Goal: Task Accomplishment & Management: Use online tool/utility

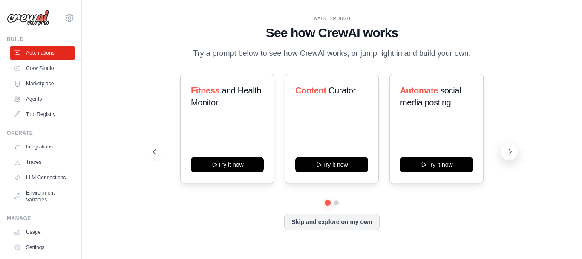
click at [507, 153] on icon at bounding box center [510, 151] width 9 height 9
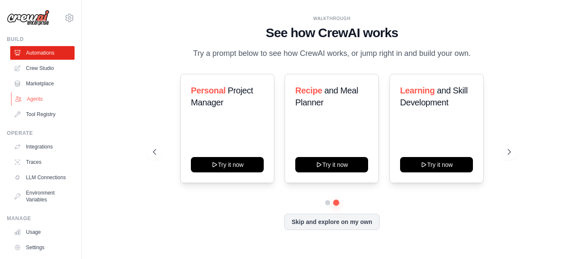
click at [36, 101] on link "Agents" at bounding box center [43, 99] width 64 height 14
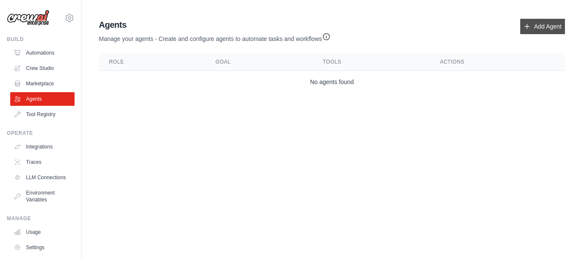
click at [541, 23] on link "Add Agent" at bounding box center [542, 26] width 45 height 15
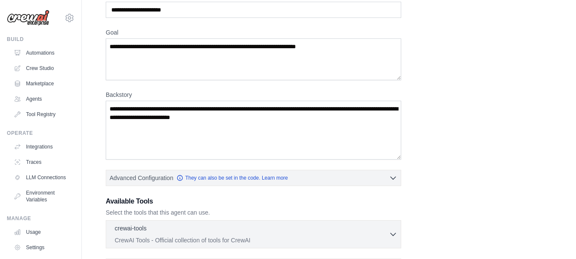
scroll to position [57, 0]
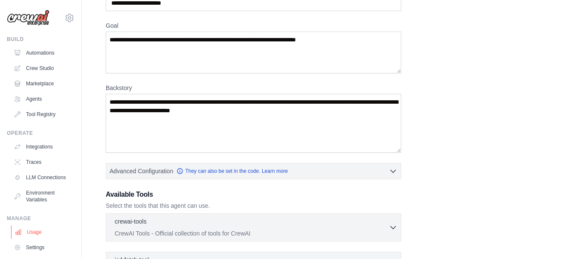
click at [41, 236] on link "Usage" at bounding box center [43, 232] width 64 height 14
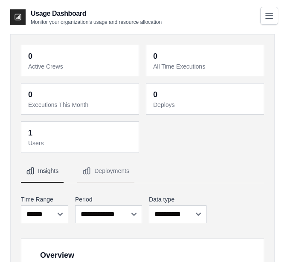
click at [14, 14] on icon at bounding box center [18, 17] width 9 height 9
click at [272, 10] on icon "Toggle navigation" at bounding box center [269, 15] width 10 height 10
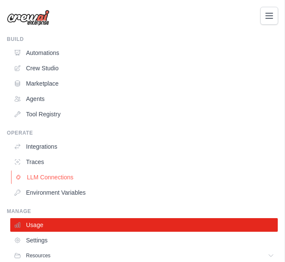
click at [57, 178] on link "LLM Connections" at bounding box center [144, 177] width 267 height 14
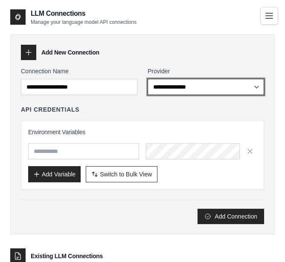
click at [190, 89] on select "**********" at bounding box center [205, 87] width 116 height 16
select select "******"
click at [147, 79] on select "**********" at bounding box center [205, 87] width 116 height 16
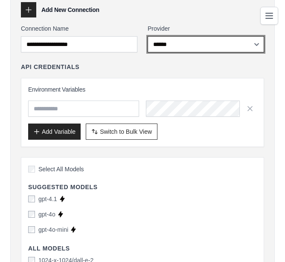
scroll to position [35, 0]
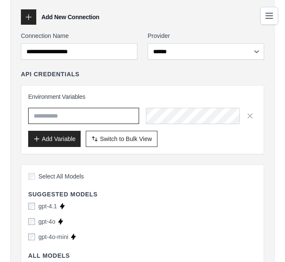
click at [89, 120] on input "text" at bounding box center [83, 116] width 111 height 16
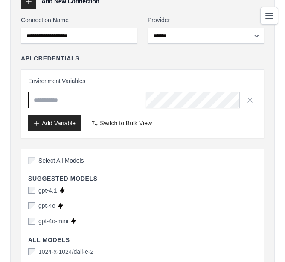
scroll to position [57, 0]
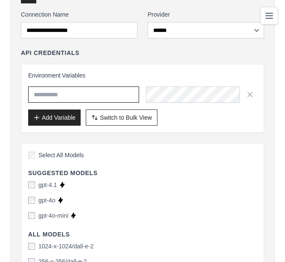
paste input "**********"
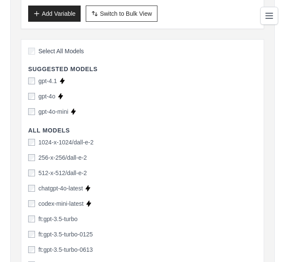
scroll to position [156, 0]
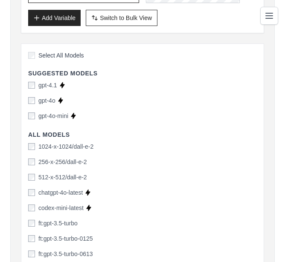
type input "**********"
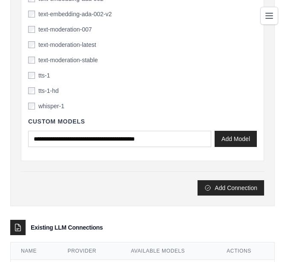
scroll to position [2046, 0]
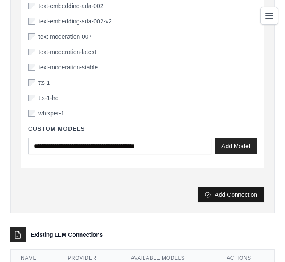
click at [232, 196] on button "Add Connection" at bounding box center [230, 194] width 66 height 15
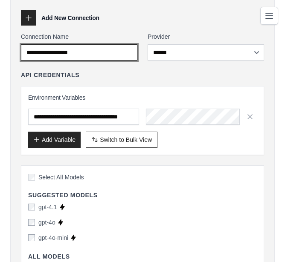
scroll to position [22, 0]
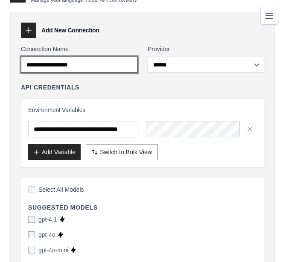
click at [100, 66] on input "Connection Name" at bounding box center [79, 65] width 116 height 16
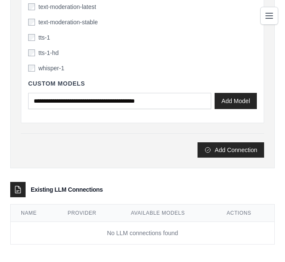
scroll to position [2096, 0]
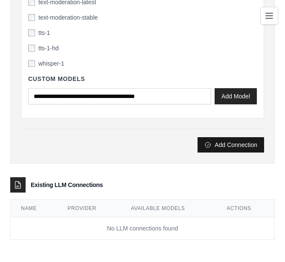
type input "*********"
click at [215, 143] on button "Add Connection" at bounding box center [230, 144] width 66 height 15
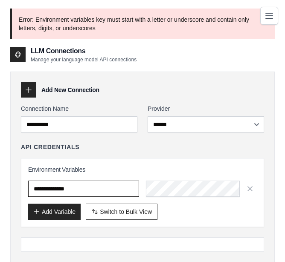
click at [92, 186] on input "**********" at bounding box center [83, 189] width 111 height 16
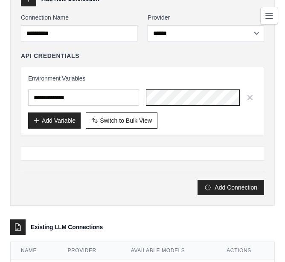
scroll to position [92, 0]
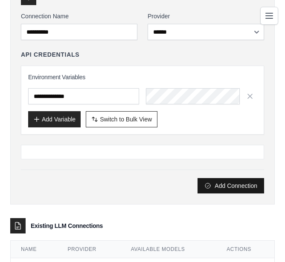
click at [232, 186] on button "Add Connection" at bounding box center [230, 185] width 66 height 15
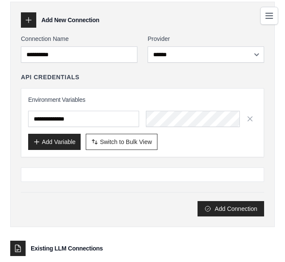
scroll to position [62, 0]
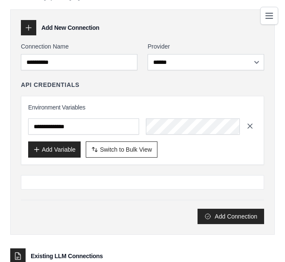
click at [250, 124] on icon "button" at bounding box center [250, 126] width 9 height 9
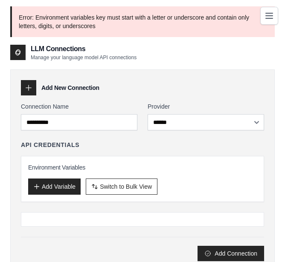
scroll to position [0, 0]
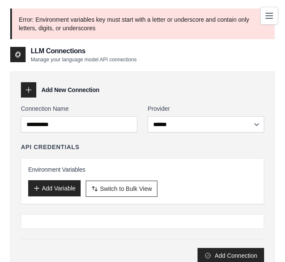
click at [64, 188] on button "Add Variable" at bounding box center [54, 188] width 52 height 16
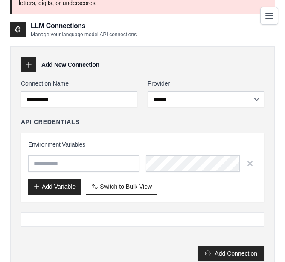
scroll to position [29, 0]
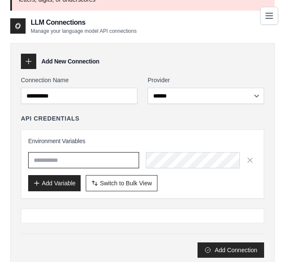
click at [76, 162] on input "text" at bounding box center [83, 160] width 111 height 16
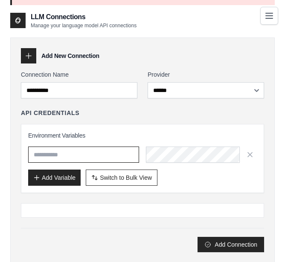
scroll to position [35, 0]
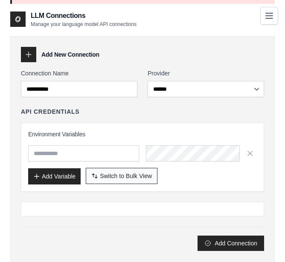
click at [106, 177] on span "Switch to Bulk View" at bounding box center [126, 176] width 52 height 9
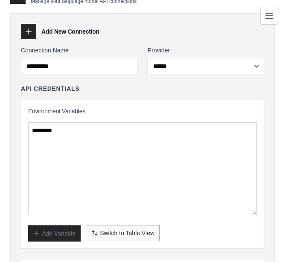
scroll to position [64, 0]
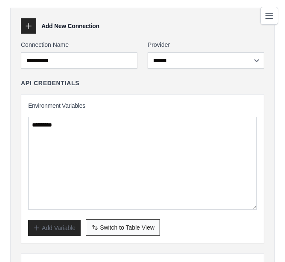
click at [104, 224] on span "Switch to Table View" at bounding box center [127, 227] width 55 height 9
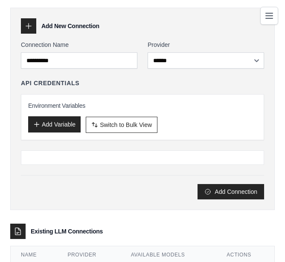
click at [60, 118] on button "Add Variable" at bounding box center [54, 124] width 52 height 16
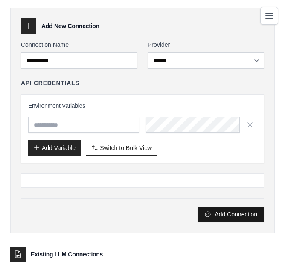
click at [214, 208] on button "Add Connection" at bounding box center [230, 214] width 66 height 15
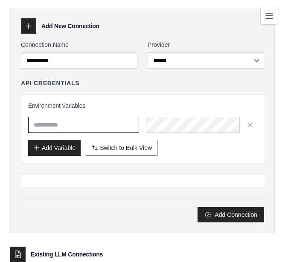
click at [66, 122] on input "text" at bounding box center [83, 125] width 111 height 16
click at [53, 126] on input "text" at bounding box center [83, 125] width 111 height 16
click at [46, 128] on input "text" at bounding box center [83, 125] width 111 height 16
paste input "**********"
type input "**********"
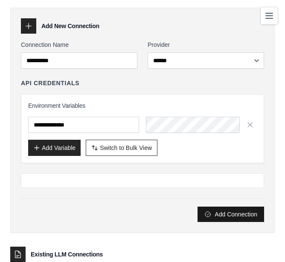
click at [231, 212] on button "Add Connection" at bounding box center [230, 214] width 66 height 15
click at [229, 213] on button "Add Connection" at bounding box center [230, 214] width 66 height 15
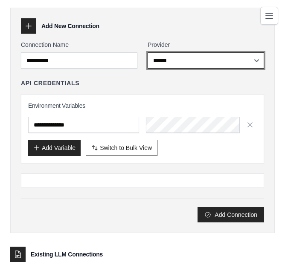
click at [185, 64] on select "**********" at bounding box center [205, 60] width 116 height 16
click at [147, 52] on select "**********" at bounding box center [205, 60] width 116 height 16
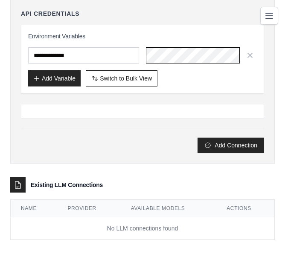
scroll to position [0, 455]
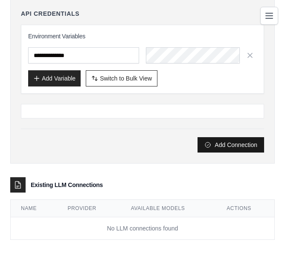
click at [222, 144] on button "Add Connection" at bounding box center [230, 144] width 66 height 15
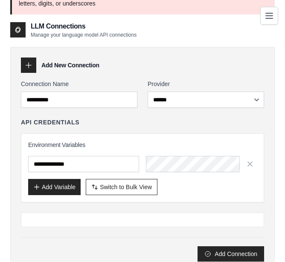
scroll to position [71, 0]
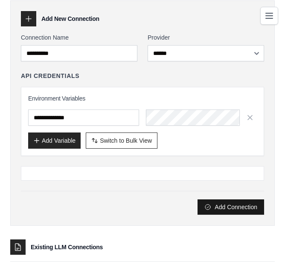
click at [221, 205] on button "Add Connection" at bounding box center [230, 206] width 66 height 15
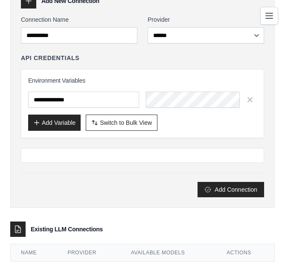
scroll to position [77, 0]
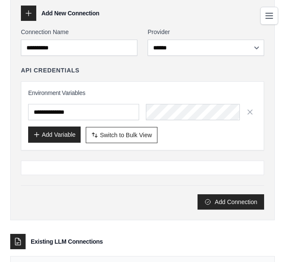
click at [62, 135] on button "Add Variable" at bounding box center [54, 135] width 52 height 16
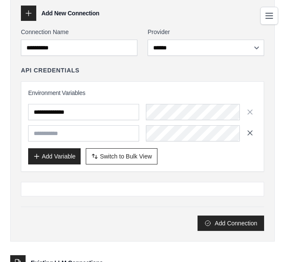
click at [250, 130] on icon "button" at bounding box center [250, 133] width 9 height 9
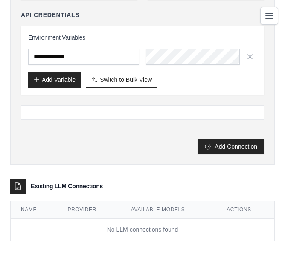
scroll to position [133, 0]
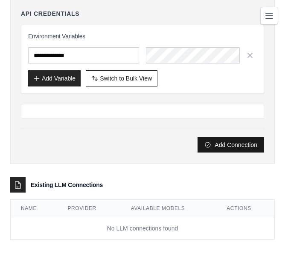
click at [213, 147] on button "Add Connection" at bounding box center [230, 144] width 66 height 15
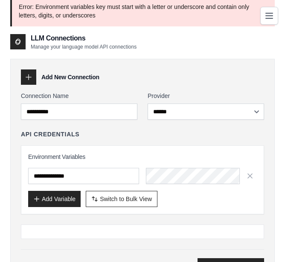
scroll to position [14, 0]
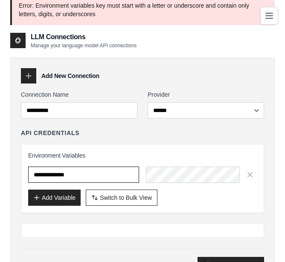
click at [35, 176] on input "**********" at bounding box center [83, 175] width 111 height 16
paste input "**********"
click at [57, 176] on input "**********" at bounding box center [83, 175] width 111 height 16
click at [69, 177] on input "**********" at bounding box center [83, 175] width 111 height 16
type input "**********"
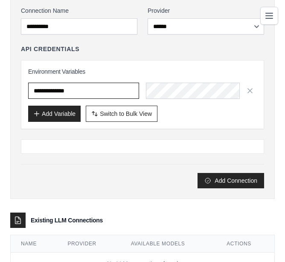
scroll to position [99, 0]
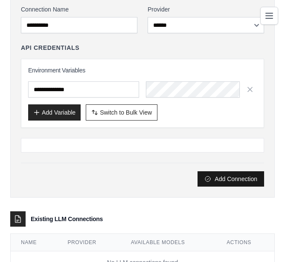
click at [211, 178] on icon "submit" at bounding box center [207, 179] width 7 height 7
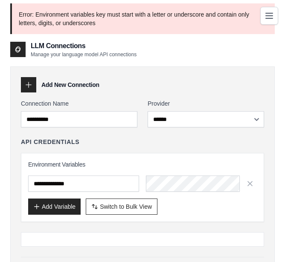
scroll to position [0, 0]
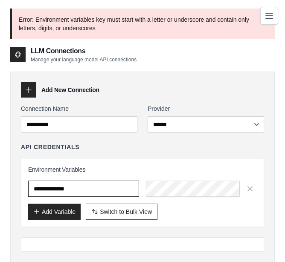
drag, startPoint x: 84, startPoint y: 187, endPoint x: 19, endPoint y: 191, distance: 65.8
click at [19, 191] on div "**********" at bounding box center [142, 184] width 264 height 225
paste input "**********"
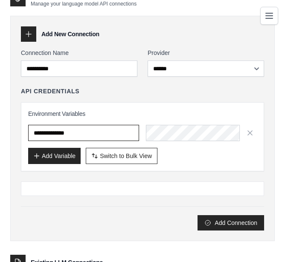
scroll to position [64, 0]
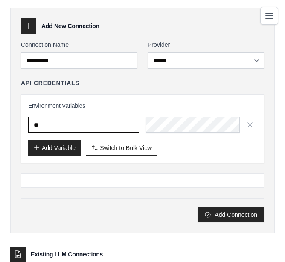
type input "*"
type input "**********"
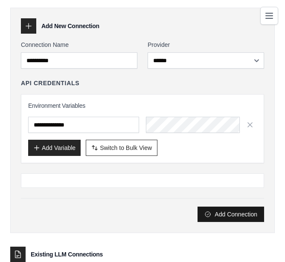
click at [231, 214] on button "Add Connection" at bounding box center [230, 214] width 66 height 15
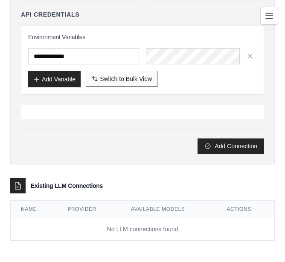
scroll to position [133, 0]
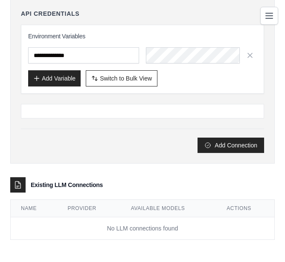
click at [28, 204] on th "Name" at bounding box center [34, 208] width 46 height 17
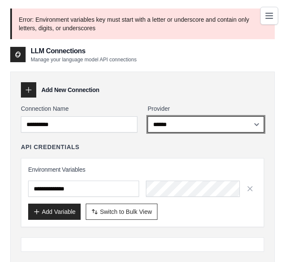
click at [197, 125] on select "**********" at bounding box center [205, 124] width 116 height 16
click at [147, 116] on select "**********" at bounding box center [205, 124] width 116 height 16
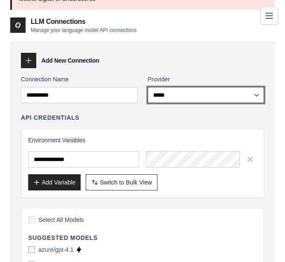
scroll to position [29, 0]
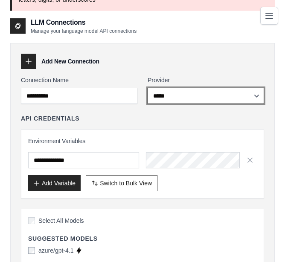
click at [199, 94] on select "**********" at bounding box center [205, 96] width 116 height 16
select select "******"
click at [147, 88] on select "**********" at bounding box center [205, 96] width 116 height 16
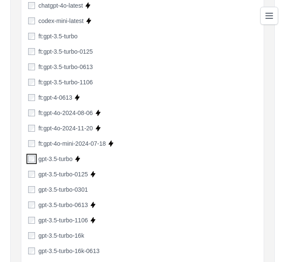
scroll to position [359, 0]
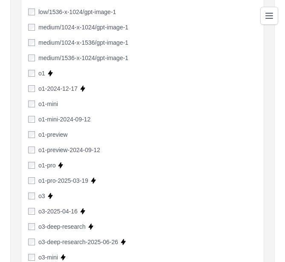
scroll to position [2134, 0]
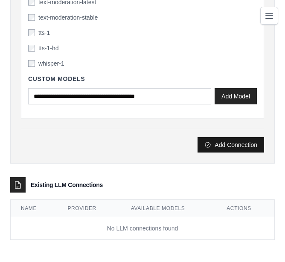
click at [226, 142] on button "Add Connection" at bounding box center [230, 144] width 66 height 15
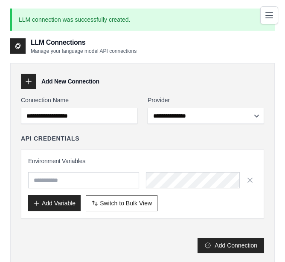
click at [274, 15] on button "Toggle navigation" at bounding box center [269, 15] width 18 height 18
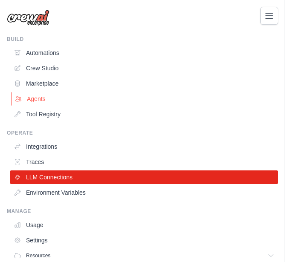
scroll to position [57, 0]
click at [38, 103] on link "Agents" at bounding box center [144, 99] width 267 height 14
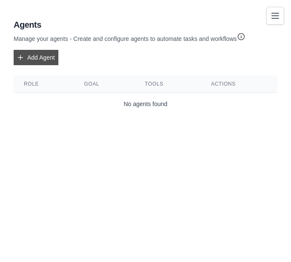
click at [39, 60] on link "Add Agent" at bounding box center [36, 57] width 45 height 15
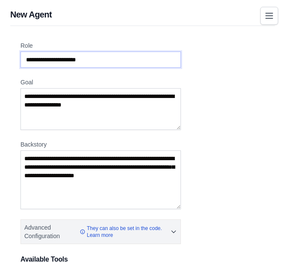
drag, startPoint x: 100, startPoint y: 59, endPoint x: 12, endPoint y: 58, distance: 88.2
click at [12, 58] on div "Role Goal Backstory Advanced Configuration They can also be set in the code. Le…" at bounding box center [142, 261] width 264 height 470
click at [107, 52] on input "Role" at bounding box center [100, 60] width 160 height 16
drag, startPoint x: 102, startPoint y: 58, endPoint x: 33, endPoint y: 55, distance: 69.1
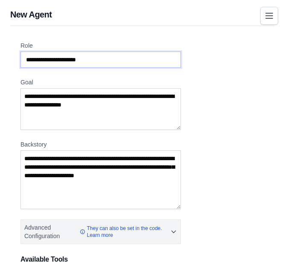
click at [33, 55] on input "Role" at bounding box center [100, 60] width 160 height 16
paste input "**********"
type input "**********"
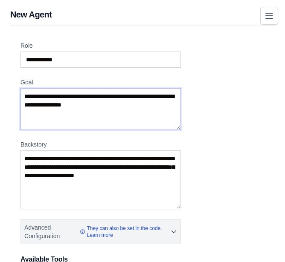
drag, startPoint x: 132, startPoint y: 107, endPoint x: -3, endPoint y: 100, distance: 134.9
click at [0, 100] on html "shrutivanparia171@gmail.com Settings Build Automations Crew Studio" at bounding box center [142, 252] width 285 height 504
paste textarea "**********"
type textarea "**********"
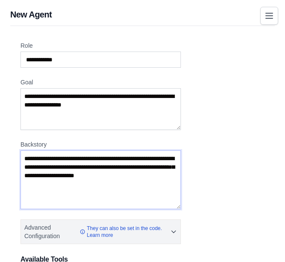
click at [57, 188] on textarea "Backstory" at bounding box center [100, 179] width 160 height 59
paste textarea "**********"
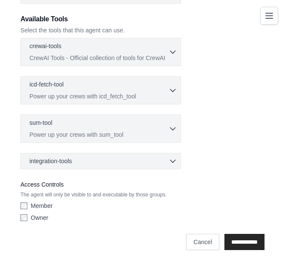
scroll to position [242, 0]
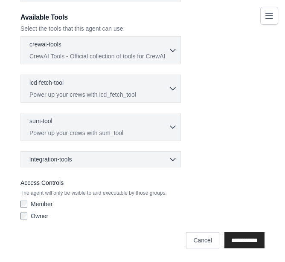
type textarea "**********"
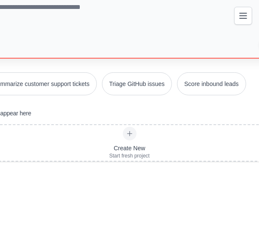
scroll to position [64, 0]
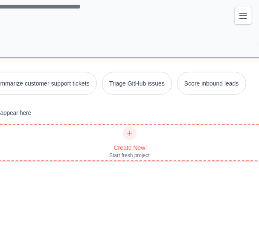
click at [131, 133] on icon at bounding box center [129, 133] width 7 height 7
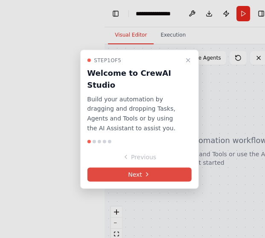
click at [132, 170] on button "Next" at bounding box center [139, 175] width 104 height 14
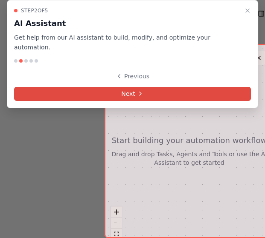
click at [137, 90] on icon at bounding box center [140, 93] width 7 height 7
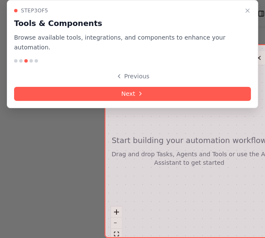
click at [130, 87] on button "Next" at bounding box center [132, 94] width 237 height 14
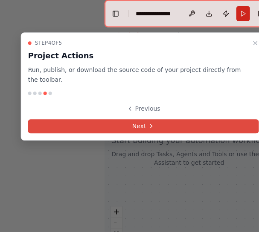
click at [127, 119] on button "Next" at bounding box center [143, 126] width 231 height 14
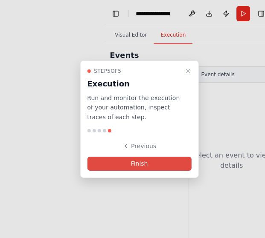
click at [133, 167] on button "Finish" at bounding box center [139, 164] width 104 height 14
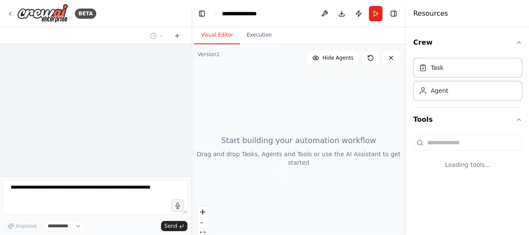
select select "****"
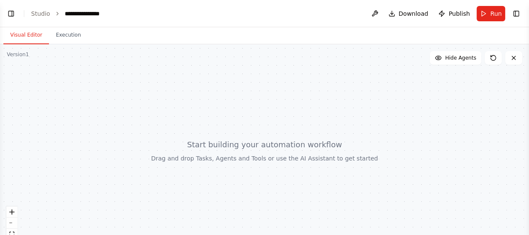
select select "****"
click at [13, 16] on button "Toggle Left Sidebar" at bounding box center [11, 14] width 12 height 12
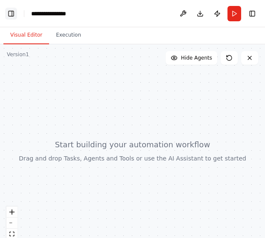
click at [16, 14] on button "Toggle Left Sidebar" at bounding box center [11, 14] width 12 height 12
click at [9, 14] on button "Toggle Left Sidebar" at bounding box center [11, 14] width 12 height 12
click at [166, 141] on div at bounding box center [132, 150] width 265 height 213
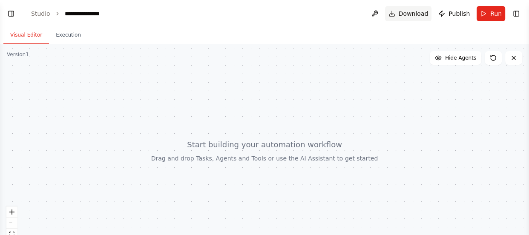
select select "****"
click at [13, 17] on button "Toggle Left Sidebar" at bounding box center [11, 14] width 12 height 12
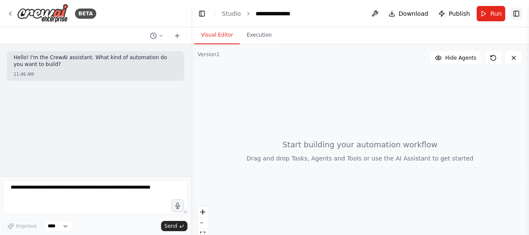
click at [264, 17] on button "Toggle Right Sidebar" at bounding box center [517, 14] width 12 height 12
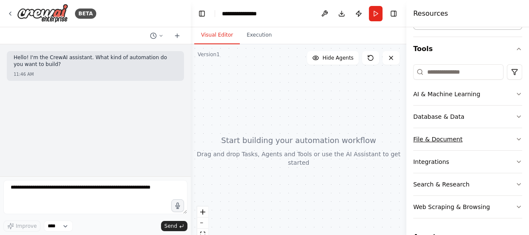
scroll to position [91, 0]
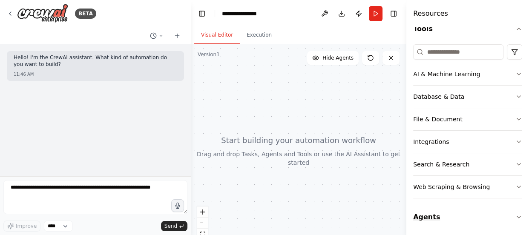
click at [264, 212] on button "Agents" at bounding box center [467, 217] width 109 height 24
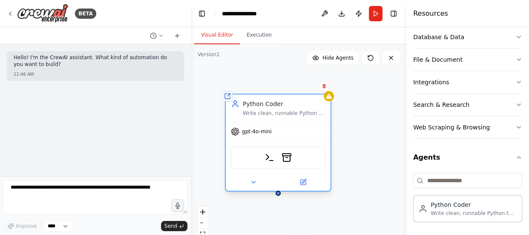
drag, startPoint x: 332, startPoint y: 144, endPoint x: 245, endPoint y: 100, distance: 97.6
click at [245, 100] on div "Python Coder" at bounding box center [284, 104] width 83 height 9
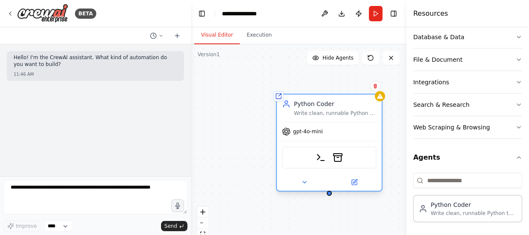
drag, startPoint x: 294, startPoint y: 107, endPoint x: 346, endPoint y: 104, distance: 51.7
click at [264, 104] on div "Python Coder" at bounding box center [335, 104] width 83 height 9
click at [264, 183] on icon at bounding box center [354, 182] width 5 height 5
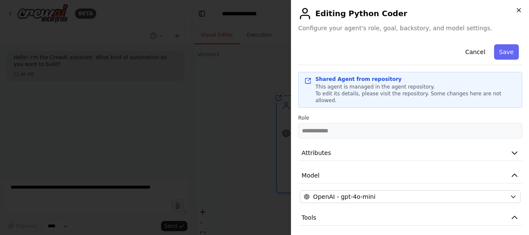
click at [264, 12] on icon "button" at bounding box center [519, 10] width 7 height 7
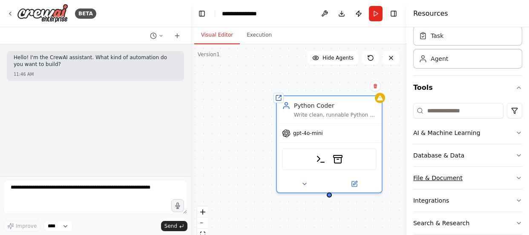
scroll to position [0, 0]
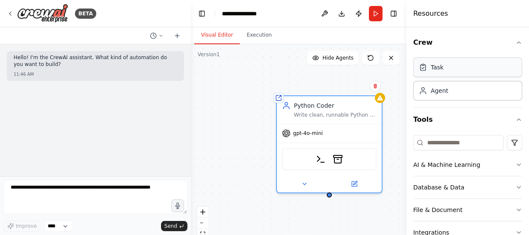
click at [264, 73] on div "Task" at bounding box center [467, 68] width 109 height 20
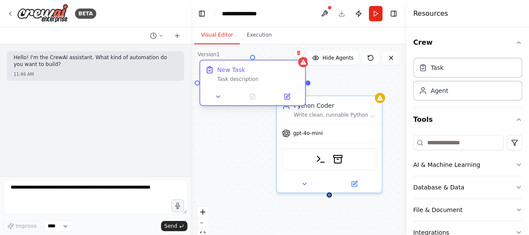
drag, startPoint x: 269, startPoint y: 111, endPoint x: 210, endPoint y: 88, distance: 64.0
click at [210, 88] on div "New Task Task description" at bounding box center [252, 83] width 107 height 46
click at [239, 85] on div "New Task Task description" at bounding box center [252, 74] width 105 height 27
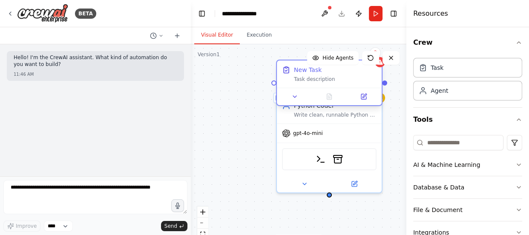
drag, startPoint x: 289, startPoint y: 81, endPoint x: 368, endPoint y: 81, distance: 78.4
click at [264, 81] on div "Task description" at bounding box center [335, 79] width 83 height 7
click at [264, 76] on div "Task description" at bounding box center [335, 79] width 83 height 7
click at [264, 101] on button at bounding box center [294, 97] width 29 height 10
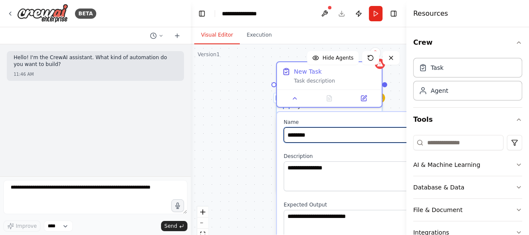
drag, startPoint x: 325, startPoint y: 138, endPoint x: 280, endPoint y: 134, distance: 45.4
paste input "**********"
type input "**********"
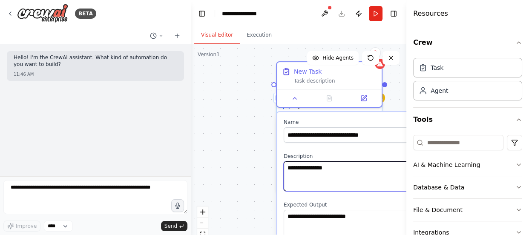
click at [264, 175] on textarea "**********" at bounding box center [361, 177] width 155 height 30
paste textarea "**********"
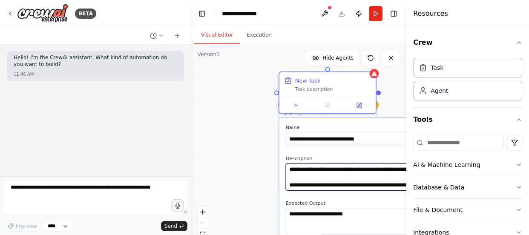
drag, startPoint x: 300, startPoint y: 186, endPoint x: 280, endPoint y: 153, distance: 38.4
paste textarea "**********"
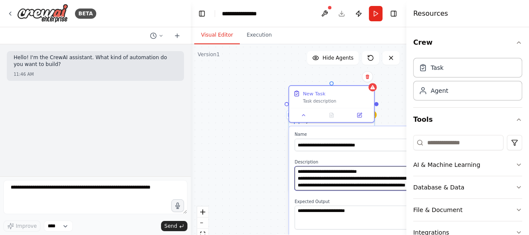
type textarea "**********"
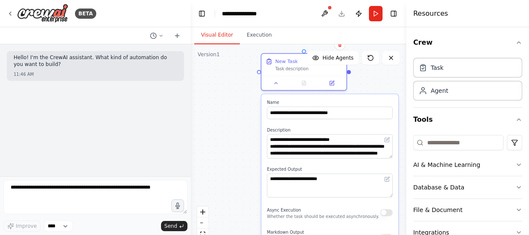
drag, startPoint x: 332, startPoint y: 130, endPoint x: 302, endPoint y: 100, distance: 42.2
click at [264, 100] on div "**********" at bounding box center [330, 207] width 137 height 226
drag, startPoint x: 341, startPoint y: 177, endPoint x: 263, endPoint y: 178, distance: 77.1
click at [263, 178] on div "**********" at bounding box center [330, 207] width 137 height 226
paste textarea "**********"
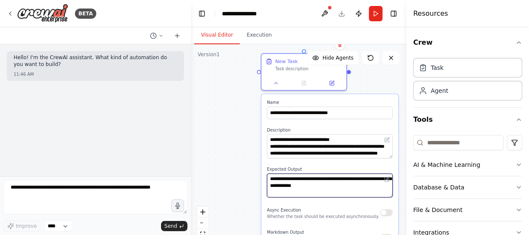
type textarea "**********"
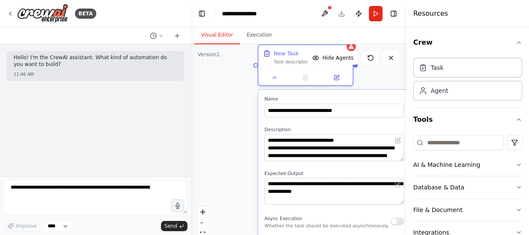
click at [264, 79] on div "**********" at bounding box center [299, 150] width 216 height 213
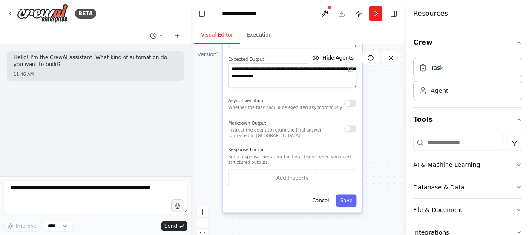
drag, startPoint x: 274, startPoint y: 118, endPoint x: 265, endPoint y: -17, distance: 135.0
click at [264, 0] on html "**********" at bounding box center [264, 117] width 529 height 235
click at [264, 203] on button "Save" at bounding box center [346, 201] width 20 height 13
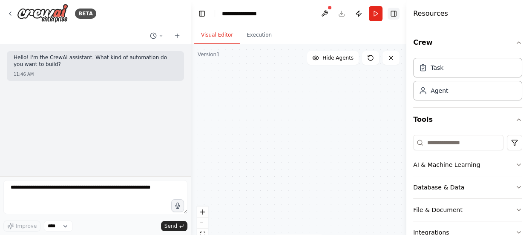
click at [264, 16] on button "Toggle Right Sidebar" at bounding box center [394, 14] width 12 height 12
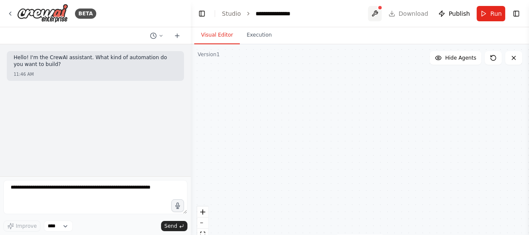
click at [264, 12] on button at bounding box center [375, 13] width 14 height 15
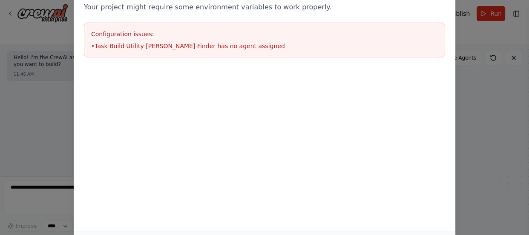
click at [264, 129] on div "Environment configuration Your project might require some environment variables…" at bounding box center [264, 117] width 529 height 235
click at [264, 126] on div "Environment configuration Your project might require some environment variables…" at bounding box center [264, 117] width 529 height 235
click at [51, 105] on div "Environment configuration Your project might require some environment variables…" at bounding box center [264, 117] width 529 height 235
click at [142, 36] on h3 "Configuration issues:" at bounding box center [264, 34] width 347 height 9
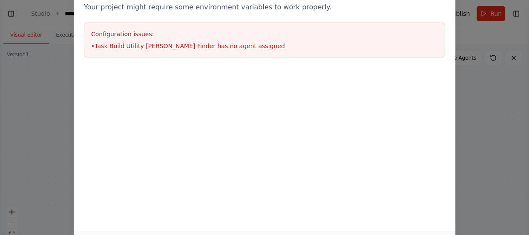
select select "****"
click at [264, 17] on div "Environment configuration Your project might require some environment variables…" at bounding box center [265, 21] width 382 height 93
click at [222, 52] on div "Configuration issues: • Task Build Utility Bill Anomaly Finder has no agent ass…" at bounding box center [264, 40] width 361 height 35
click at [190, 37] on h3 "Configuration issues:" at bounding box center [264, 34] width 347 height 9
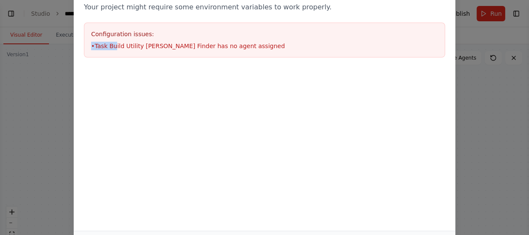
click at [64, 45] on div "Environment configuration Your project might require some environment variables…" at bounding box center [264, 117] width 529 height 235
click at [39, 48] on div "Environment configuration Your project might require some environment variables…" at bounding box center [264, 117] width 529 height 235
click at [40, 49] on div "Environment configuration Your project might require some environment variables…" at bounding box center [264, 117] width 529 height 235
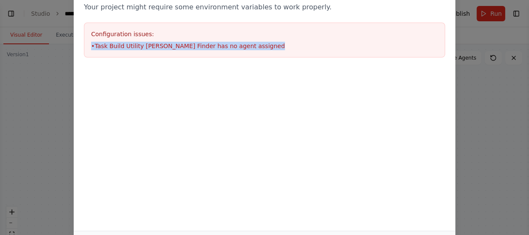
click at [40, 49] on div "Environment configuration Your project might require some environment variables…" at bounding box center [264, 117] width 529 height 235
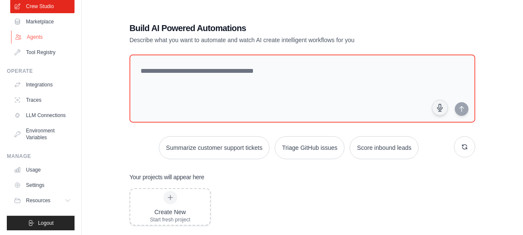
scroll to position [70, 0]
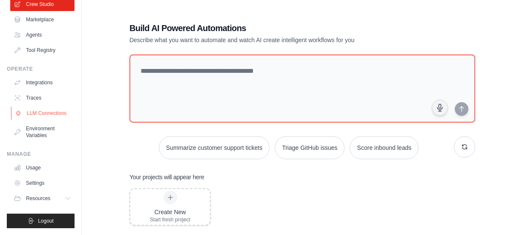
click at [43, 111] on link "LLM Connections" at bounding box center [43, 114] width 64 height 14
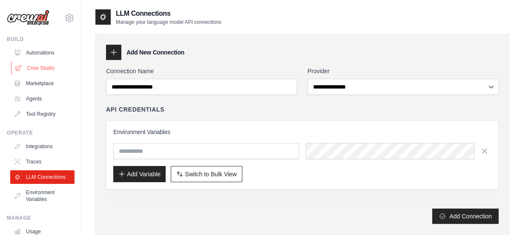
click at [53, 69] on link "Crew Studio" at bounding box center [43, 68] width 64 height 14
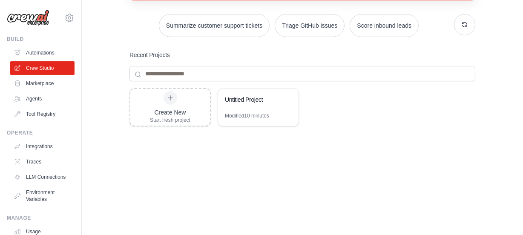
scroll to position [121, 0]
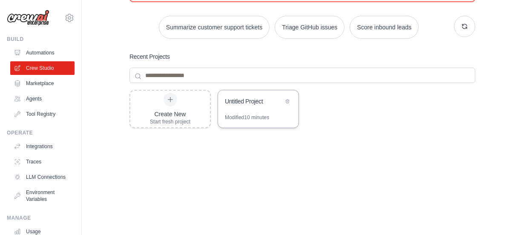
click at [270, 111] on div "Untitled Project" at bounding box center [258, 102] width 81 height 24
click at [257, 110] on div "Untitled Project" at bounding box center [258, 102] width 81 height 24
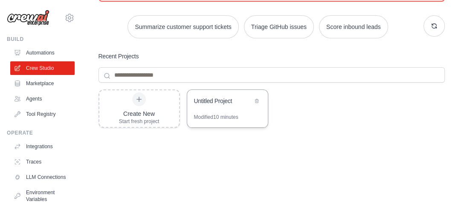
click at [214, 104] on div "Untitled Project" at bounding box center [223, 101] width 58 height 9
click at [210, 104] on div "Untitled Project" at bounding box center [223, 101] width 58 height 9
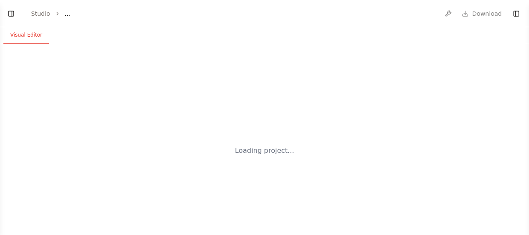
select select "****"
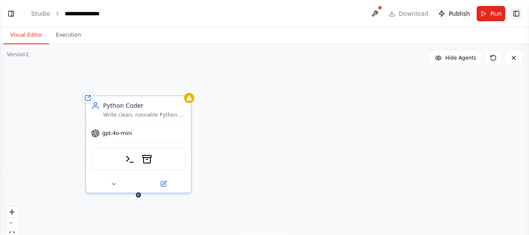
click at [517, 14] on button "Toggle Right Sidebar" at bounding box center [517, 14] width 12 height 12
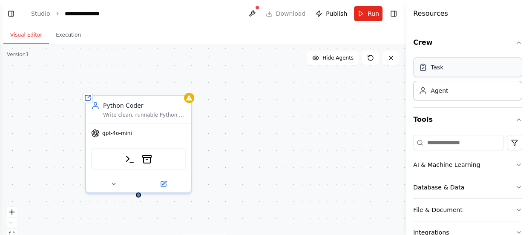
click at [451, 70] on div "Task" at bounding box center [467, 68] width 109 height 20
click at [430, 72] on div "Task" at bounding box center [467, 68] width 109 height 20
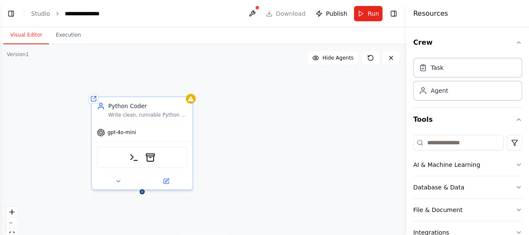
click at [193, 103] on div "Shared agent from repository Python Coder Write clean, runnable Python to build…" at bounding box center [203, 150] width 407 height 213
click at [436, 75] on div "Task" at bounding box center [467, 68] width 109 height 20
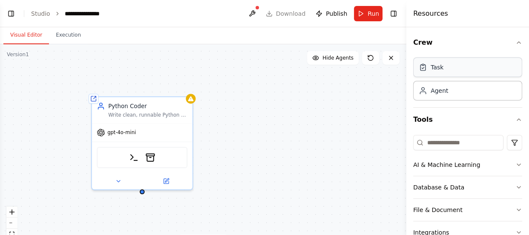
click at [436, 75] on div "Task" at bounding box center [467, 68] width 109 height 20
click at [436, 95] on div "Agent" at bounding box center [467, 91] width 109 height 20
click at [441, 76] on div "Task" at bounding box center [467, 68] width 109 height 20
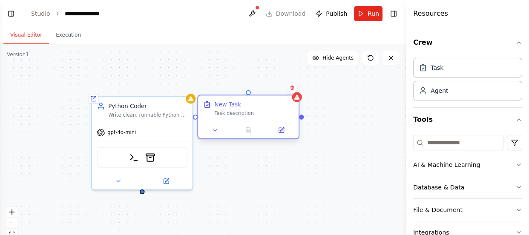
drag, startPoint x: 299, startPoint y: 102, endPoint x: 222, endPoint y: 102, distance: 77.1
click at [222, 102] on div "New Task" at bounding box center [227, 105] width 27 height 8
click at [245, 117] on div "New Task Task description" at bounding box center [248, 108] width 101 height 26
click at [216, 130] on icon at bounding box center [215, 131] width 3 height 2
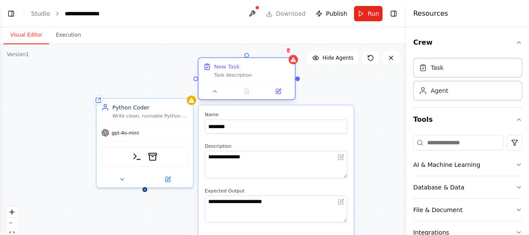
drag, startPoint x: 248, startPoint y: 106, endPoint x: 247, endPoint y: 66, distance: 39.2
click at [247, 66] on div "New Task" at bounding box center [252, 67] width 76 height 8
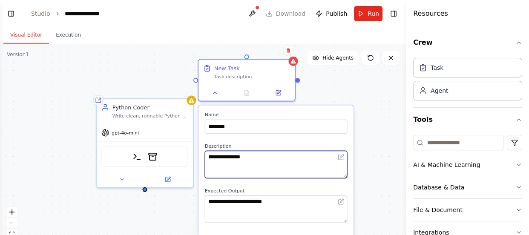
click at [302, 159] on textarea "**********" at bounding box center [276, 164] width 143 height 27
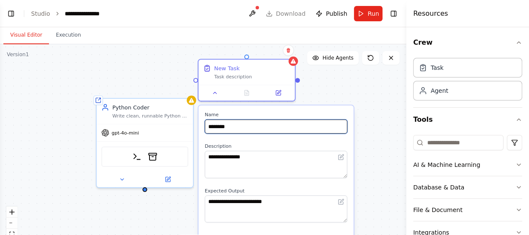
drag, startPoint x: 256, startPoint y: 128, endPoint x: 197, endPoint y: 126, distance: 59.3
click at [197, 126] on div "**********" at bounding box center [203, 150] width 407 height 213
drag, startPoint x: 245, startPoint y: 127, endPoint x: 200, endPoint y: 124, distance: 44.8
click at [200, 124] on div "**********" at bounding box center [276, 234] width 155 height 256
paste input "**********"
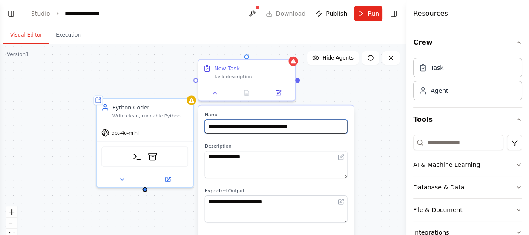
type input "**********"
click at [287, 144] on label "Description" at bounding box center [276, 146] width 143 height 6
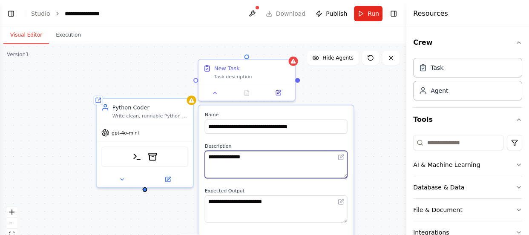
drag, startPoint x: 257, startPoint y: 159, endPoint x: 249, endPoint y: 159, distance: 7.7
click at [249, 159] on textarea "**********" at bounding box center [276, 164] width 143 height 27
paste textarea "**********"
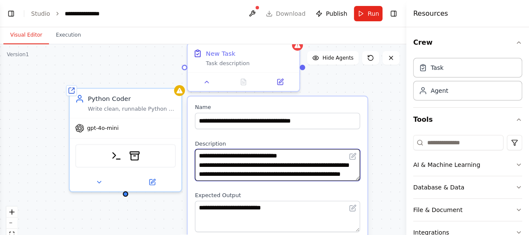
type textarea "**********"
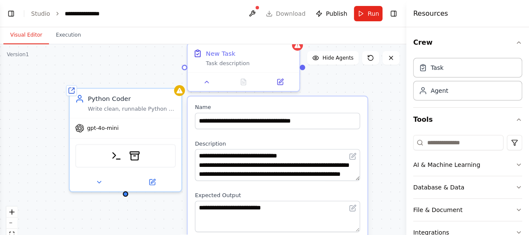
click at [343, 141] on label "Description" at bounding box center [277, 143] width 165 height 7
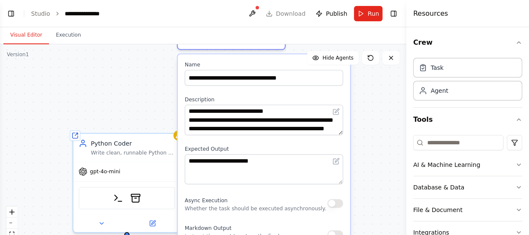
drag, startPoint x: 268, startPoint y: 102, endPoint x: 256, endPoint y: 56, distance: 47.0
click at [256, 56] on div "**********" at bounding box center [264, 196] width 172 height 284
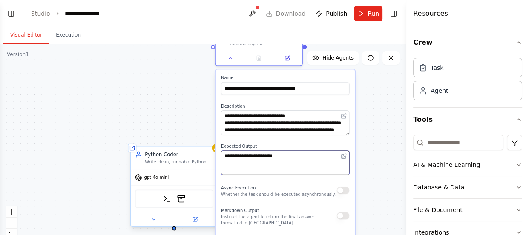
drag, startPoint x: 298, startPoint y: 161, endPoint x: 208, endPoint y: 156, distance: 89.2
click at [208, 156] on div "**********" at bounding box center [228, 193] width 337 height 176
drag, startPoint x: 291, startPoint y: 159, endPoint x: 218, endPoint y: 158, distance: 73.3
click at [218, 158] on div "**********" at bounding box center [286, 184] width 140 height 231
paste textarea "**********"
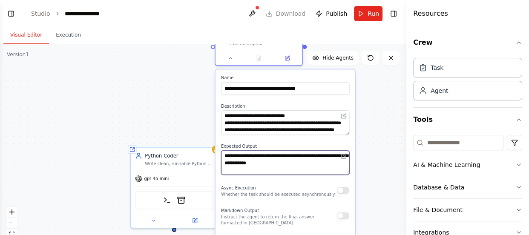
type textarea "**********"
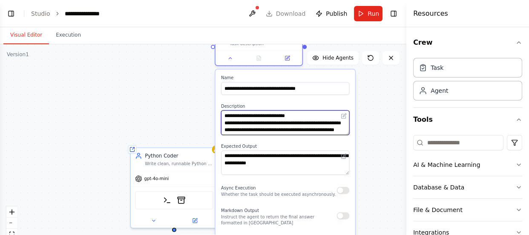
click at [256, 124] on textarea "**********" at bounding box center [285, 122] width 129 height 25
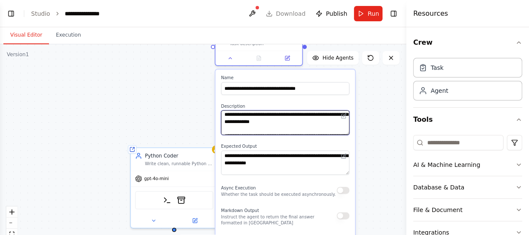
scroll to position [0, 0]
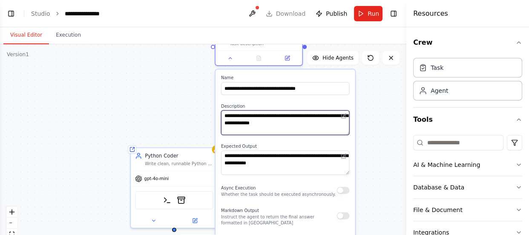
drag, startPoint x: 259, startPoint y: 114, endPoint x: 217, endPoint y: 113, distance: 42.6
click at [217, 113] on div "**********" at bounding box center [286, 184] width 140 height 231
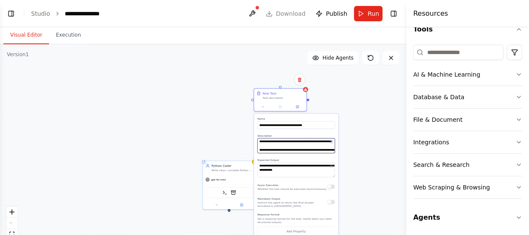
scroll to position [91, 0]
type textarea "**********"
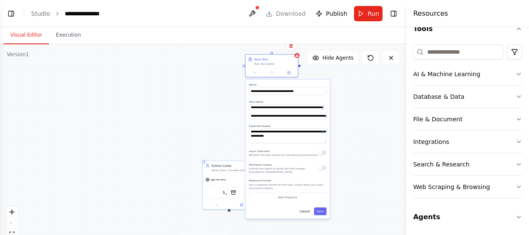
drag, startPoint x: 316, startPoint y: 130, endPoint x: 307, endPoint y: 93, distance: 38.1
click at [307, 93] on div "**********" at bounding box center [288, 149] width 84 height 139
click at [324, 212] on button "Save" at bounding box center [320, 212] width 12 height 8
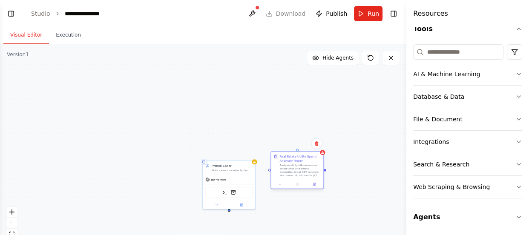
drag, startPoint x: 274, startPoint y: 65, endPoint x: 301, endPoint y: 168, distance: 106.1
click at [301, 168] on div "Analyze utility bills across real estate sites and detect anomalies. Input CSV …" at bounding box center [300, 171] width 41 height 14
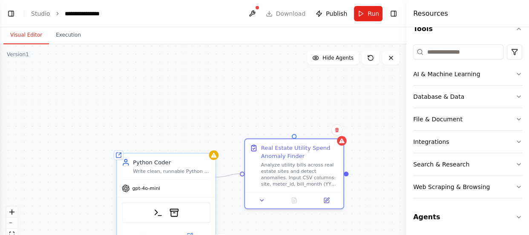
drag, startPoint x: 242, startPoint y: 173, endPoint x: 215, endPoint y: 177, distance: 26.8
click at [215, 177] on div "Shared agent from repository Python Coder Write clean, runnable Python to build…" at bounding box center [227, 207] width 382 height 200
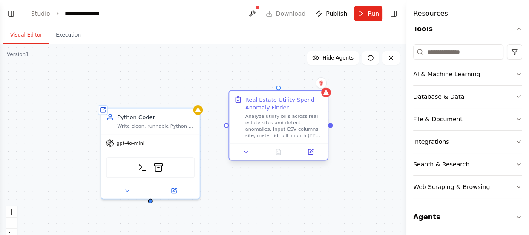
drag, startPoint x: 242, startPoint y: 176, endPoint x: 226, endPoint y: 129, distance: 49.5
click at [226, 129] on div "Shared agent from repository Python Coder Write clean, runnable Python to build…" at bounding box center [203, 150] width 407 height 213
click at [328, 100] on div "Real Estate Utility Spend Anomaly Finder Analyze utility bills across real esta…" at bounding box center [278, 117] width 98 height 53
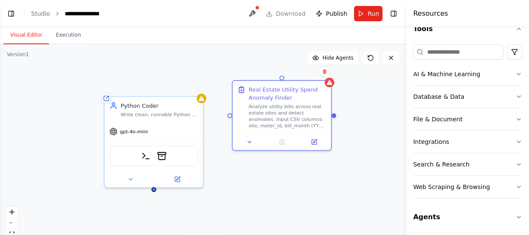
drag, startPoint x: 332, startPoint y: 128, endPoint x: 336, endPoint y: 116, distance: 12.0
click at [336, 116] on div "Shared agent from repository Python Coder Write clean, runnable Python to build…" at bounding box center [203, 150] width 407 height 213
click at [230, 119] on div "Shared agent from repository Python Coder Write clean, runnable Python to build…" at bounding box center [203, 150] width 407 height 213
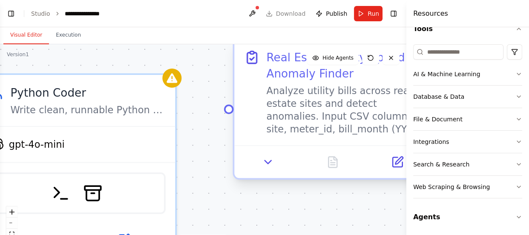
click at [229, 116] on div "Shared agent from repository Python Coder Write clean, runnable Python to build…" at bounding box center [203, 150] width 407 height 213
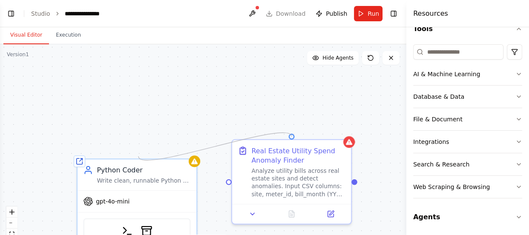
drag, startPoint x: 292, startPoint y: 66, endPoint x: 139, endPoint y: 156, distance: 177.9
click at [139, 156] on div "Shared agent from repository Python Coder Write clean, runnable Python to build…" at bounding box center [203, 150] width 407 height 213
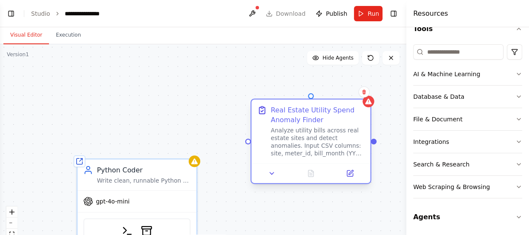
drag, startPoint x: 264, startPoint y: 181, endPoint x: 287, endPoint y: 138, distance: 48.2
click at [287, 138] on div "Analyze utility bills across real estate sites and detect anomalies. Input CSV …" at bounding box center [318, 142] width 94 height 31
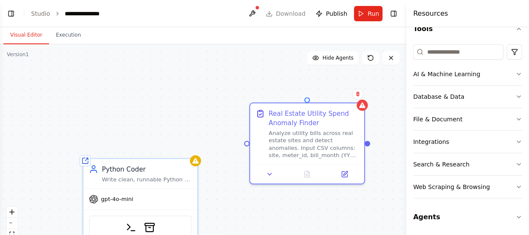
click at [277, 88] on div "Shared agent from repository Python Coder Write clean, runnable Python to build…" at bounding box center [203, 150] width 407 height 213
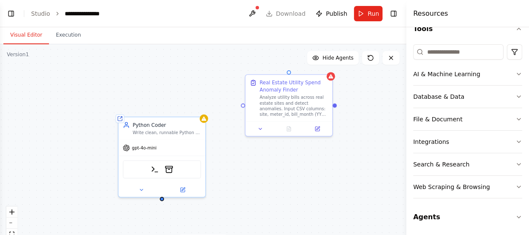
drag, startPoint x: 225, startPoint y: 147, endPoint x: 244, endPoint y: 108, distance: 42.9
click at [244, 108] on div "Shared agent from repository Python Coder Write clean, runnable Python to build…" at bounding box center [203, 150] width 407 height 213
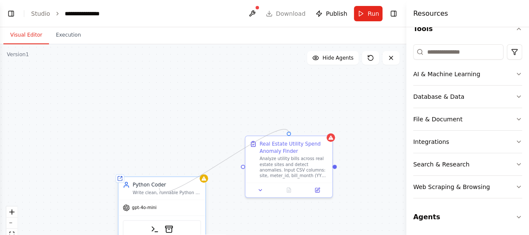
drag, startPoint x: 289, startPoint y: 72, endPoint x: 159, endPoint y: 188, distance: 173.3
click at [159, 188] on div "Shared agent from repository Python Coder Write clean, runnable Python to build…" at bounding box center [215, 224] width 337 height 176
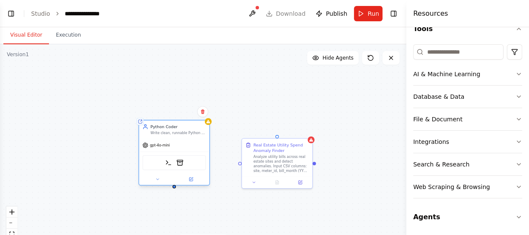
drag, startPoint x: 173, startPoint y: 185, endPoint x: 170, endPoint y: 133, distance: 52.9
click at [170, 133] on div "Write clean, runnable Python to build and run the Utility Bill Anomaly Finder p…" at bounding box center [177, 133] width 55 height 5
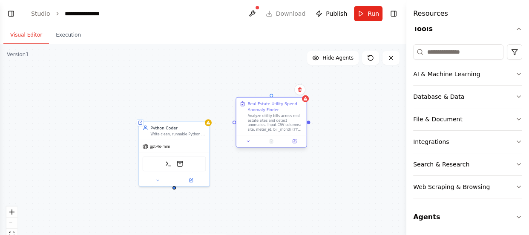
drag, startPoint x: 266, startPoint y: 147, endPoint x: 263, endPoint y: 107, distance: 40.2
click at [263, 107] on div "Real Estate Utility Spend Anomaly Finder" at bounding box center [275, 107] width 55 height 12
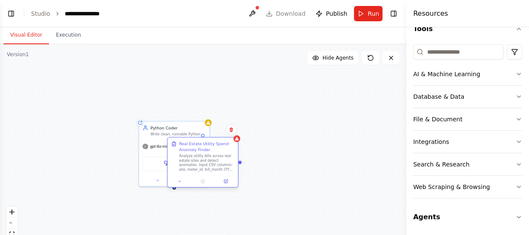
drag, startPoint x: 263, startPoint y: 107, endPoint x: 194, endPoint y: 145, distance: 78.6
click at [194, 145] on div "Real Estate Utility Spend Anomaly Finder" at bounding box center [206, 147] width 55 height 12
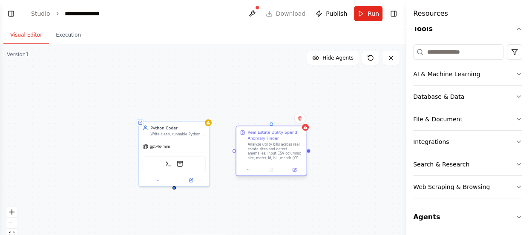
drag, startPoint x: 207, startPoint y: 144, endPoint x: 280, endPoint y: 134, distance: 73.5
click at [280, 134] on div "Real Estate Utility Spend Anomaly Finder" at bounding box center [275, 136] width 55 height 12
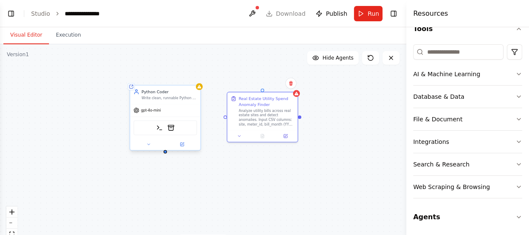
drag, startPoint x: 175, startPoint y: 188, endPoint x: 166, endPoint y: 153, distance: 36.0
click at [166, 153] on div "Shared agent from repository Python Coder Write clean, runnable Python to build…" at bounding box center [203, 150] width 407 height 213
click at [226, 118] on div "Shared agent from repository Python Coder Write clean, runnable Python to build…" at bounding box center [203, 150] width 407 height 213
click at [226, 118] on div at bounding box center [225, 115] width 3 height 3
drag, startPoint x: 225, startPoint y: 117, endPoint x: 159, endPoint y: 129, distance: 67.1
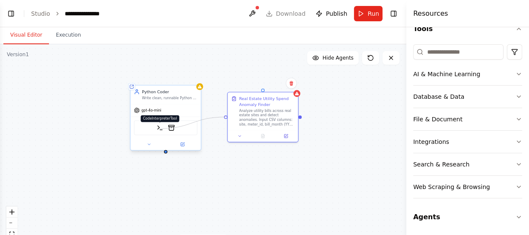
click at [159, 129] on div "Shared agent from repository Python Coder Write clean, runnable Python to build…" at bounding box center [209, 174] width 273 height 143
click at [317, 124] on div "Shared agent from repository Python Coder Write clean, runnable Python to build…" at bounding box center [203, 150] width 407 height 213
drag, startPoint x: 225, startPoint y: 116, endPoint x: 168, endPoint y: 100, distance: 60.2
click at [168, 103] on div "Shared agent from repository Python Coder Write clean, runnable Python to build…" at bounding box center [209, 174] width 273 height 143
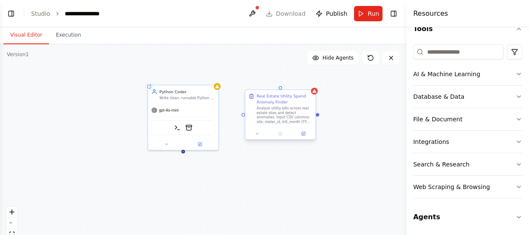
drag, startPoint x: 225, startPoint y: 118, endPoint x: 242, endPoint y: 118, distance: 16.6
click at [243, 118] on div "Shared agent from repository Python Coder Write clean, runnable Python to build…" at bounding box center [203, 150] width 407 height 213
drag, startPoint x: 243, startPoint y: 116, endPoint x: 167, endPoint y: 142, distance: 79.9
click at [167, 142] on div "Shared agent from repository Python Coder Write clean, runnable Python to build…" at bounding box center [226, 175] width 273 height 143
click at [168, 145] on icon at bounding box center [166, 145] width 5 height 5
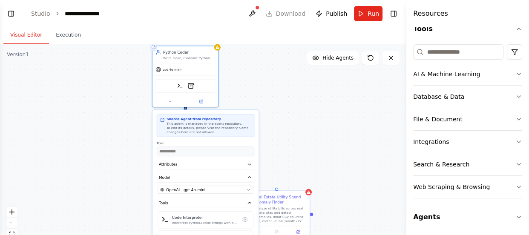
drag, startPoint x: 196, startPoint y: 103, endPoint x: 198, endPoint y: 43, distance: 59.7
click at [198, 43] on div "**********" at bounding box center [203, 131] width 407 height 208
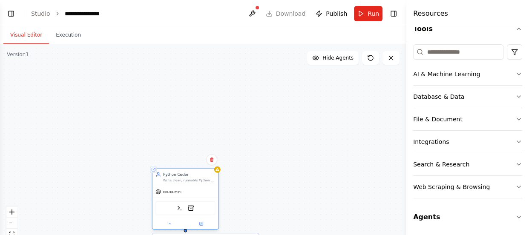
drag, startPoint x: 198, startPoint y: 51, endPoint x: 199, endPoint y: 195, distance: 144.5
click at [199, 195] on div "gpt-4o-mini" at bounding box center [186, 192] width 66 height 12
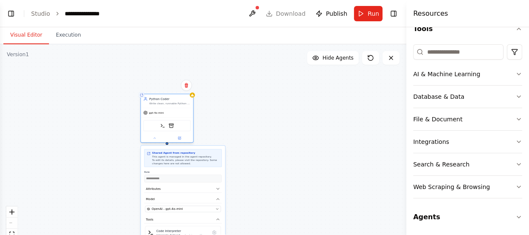
drag, startPoint x: 213, startPoint y: 196, endPoint x: 181, endPoint y: 124, distance: 79.6
click at [181, 124] on div "CodeInterpreterTool FileCompressorTool" at bounding box center [167, 125] width 47 height 11
click at [153, 139] on icon at bounding box center [154, 137] width 3 height 3
click at [350, 61] on button "Hide Agents" at bounding box center [333, 58] width 52 height 14
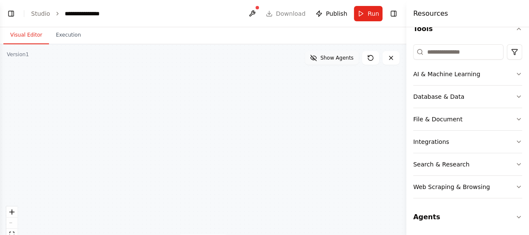
click at [350, 61] on button "Show Agents" at bounding box center [332, 58] width 54 height 14
click at [256, 12] on button at bounding box center [253, 13] width 14 height 15
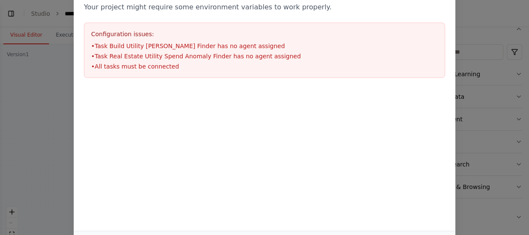
click at [61, 124] on div "Environment configuration Your project might require some environment variables…" at bounding box center [264, 117] width 529 height 235
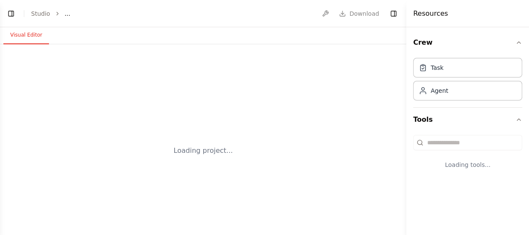
select select "****"
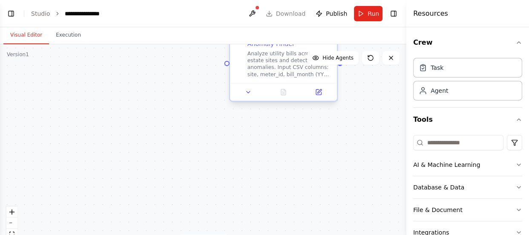
click at [275, 63] on div "Analyze utility bills across real estate sites and detect anomalies. Input CSV …" at bounding box center [290, 64] width 84 height 28
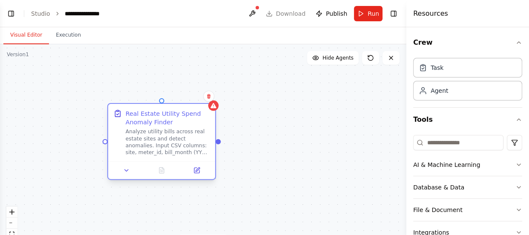
drag, startPoint x: 275, startPoint y: 63, endPoint x: 155, endPoint y: 145, distance: 145.1
click at [155, 145] on div "Analyze utility bills across real estate sites and detect anomalies. Input CSV …" at bounding box center [168, 142] width 84 height 28
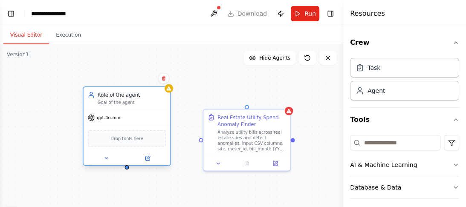
drag, startPoint x: 168, startPoint y: 124, endPoint x: 118, endPoint y: 104, distance: 53.9
click at [118, 104] on div "Goal of the agent" at bounding box center [132, 103] width 69 height 6
click at [103, 162] on button at bounding box center [106, 158] width 40 height 9
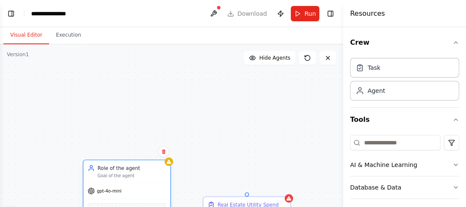
drag, startPoint x: 130, startPoint y: 95, endPoint x: 133, endPoint y: 166, distance: 70.4
click at [133, 166] on div "Role of the agent" at bounding box center [132, 168] width 69 height 7
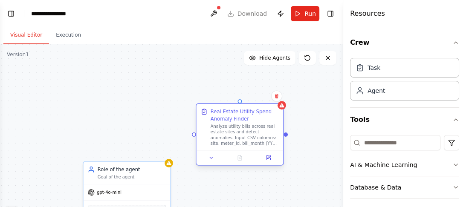
drag, startPoint x: 215, startPoint y: 203, endPoint x: 208, endPoint y: 108, distance: 94.9
click at [208, 108] on div "Real Estate Utility Spend Anomaly Finder Analyze utility bills across real esta…" at bounding box center [240, 127] width 78 height 38
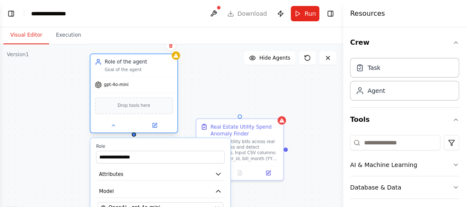
drag, startPoint x: 148, startPoint y: 168, endPoint x: 154, endPoint y: 74, distance: 94.8
click at [154, 60] on div "Role of the agent" at bounding box center [138, 61] width 69 height 7
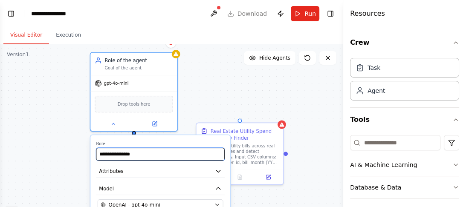
click at [153, 154] on input "**********" at bounding box center [160, 154] width 128 height 13
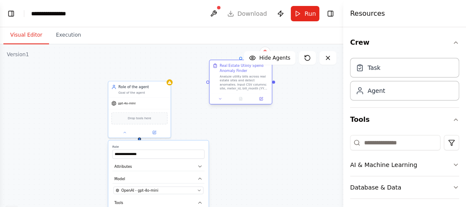
drag, startPoint x: 231, startPoint y: 138, endPoint x: 257, endPoint y: 67, distance: 75.4
click at [257, 67] on div "Real Estate Utility Spend Anomaly Finder" at bounding box center [244, 68] width 49 height 10
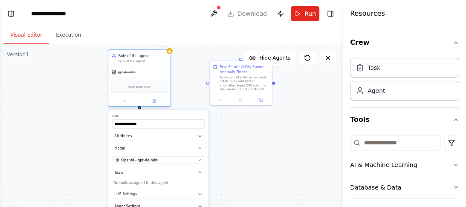
drag, startPoint x: 158, startPoint y: 96, endPoint x: 160, endPoint y: 68, distance: 28.2
click at [160, 68] on div "Role of the agent Goal of the agent gpt-4o-mini Drop tools here" at bounding box center [139, 77] width 63 height 57
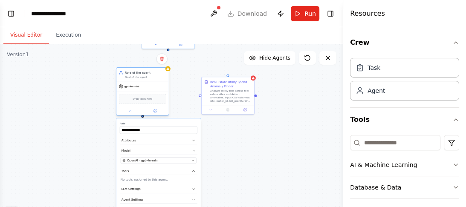
click at [153, 83] on div "gpt-4o-mini" at bounding box center [142, 86] width 52 height 9
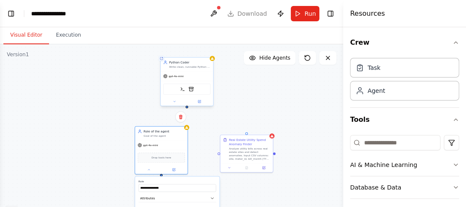
drag, startPoint x: 176, startPoint y: 49, endPoint x: 194, endPoint y: 107, distance: 60.9
click at [194, 107] on div "**********" at bounding box center [171, 150] width 343 height 213
click at [179, 153] on div "Drop tools here" at bounding box center [161, 157] width 47 height 10
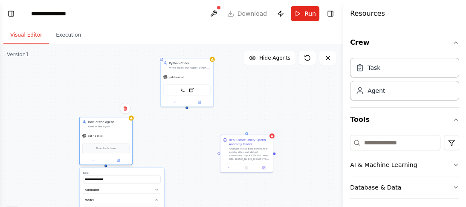
drag, startPoint x: 153, startPoint y: 156, endPoint x: 97, endPoint y: 149, distance: 56.8
click at [97, 149] on span "Drop tools here" at bounding box center [106, 148] width 20 height 4
click at [126, 111] on button at bounding box center [125, 108] width 11 height 11
click at [104, 105] on button "Confirm" at bounding box center [101, 108] width 30 height 10
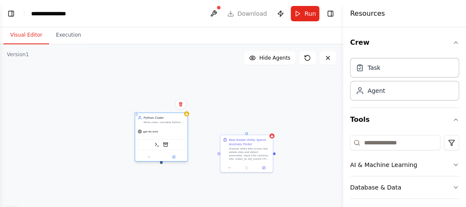
drag, startPoint x: 199, startPoint y: 82, endPoint x: 176, endPoint y: 138, distance: 60.3
click at [176, 138] on div "CodeInterpreterTool FileCompressorTool" at bounding box center [161, 144] width 52 height 17
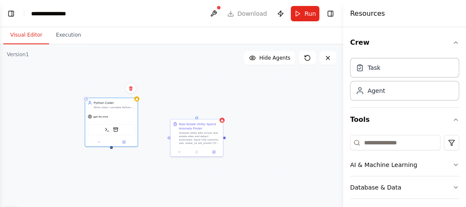
drag, startPoint x: 218, startPoint y: 156, endPoint x: 168, endPoint y: 141, distance: 52.3
click at [168, 141] on div "Shared agent from repository Python Coder Write clean, runnable Python to build…" at bounding box center [171, 150] width 343 height 213
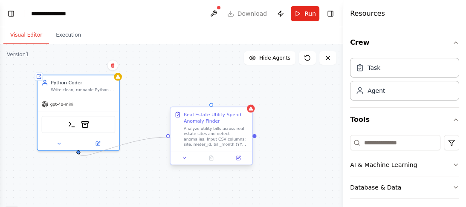
drag, startPoint x: 78, startPoint y: 152, endPoint x: 168, endPoint y: 138, distance: 90.6
click at [239, 95] on div ".deletable-edge-delete-btn { width: 20px; height: 20px; border: 0px solid #ffff…" at bounding box center [171, 150] width 343 height 213
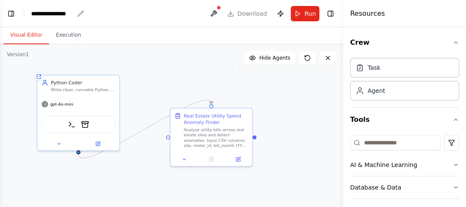
click at [68, 12] on div "**********" at bounding box center [52, 13] width 43 height 9
click at [73, 14] on div "**********" at bounding box center [63, 13] width 64 height 9
click at [300, 15] on button "Run" at bounding box center [305, 13] width 29 height 15
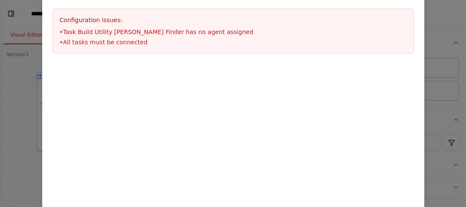
click at [26, 49] on div "Environment configuration Your project might require some environment variables…" at bounding box center [233, 103] width 466 height 207
click at [284, 118] on div at bounding box center [233, 106] width 382 height 85
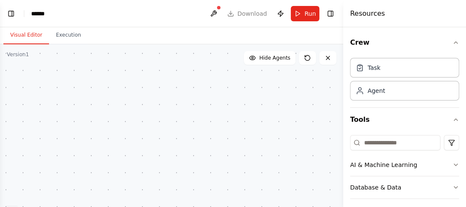
drag, startPoint x: 81, startPoint y: 67, endPoint x: 109, endPoint y: 157, distance: 94.4
click at [78, 188] on div ".deletable-edge-delete-btn { width: 20px; height: 20px; border: 0px solid #ffff…" at bounding box center [171, 150] width 343 height 213
drag, startPoint x: 146, startPoint y: 135, endPoint x: 101, endPoint y: 178, distance: 62.1
click at [101, 178] on div ".deletable-edge-delete-btn { width: 20px; height: 20px; border: 0px solid #ffff…" at bounding box center [171, 150] width 343 height 213
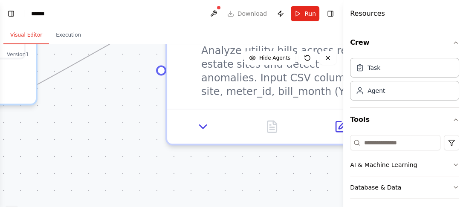
drag, startPoint x: 141, startPoint y: 88, endPoint x: 165, endPoint y: 155, distance: 71.6
click at [225, 207] on html "BETA Hello! I'm the CrewAI assistant. What kind of automation do you want to bu…" at bounding box center [233, 103] width 466 height 207
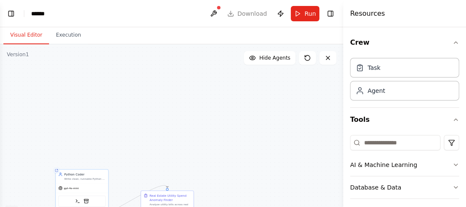
drag, startPoint x: 116, startPoint y: 92, endPoint x: 126, endPoint y: 212, distance: 121.0
click at [126, 207] on html "BETA Hello! I'm the CrewAI assistant. What kind of automation do you want to bu…" at bounding box center [233, 103] width 466 height 207
drag, startPoint x: 130, startPoint y: 99, endPoint x: 142, endPoint y: 202, distance: 104.2
click at [142, 202] on div ".deletable-edge-delete-btn { width: 20px; height: 20px; border: 0px solid #ffff…" at bounding box center [171, 150] width 343 height 213
drag, startPoint x: 146, startPoint y: 85, endPoint x: 153, endPoint y: 198, distance: 112.7
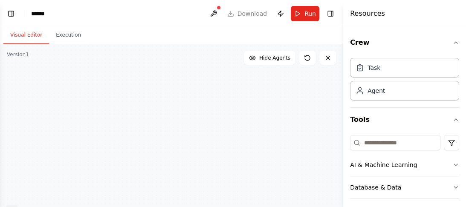
click at [153, 198] on div ".deletable-edge-delete-btn { width: 20px; height: 20px; border: 0px solid #ffff…" at bounding box center [171, 150] width 343 height 213
drag, startPoint x: 157, startPoint y: 84, endPoint x: 153, endPoint y: 165, distance: 80.2
click at [153, 164] on div ".deletable-edge-delete-btn { width: 20px; height: 20px; border: 0px solid #ffff…" at bounding box center [171, 150] width 343 height 213
drag, startPoint x: 157, startPoint y: 142, endPoint x: 148, endPoint y: 187, distance: 45.2
click at [148, 187] on div ".deletable-edge-delete-btn { width: 20px; height: 20px; border: 0px solid #ffff…" at bounding box center [171, 150] width 343 height 213
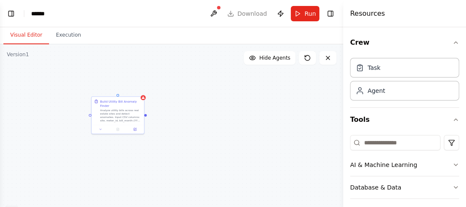
click at [145, 99] on div ".deletable-edge-delete-btn { width: 20px; height: 20px; border: 0px solid #ffff…" at bounding box center [171, 150] width 343 height 213
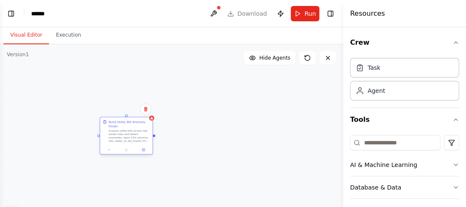
drag, startPoint x: 120, startPoint y: 109, endPoint x: 128, endPoint y: 131, distance: 24.0
click at [128, 131] on div "Analyze utility bills across real estate sites and detect anomalies. Input CSV …" at bounding box center [129, 136] width 41 height 14
click at [145, 110] on icon at bounding box center [145, 109] width 5 height 5
click at [131, 108] on button "Confirm" at bounding box center [121, 109] width 30 height 10
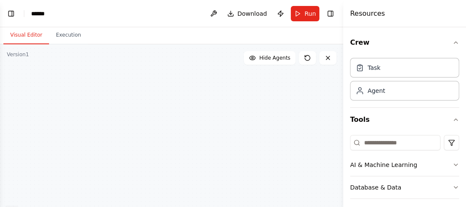
drag, startPoint x: 151, startPoint y: 88, endPoint x: 149, endPoint y: 188, distance: 100.6
click at [149, 188] on div ".deletable-edge-delete-btn { width: 20px; height: 20px; border: 0px solid #ffff…" at bounding box center [171, 150] width 343 height 213
drag, startPoint x: 145, startPoint y: 84, endPoint x: 167, endPoint y: 167, distance: 86.3
click at [167, 167] on div ".deletable-edge-delete-btn { width: 20px; height: 20px; border: 0px solid #ffff…" at bounding box center [171, 150] width 343 height 213
drag, startPoint x: 157, startPoint y: 98, endPoint x: 179, endPoint y: 178, distance: 83.4
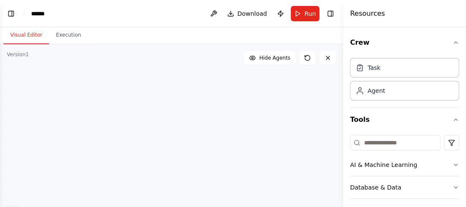
click at [179, 178] on div ".deletable-edge-delete-btn { width: 20px; height: 20px; border: 0px solid #ffff…" at bounding box center [171, 150] width 343 height 213
drag, startPoint x: 177, startPoint y: 173, endPoint x: 191, endPoint y: -5, distance: 178.7
click at [191, 0] on html "BETA Hello! I'm the CrewAI assistant. What kind of automation do you want to bu…" at bounding box center [233, 103] width 466 height 207
drag, startPoint x: 151, startPoint y: 121, endPoint x: 174, endPoint y: -26, distance: 149.2
click at [174, 0] on html "BETA Hello! I'm the CrewAI assistant. What kind of automation do you want to bu…" at bounding box center [233, 103] width 466 height 207
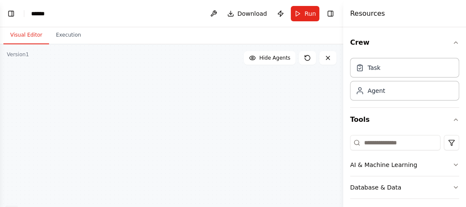
drag, startPoint x: 150, startPoint y: 115, endPoint x: 164, endPoint y: 0, distance: 115.4
click at [164, 0] on main "Toggle Left Sidebar Studio ****** Download Publish Run Toggle Right Sidebar Vis…" at bounding box center [171, 103] width 343 height 207
drag, startPoint x: 146, startPoint y: 128, endPoint x: 162, endPoint y: 18, distance: 110.7
click at [162, 18] on main "Toggle Left Sidebar Studio ****** Download Publish Run Toggle Right Sidebar Vis…" at bounding box center [171, 103] width 343 height 207
drag, startPoint x: 136, startPoint y: 125, endPoint x: 145, endPoint y: 68, distance: 57.8
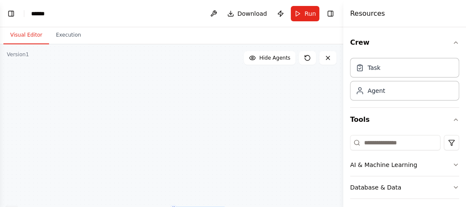
click at [145, 68] on div ".deletable-edge-delete-btn { width: 20px; height: 20px; border: 0px solid #ffff…" at bounding box center [171, 150] width 343 height 213
drag, startPoint x: 131, startPoint y: 143, endPoint x: 145, endPoint y: 72, distance: 72.1
click at [145, 72] on div ".deletable-edge-delete-btn { width: 20px; height: 20px; border: 0px solid #ffff…" at bounding box center [171, 150] width 343 height 213
drag, startPoint x: 157, startPoint y: 130, endPoint x: 93, endPoint y: 63, distance: 92.5
click at [93, 63] on div ".deletable-edge-delete-btn { width: 20px; height: 20px; border: 0px solid #ffff…" at bounding box center [171, 150] width 343 height 213
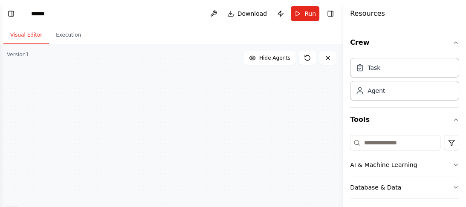
drag, startPoint x: 126, startPoint y: 140, endPoint x: 126, endPoint y: 50, distance: 90.4
click at [126, 50] on div ".deletable-edge-delete-btn { width: 20px; height: 20px; border: 0px solid #ffff…" at bounding box center [171, 150] width 343 height 213
drag, startPoint x: 148, startPoint y: 139, endPoint x: 151, endPoint y: 55, distance: 84.0
click at [151, 55] on div ".deletable-edge-delete-btn { width: 20px; height: 20px; border: 0px solid #ffff…" at bounding box center [171, 150] width 343 height 213
drag, startPoint x: 152, startPoint y: 142, endPoint x: 164, endPoint y: 56, distance: 86.5
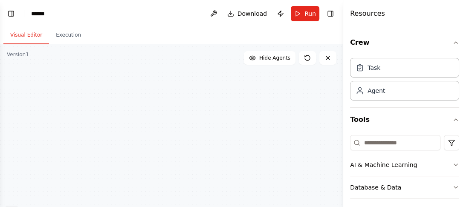
click at [164, 56] on div ".deletable-edge-delete-btn { width: 20px; height: 20px; border: 0px solid #ffff…" at bounding box center [171, 150] width 343 height 213
drag, startPoint x: 160, startPoint y: 152, endPoint x: 171, endPoint y: 77, distance: 76.3
click at [171, 77] on div ".deletable-edge-delete-btn { width: 20px; height: 20px; border: 0px solid #ffff…" at bounding box center [171, 150] width 343 height 213
drag, startPoint x: 152, startPoint y: 177, endPoint x: 162, endPoint y: 75, distance: 102.4
click at [162, 75] on div ".deletable-edge-delete-btn { width: 20px; height: 20px; border: 0px solid #ffff…" at bounding box center [171, 150] width 343 height 213
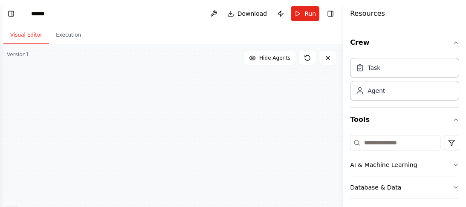
drag, startPoint x: 158, startPoint y: 144, endPoint x: 172, endPoint y: 48, distance: 96.6
click at [172, 48] on div ".deletable-edge-delete-btn { width: 20px; height: 20px; border: 0px solid #ffff…" at bounding box center [171, 150] width 343 height 213
drag, startPoint x: 159, startPoint y: 123, endPoint x: 170, endPoint y: 54, distance: 69.4
click at [170, 54] on div ".deletable-edge-delete-btn { width: 20px; height: 20px; border: 0px solid #ffff…" at bounding box center [171, 150] width 343 height 213
drag, startPoint x: 139, startPoint y: 148, endPoint x: 156, endPoint y: 89, distance: 61.0
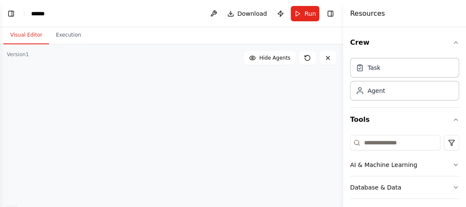
click at [156, 89] on div ".deletable-edge-delete-btn { width: 20px; height: 20px; border: 0px solid #ffff…" at bounding box center [171, 150] width 343 height 213
drag, startPoint x: 156, startPoint y: 89, endPoint x: 181, endPoint y: 220, distance: 133.2
click at [181, 207] on html "BETA Hello! I'm the CrewAI assistant. What kind of automation do you want to bu…" at bounding box center [233, 103] width 466 height 207
drag, startPoint x: 174, startPoint y: 119, endPoint x: 173, endPoint y: 163, distance: 44.3
click at [173, 163] on div ".deletable-edge-delete-btn { width: 20px; height: 20px; border: 0px solid #ffff…" at bounding box center [171, 150] width 343 height 213
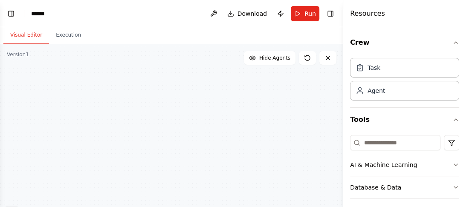
drag, startPoint x: 179, startPoint y: 114, endPoint x: 181, endPoint y: 151, distance: 37.5
click at [181, 151] on div ".deletable-edge-delete-btn { width: 20px; height: 20px; border: 0px solid #ffff…" at bounding box center [171, 150] width 343 height 213
drag
click at [193, 171] on div ".deletable-edge-delete-btn { width: 20px; height: 20px; border: 0px solid #ffff…" at bounding box center [171, 150] width 343 height 213
click at [197, 165] on div ".deletable-edge-delete-btn { width: 20px; height: 20px; border: 0px solid #ffff…" at bounding box center [171, 150] width 343 height 213
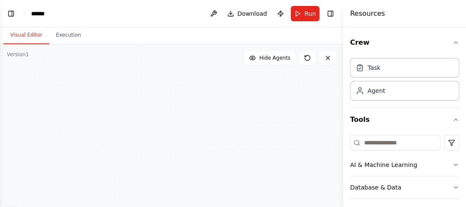
click at [199, 173] on div ".deletable-edge-delete-btn { width: 20px; height: 20px; border: 0px solid #ffff…" at bounding box center [171, 150] width 343 height 213
click at [217, 186] on div ".deletable-edge-delete-btn { width: 20px; height: 20px; border: 0px solid #ffff…" at bounding box center [171, 150] width 343 height 213
click at [228, 177] on div ".deletable-edge-delete-btn { width: 20px; height: 20px; border: 0px solid #ffff…" at bounding box center [171, 150] width 343 height 213
click at [83, 139] on div ".deletable-edge-delete-btn { width: 20px; height: 20px; border: 0px solid #ffff…" at bounding box center [171, 150] width 343 height 213
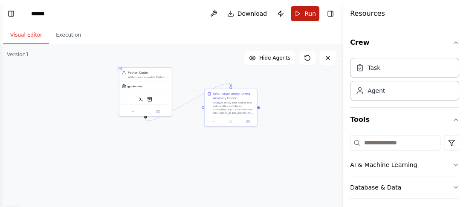
click at [300, 9] on button "Run" at bounding box center [305, 13] width 29 height 15
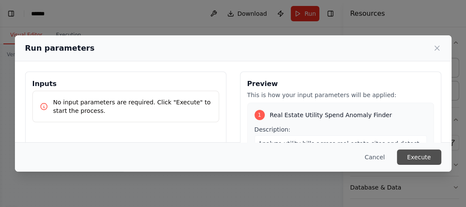
click at [414, 160] on button "Execute" at bounding box center [419, 157] width 44 height 15
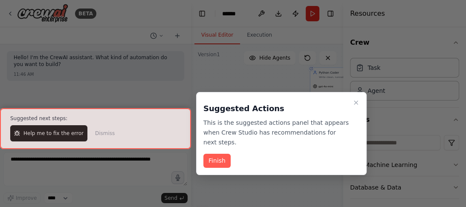
click at [67, 135] on div at bounding box center [95, 128] width 191 height 40
click at [222, 154] on button "Finish" at bounding box center [216, 161] width 27 height 14
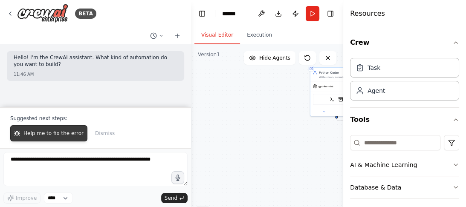
click at [63, 132] on span "Help me to fix the error" at bounding box center [53, 133] width 60 height 7
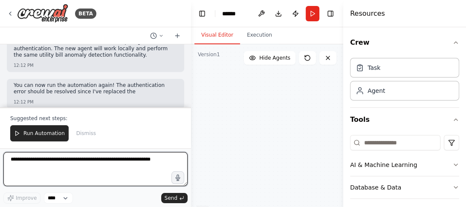
scroll to position [464, 0]
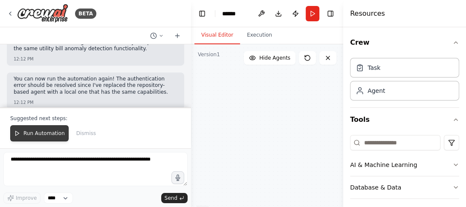
click at [51, 133] on span "Run Automation" at bounding box center [43, 133] width 41 height 7
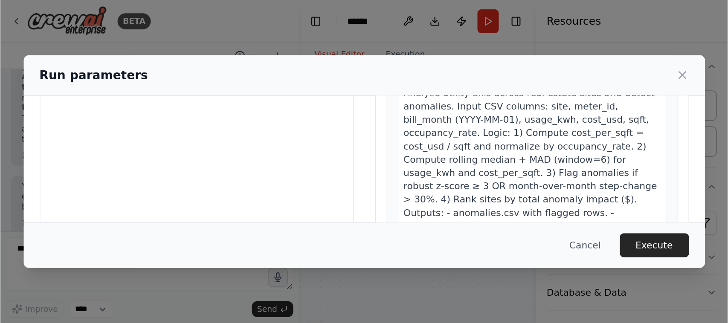
scroll to position [141, 0]
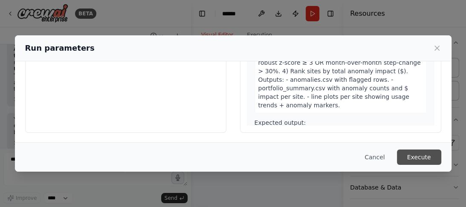
click at [412, 157] on button "Execute" at bounding box center [419, 157] width 44 height 15
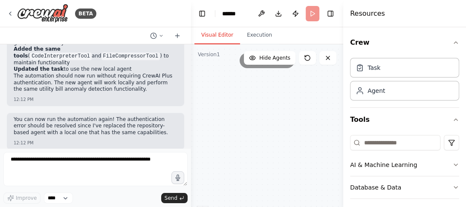
click at [312, 15] on header "Toggle Left Sidebar Studio ****** Download Publish Run Toggle Right Sidebar" at bounding box center [267, 13] width 152 height 27
click at [329, 61] on button at bounding box center [327, 58] width 17 height 14
click at [329, 58] on icon at bounding box center [327, 58] width 7 height 7
click at [199, 66] on div "Running..." at bounding box center [267, 60] width 152 height 15
click at [63, 198] on select "****" at bounding box center [58, 198] width 29 height 11
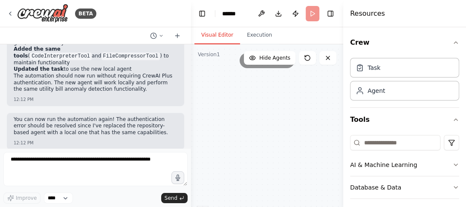
click at [94, 194] on div "Improve **** Send" at bounding box center [95, 198] width 184 height 11
click at [172, 197] on span "Send" at bounding box center [171, 198] width 13 height 7
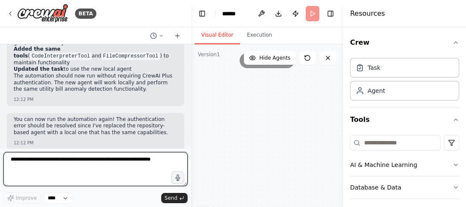
click at [84, 169] on textarea at bounding box center [95, 169] width 184 height 34
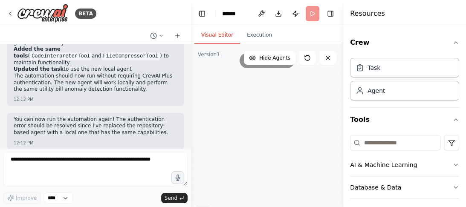
click at [278, 101] on div ".deletable-edge-delete-btn { width: 20px; height: 20px; border: 0px solid #ffff…" at bounding box center [267, 150] width 152 height 213
click at [155, 38] on icon at bounding box center [153, 35] width 7 height 7
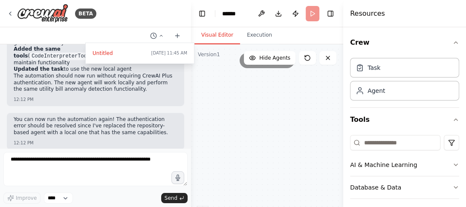
click at [163, 37] on div at bounding box center [95, 103] width 191 height 207
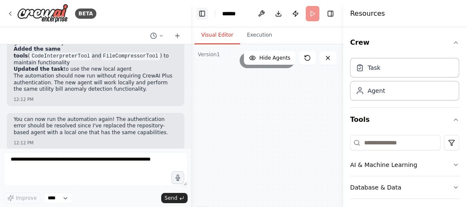
click at [203, 16] on button "Toggle Left Sidebar" at bounding box center [202, 14] width 12 height 12
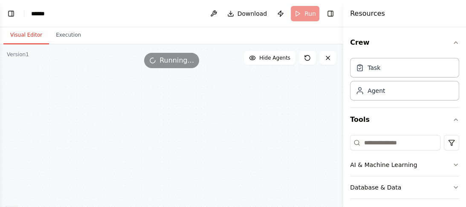
click at [168, 60] on span "Running..." at bounding box center [176, 60] width 35 height 10
click at [285, 12] on button "Publish" at bounding box center [281, 13] width 14 height 15
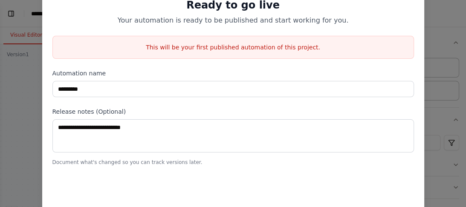
click at [31, 94] on div "Ready to go live Your automation is ready to be published and start working for…" at bounding box center [233, 103] width 466 height 207
click at [26, 33] on div "Ready to go live Your automation is ready to be published and start working for…" at bounding box center [233, 103] width 466 height 207
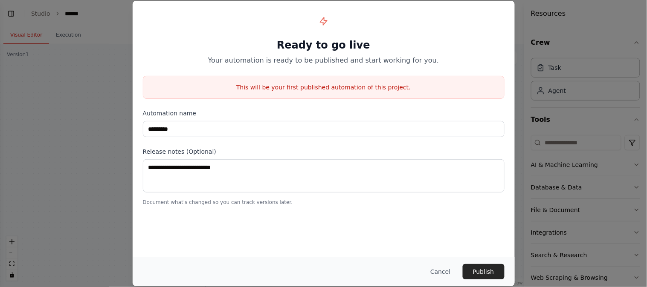
scroll to position [312, 0]
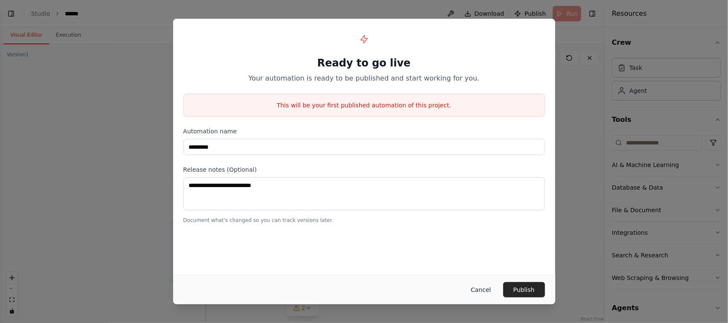
click at [465, 207] on button "Cancel" at bounding box center [481, 289] width 34 height 15
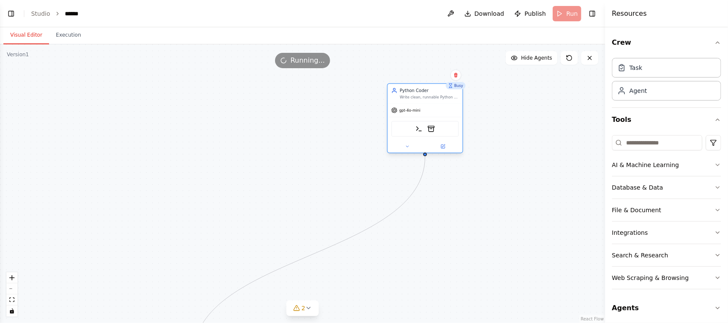
drag, startPoint x: 191, startPoint y: 259, endPoint x: 423, endPoint y: 110, distance: 276.1
click at [423, 110] on div "gpt-4o-mini" at bounding box center [424, 110] width 75 height 13
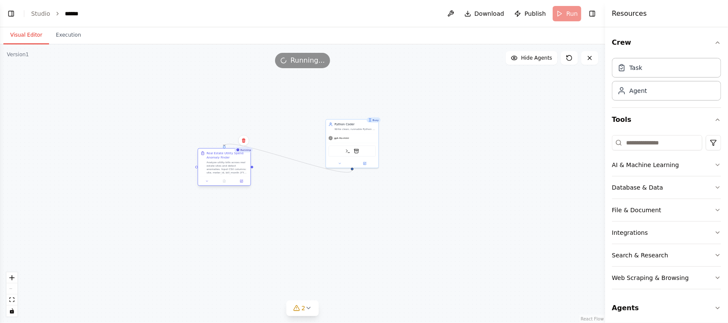
drag, startPoint x: 177, startPoint y: 316, endPoint x: 210, endPoint y: 148, distance: 170.7
click at [210, 149] on div "Real Estate Utility Spend Anomaly Finder Analyze utility bills across real esta…" at bounding box center [224, 163] width 52 height 28
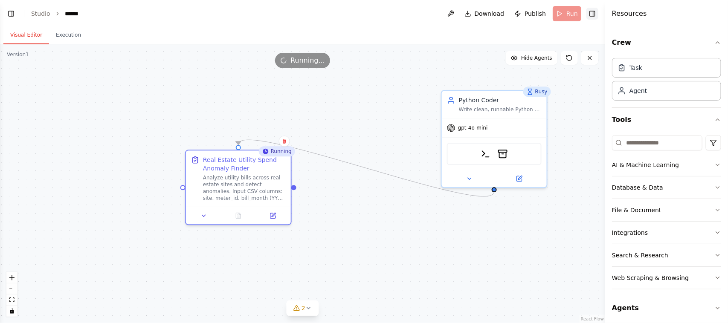
click at [465, 13] on button "Toggle Right Sidebar" at bounding box center [592, 14] width 12 height 12
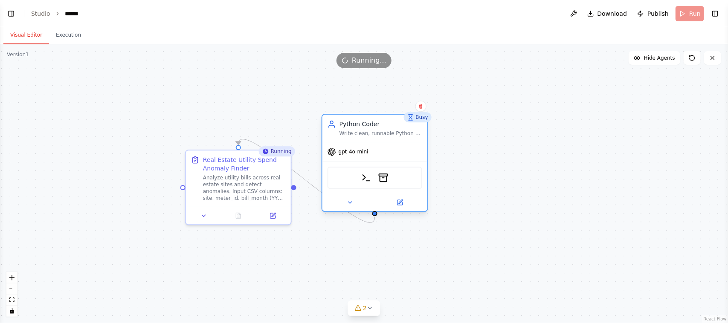
drag, startPoint x: 488, startPoint y: 122, endPoint x: 372, endPoint y: 150, distance: 119.2
click at [372, 150] on div "gpt-4o-mini" at bounding box center [374, 151] width 105 height 19
click at [455, 117] on div ".deletable-edge-delete-btn { width: 20px; height: 20px; border: 0px solid #ffff…" at bounding box center [364, 183] width 728 height 279
click at [364, 207] on span "2" at bounding box center [365, 308] width 4 height 9
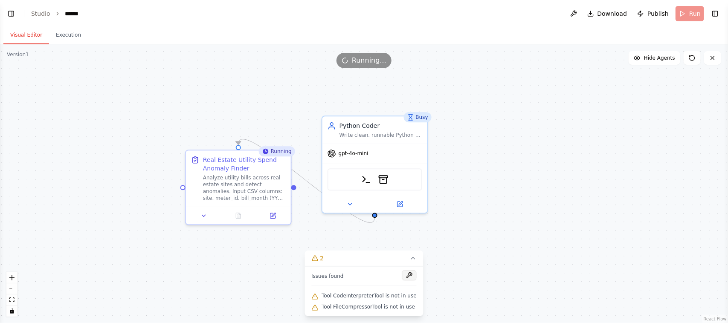
click at [404, 207] on button at bounding box center [409, 275] width 14 height 10
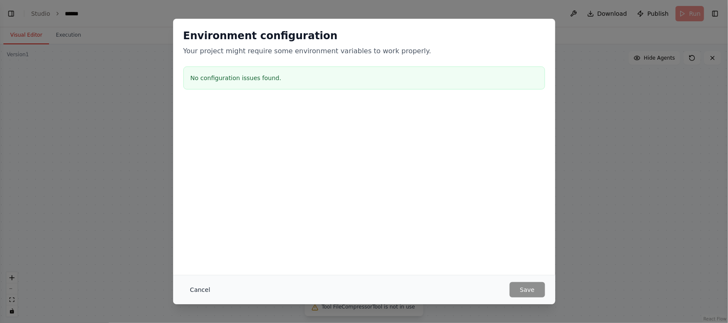
click at [201, 207] on button "Cancel" at bounding box center [200, 289] width 34 height 15
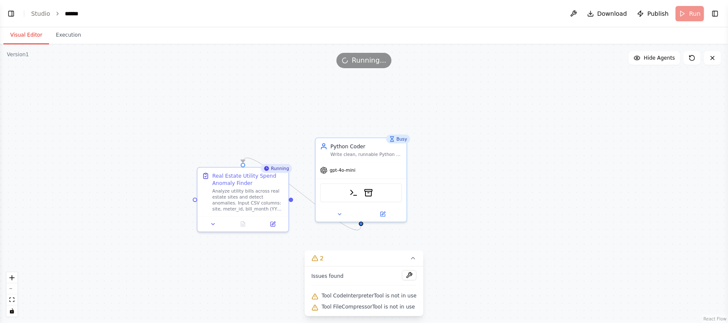
click at [465, 72] on div ".deletable-edge-delete-btn { width: 20px; height: 20px; border: 0px solid #ffff…" at bounding box center [364, 183] width 728 height 279
click at [65, 32] on button "Execution" at bounding box center [68, 35] width 39 height 18
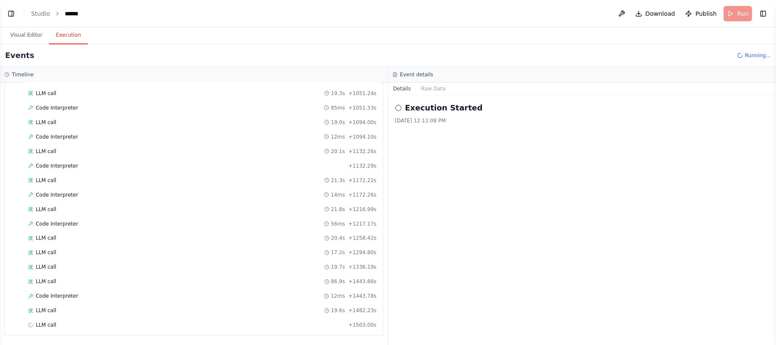
scroll to position [1037, 0]
click at [28, 38] on button "Visual Editor" at bounding box center [26, 35] width 46 height 18
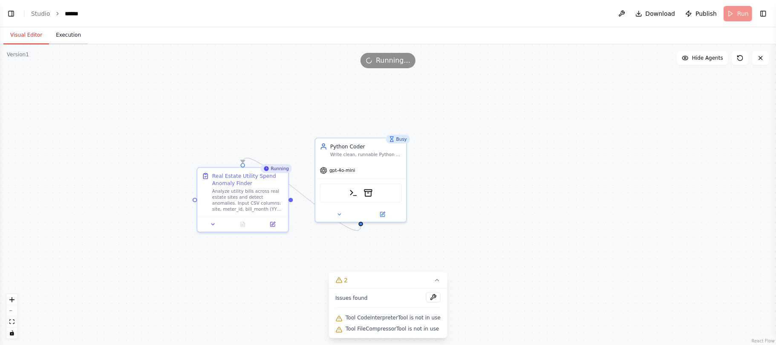
click at [75, 33] on button "Execution" at bounding box center [68, 35] width 39 height 18
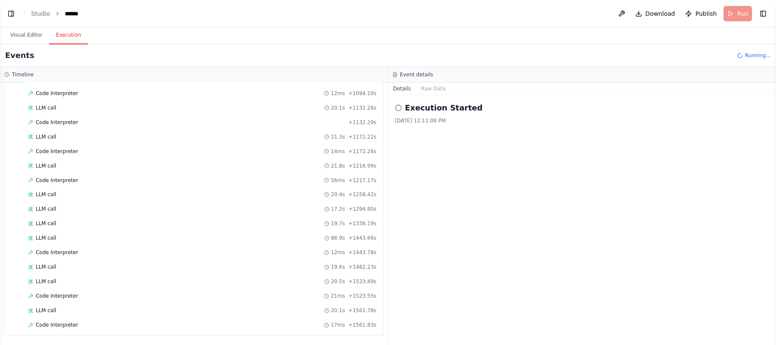
scroll to position [1095, 0]
click at [465, 162] on div "Execution Started [DATE] 12:11:08 PM" at bounding box center [582, 220] width 388 height 250
click at [465, 162] on div "Execution Started 9/18/2025, 12:11:08 PM" at bounding box center [582, 220] width 388 height 250
click at [436, 87] on button "Raw Data" at bounding box center [433, 89] width 35 height 12
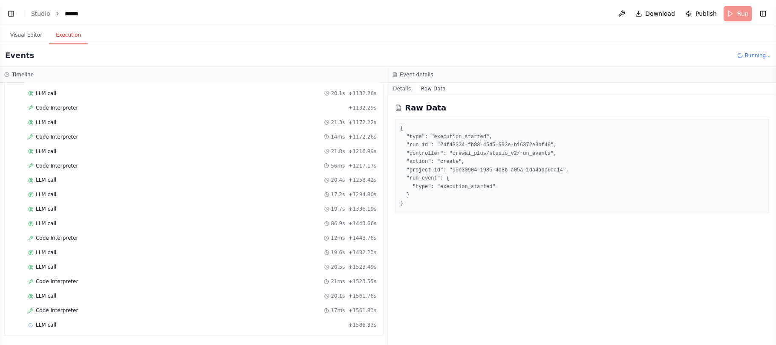
click at [403, 92] on button "Details" at bounding box center [402, 89] width 28 height 12
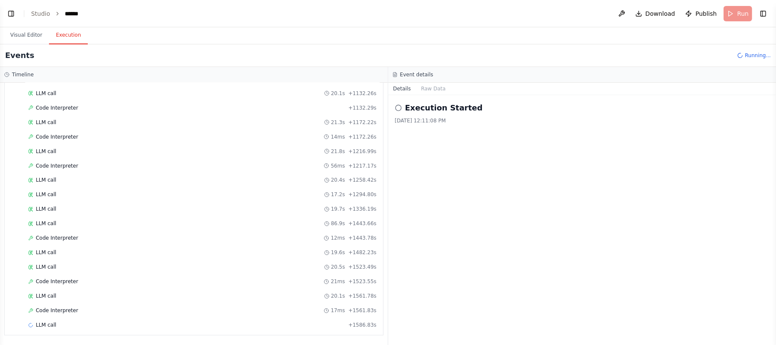
click at [465, 166] on div "Execution Started 9/18/2025, 12:11:08 PM" at bounding box center [582, 220] width 388 height 250
click at [465, 14] on header "Toggle Left Sidebar Studio ****** Download Publish Run Toggle Right Sidebar" at bounding box center [388, 13] width 776 height 27
click at [465, 12] on header "Toggle Left Sidebar Studio ****** Download Publish Run Toggle Right Sidebar" at bounding box center [388, 13] width 776 height 27
click at [26, 31] on button "Visual Editor" at bounding box center [26, 35] width 46 height 18
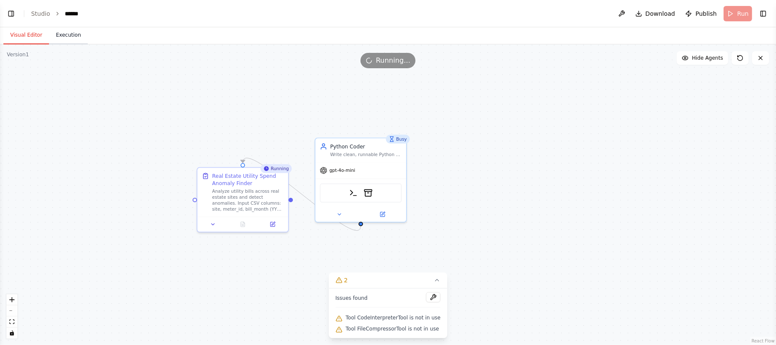
click at [52, 36] on button "Execution" at bounding box center [68, 35] width 39 height 18
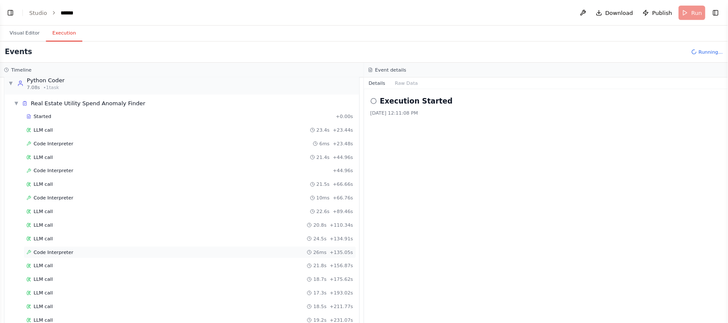
scroll to position [0, 0]
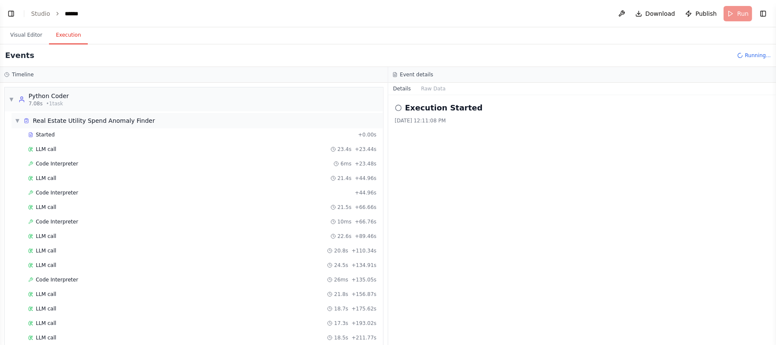
click at [17, 121] on span "▼" at bounding box center [17, 120] width 5 height 7
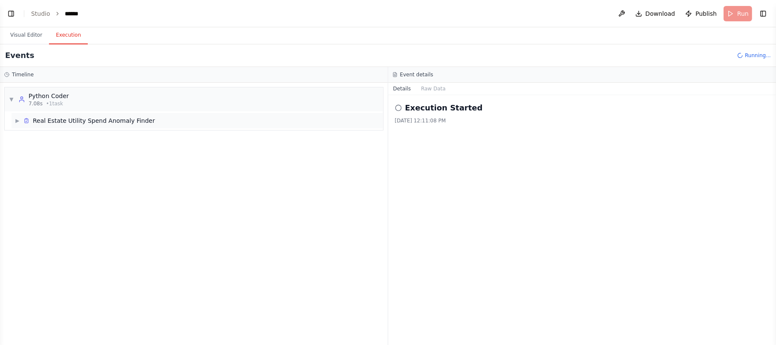
click at [17, 118] on span "▶" at bounding box center [17, 120] width 5 height 7
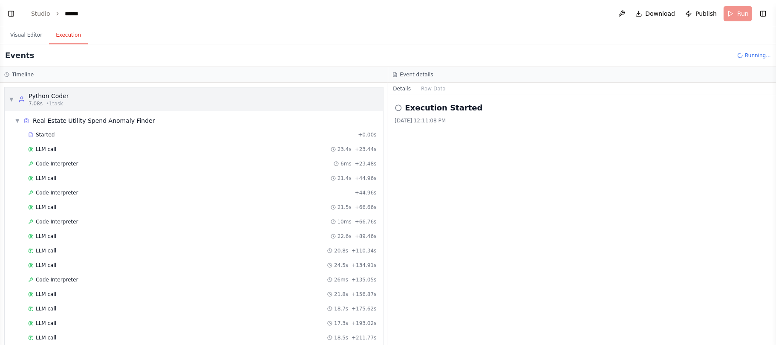
click at [9, 95] on div "▼ Python Coder 7.08s • 1 task" at bounding box center [39, 99] width 60 height 15
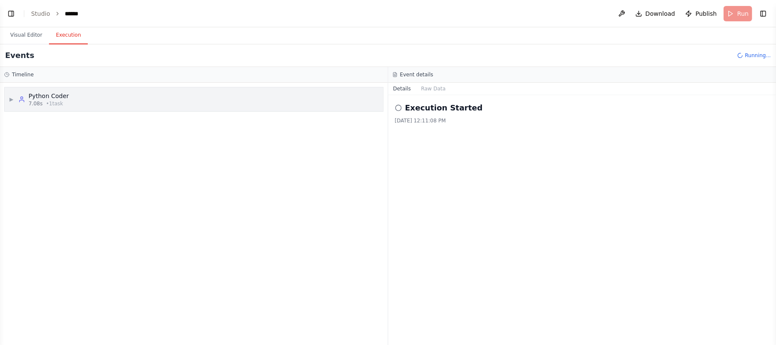
click at [11, 98] on span "▶" at bounding box center [11, 99] width 5 height 7
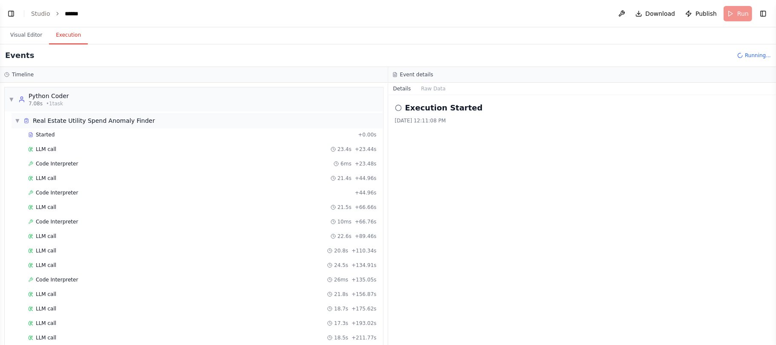
click at [17, 124] on div "▼ Real Estate Utility Spend Anomaly Finder" at bounding box center [85, 120] width 140 height 9
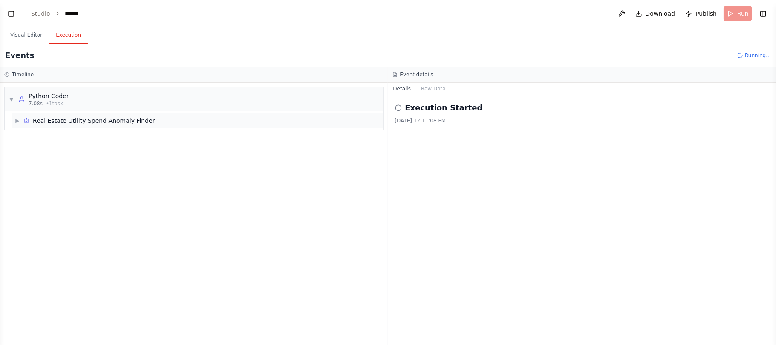
click at [17, 124] on div "▶ Real Estate Utility Spend Anomaly Finder" at bounding box center [85, 120] width 140 height 9
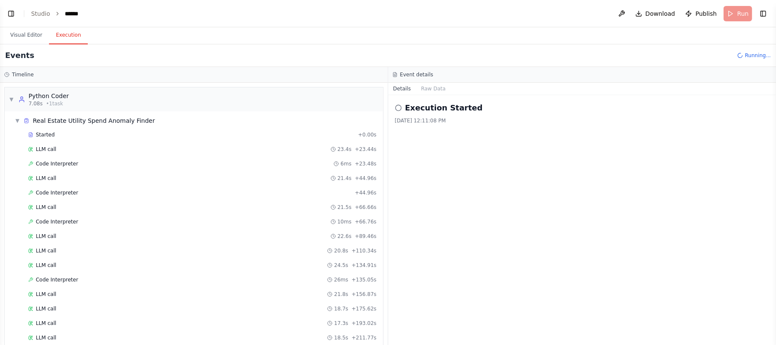
click at [465, 60] on div "Events Running..." at bounding box center [388, 55] width 776 height 23
click at [465, 9] on button "Toggle Right Sidebar" at bounding box center [763, 14] width 12 height 12
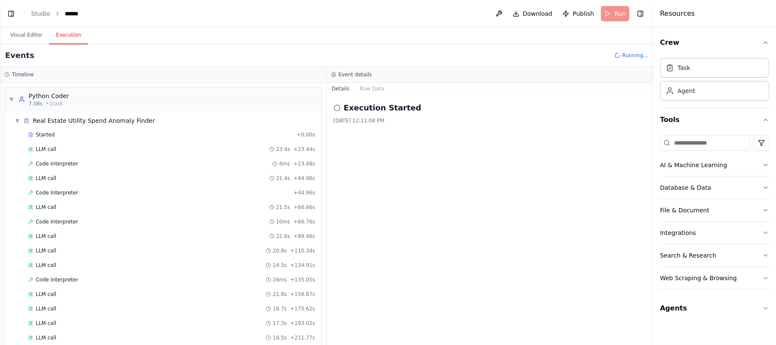
click at [465, 38] on div "Visual Editor Execution" at bounding box center [326, 35] width 653 height 17
click at [465, 15] on button "Toggle Right Sidebar" at bounding box center [641, 14] width 12 height 12
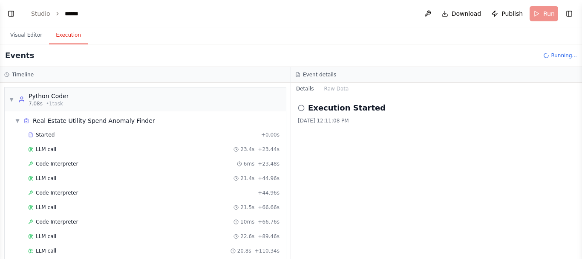
scroll to position [289, 0]
click at [300, 107] on icon at bounding box center [301, 107] width 7 height 7
click at [321, 112] on h2 "Execution Started" at bounding box center [347, 108] width 78 height 12
click at [13, 39] on button "Visual Editor" at bounding box center [26, 35] width 46 height 18
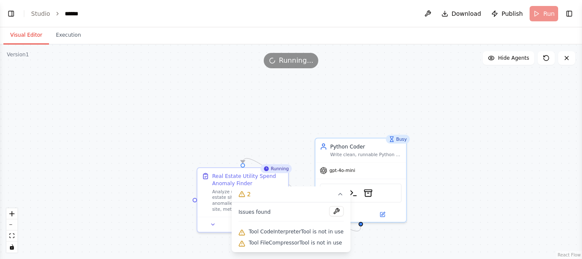
click at [298, 66] on div "Running..." at bounding box center [291, 60] width 55 height 15
click at [465, 9] on header "Toggle Left Sidebar Studio ****** Download Publish Run Toggle Right Sidebar" at bounding box center [291, 13] width 582 height 27
click at [465, 15] on button "Toggle Right Sidebar" at bounding box center [569, 14] width 12 height 12
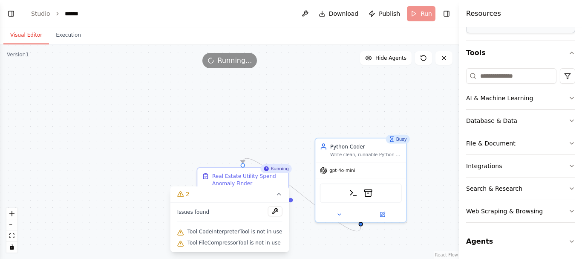
scroll to position [68, 0]
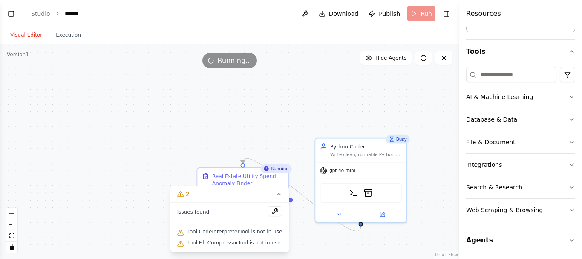
click at [465, 207] on button "Agents" at bounding box center [520, 240] width 109 height 24
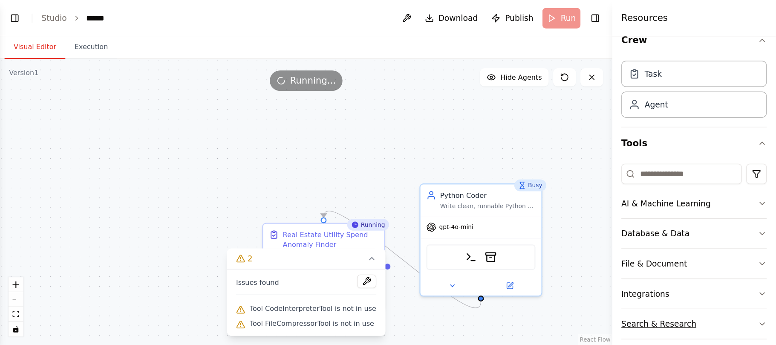
scroll to position [0, 0]
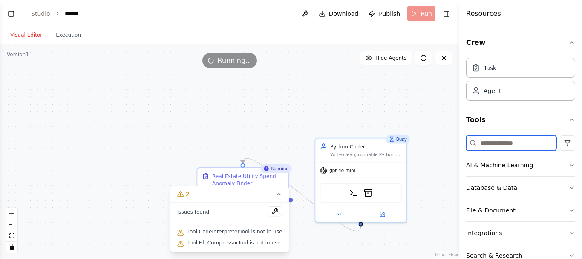
click at [465, 146] on input at bounding box center [511, 142] width 90 height 15
click at [447, 10] on button "Toggle Right Sidebar" at bounding box center [447, 14] width 12 height 12
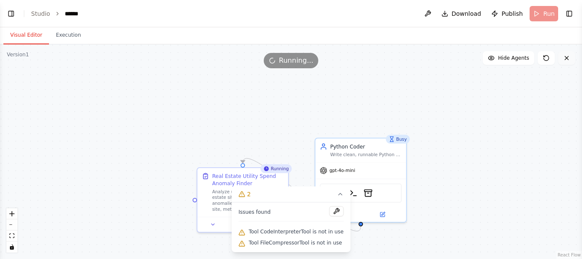
click at [465, 59] on icon at bounding box center [566, 58] width 7 height 7
click at [465, 58] on icon at bounding box center [566, 58] width 7 height 7
click at [315, 207] on span "Tool CodeInterpreterTool is not in use" at bounding box center [296, 231] width 95 height 7
click at [332, 207] on button at bounding box center [336, 211] width 14 height 10
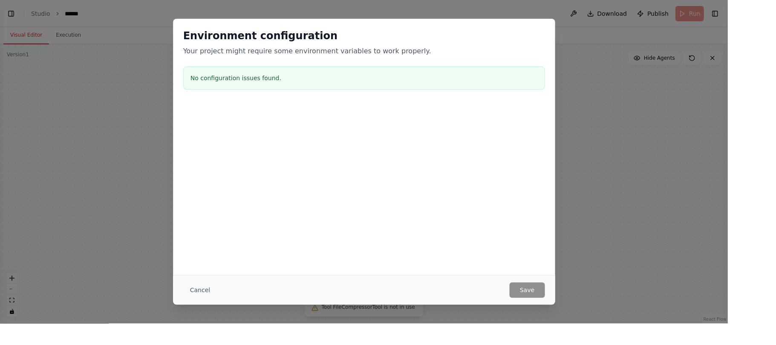
scroll to position [288, 0]
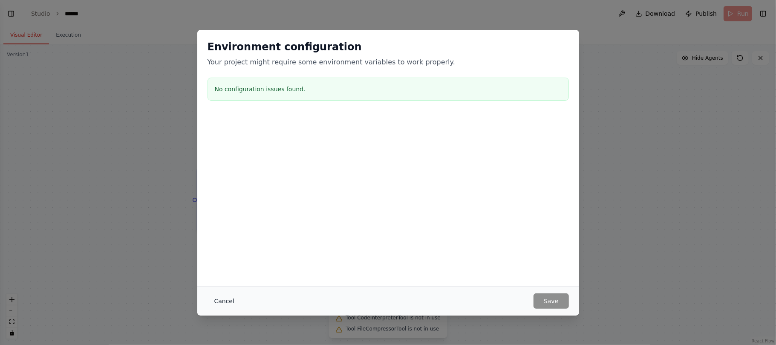
click at [224, 207] on button "Cancel" at bounding box center [225, 300] width 34 height 15
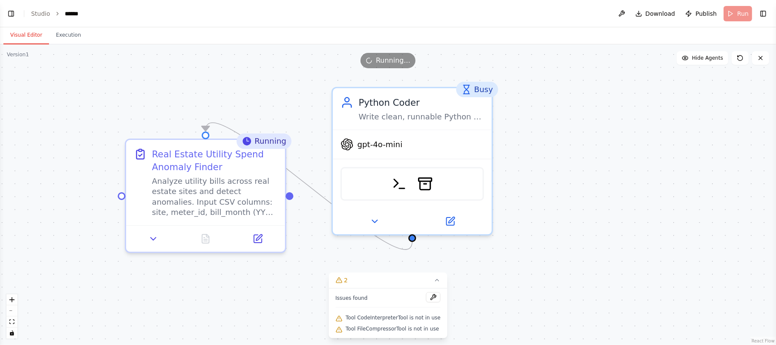
drag, startPoint x: 317, startPoint y: 159, endPoint x: 321, endPoint y: 215, distance: 55.5
click at [321, 207] on div ".deletable-edge-delete-btn { width: 20px; height: 20px; border: 0px solid #ffff…" at bounding box center [388, 194] width 776 height 300
click at [465, 94] on icon at bounding box center [466, 89] width 10 height 10
click at [465, 81] on button at bounding box center [485, 77] width 11 height 11
click at [269, 147] on div "Running" at bounding box center [264, 140] width 55 height 15
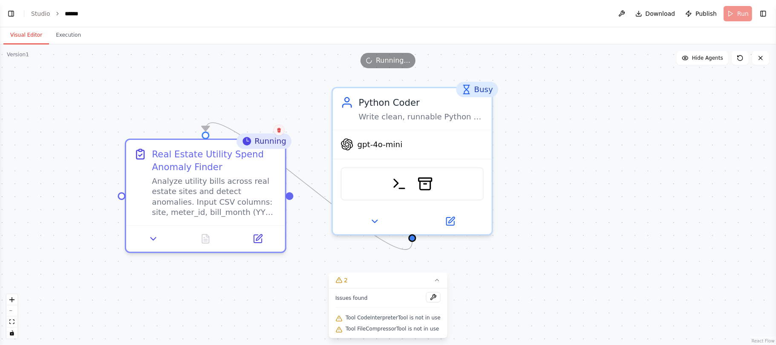
click at [281, 131] on icon at bounding box center [279, 129] width 5 height 5
click at [314, 101] on div ".deletable-edge-delete-btn { width: 20px; height: 20px; border: 0px solid #ffff…" at bounding box center [388, 194] width 776 height 300
click at [77, 30] on button "Execution" at bounding box center [68, 35] width 39 height 18
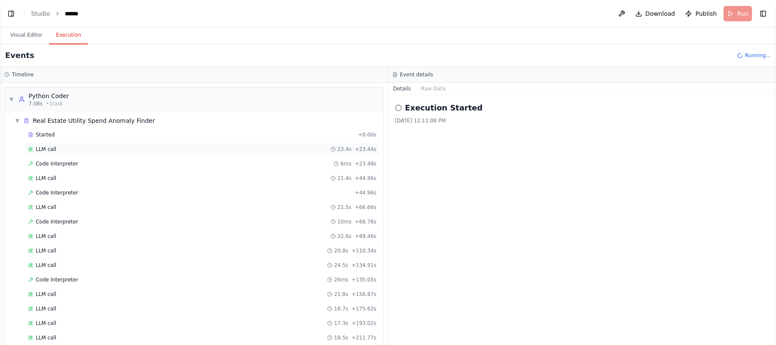
scroll to position [1228, 0]
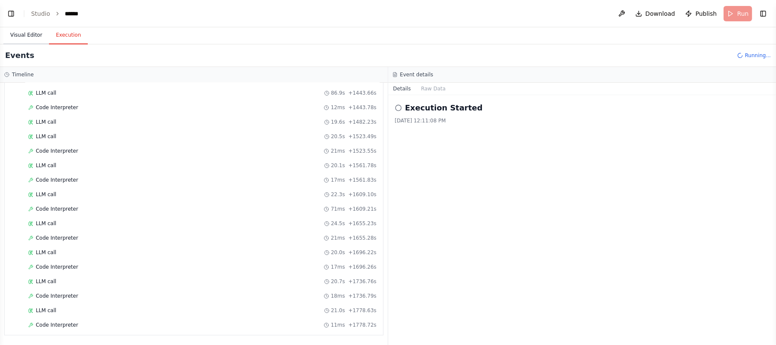
click at [26, 37] on button "Visual Editor" at bounding box center [26, 35] width 46 height 18
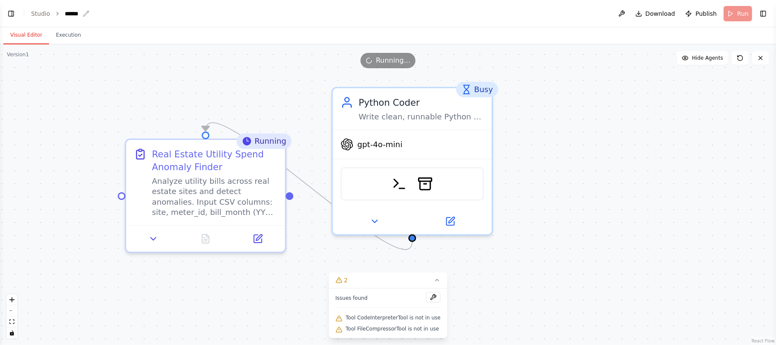
click at [72, 14] on div "******" at bounding box center [72, 13] width 15 height 9
click at [46, 12] on link "Studio" at bounding box center [40, 13] width 19 height 7
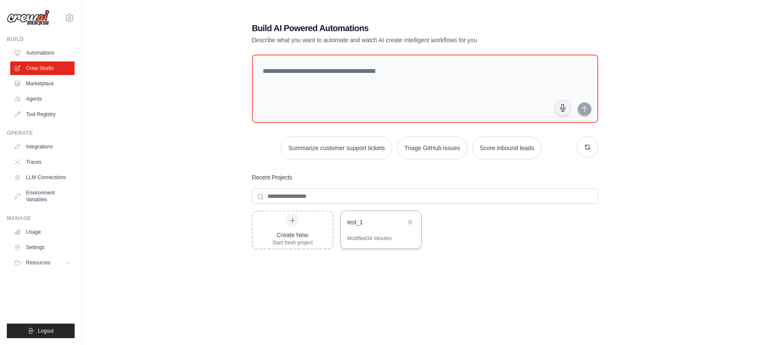
click at [364, 232] on div "test_1" at bounding box center [381, 223] width 81 height 24
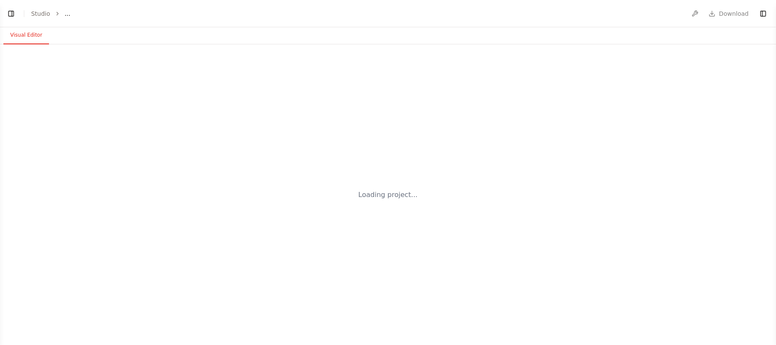
select select "****"
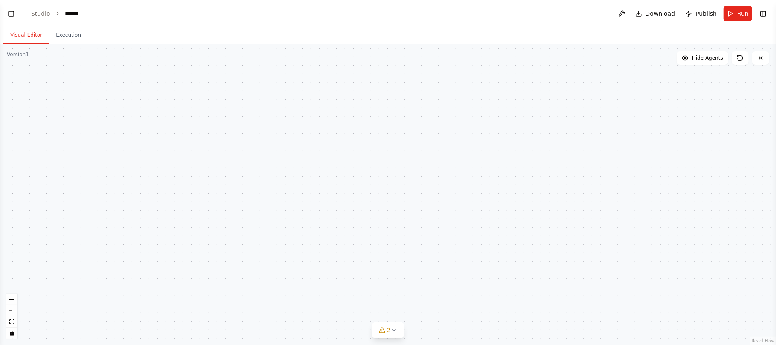
scroll to position [285, 0]
drag, startPoint x: 324, startPoint y: 102, endPoint x: 295, endPoint y: 227, distance: 128.3
click at [295, 227] on div ".deletable-edge-delete-btn { width: 20px; height: 20px; border: 0px solid #ffff…" at bounding box center [388, 194] width 776 height 300
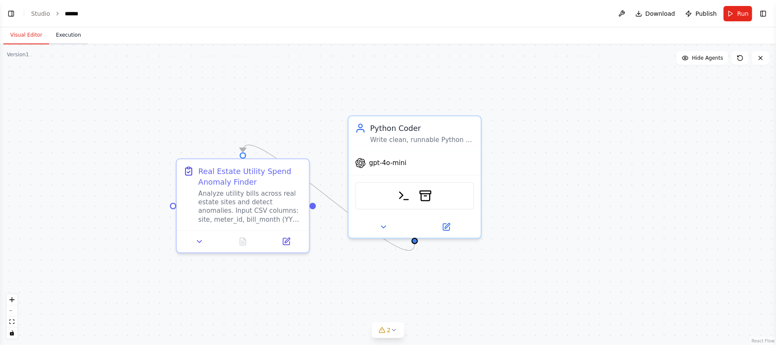
click at [60, 33] on button "Execution" at bounding box center [68, 35] width 39 height 18
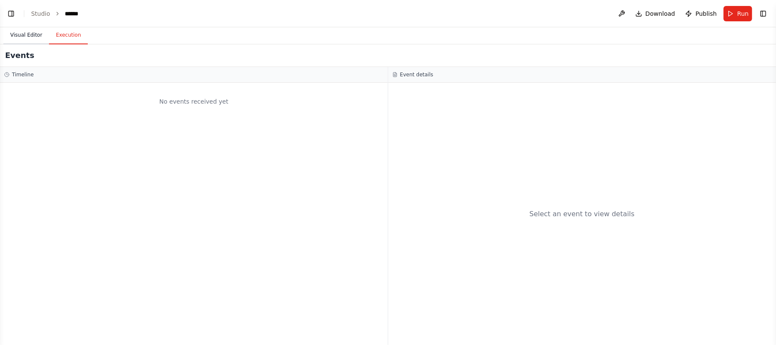
click at [31, 30] on button "Visual Editor" at bounding box center [26, 35] width 46 height 18
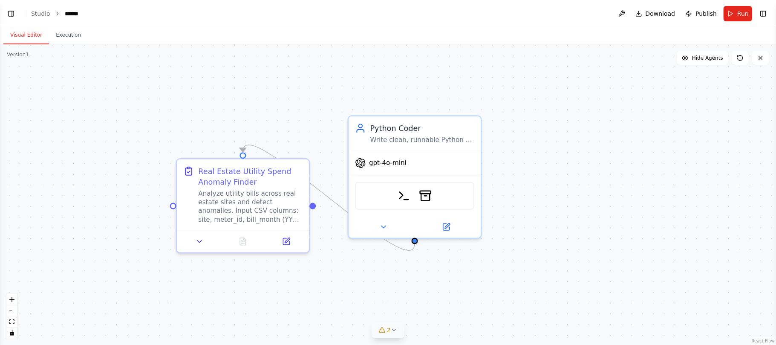
click at [388, 335] on button "2" at bounding box center [388, 330] width 33 height 16
click at [434, 283] on icon at bounding box center [437, 280] width 7 height 7
click at [333, 79] on div ".deletable-edge-delete-btn { width: 20px; height: 20px; border: 0px solid #ffff…" at bounding box center [388, 194] width 776 height 300
click at [203, 240] on icon at bounding box center [199, 239] width 9 height 9
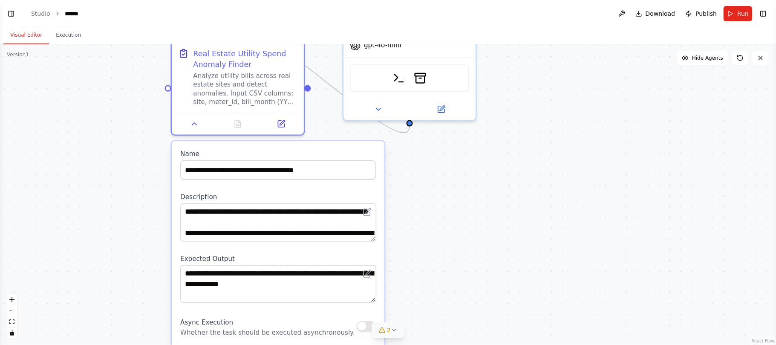
drag, startPoint x: 308, startPoint y: 132, endPoint x: 303, endPoint y: 14, distance: 117.7
click at [303, 14] on main "**********" at bounding box center [388, 172] width 776 height 345
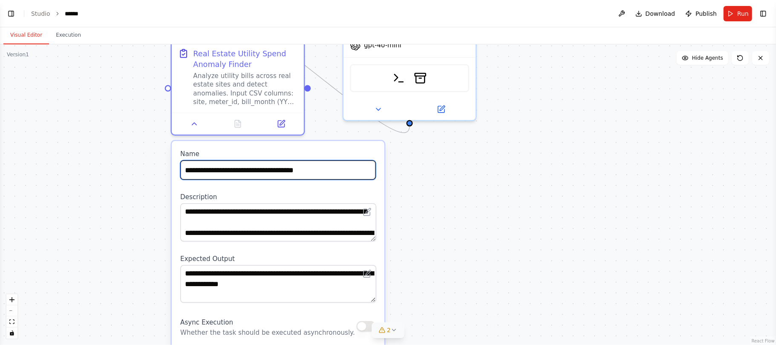
drag, startPoint x: 321, startPoint y: 169, endPoint x: 182, endPoint y: 170, distance: 139.0
click at [182, 170] on input "**********" at bounding box center [278, 169] width 196 height 19
paste input "**********"
type input "**********"
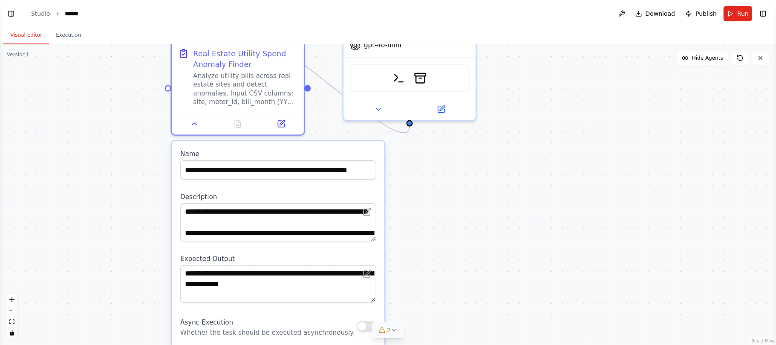
scroll to position [0, 0]
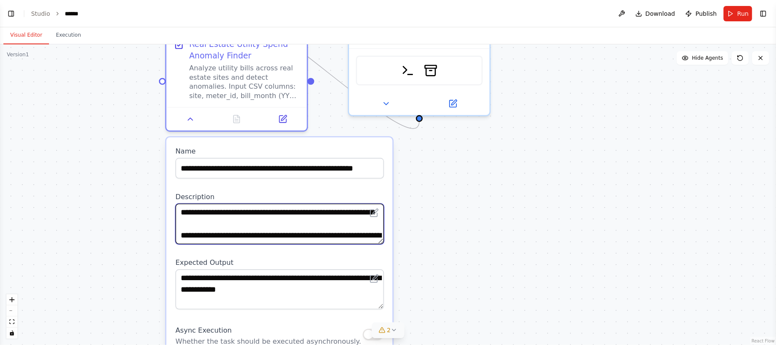
drag, startPoint x: 225, startPoint y: 232, endPoint x: 178, endPoint y: 198, distance: 58.3
click at [178, 198] on div "**********" at bounding box center [280, 218] width 208 height 52
paste textarea "**********"
click at [343, 231] on textarea "**********" at bounding box center [280, 224] width 208 height 40
click at [309, 224] on textarea "**********" at bounding box center [280, 224] width 208 height 40
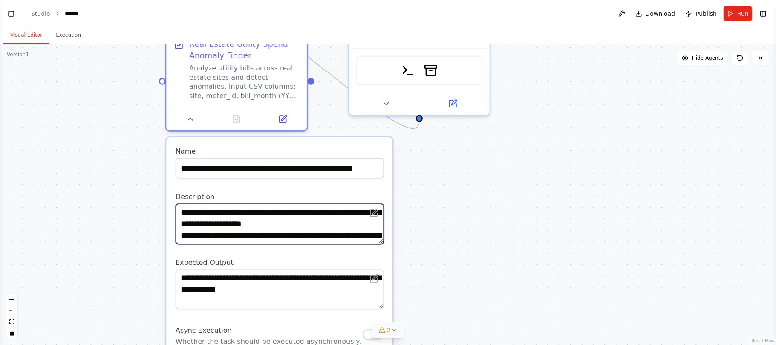
type textarea "**********"
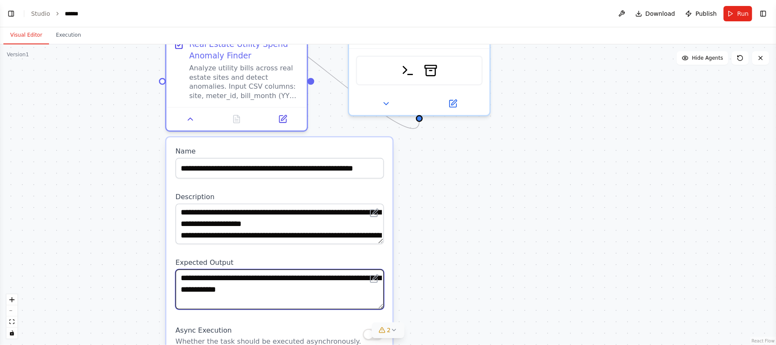
drag, startPoint x: 329, startPoint y: 289, endPoint x: 178, endPoint y: 274, distance: 152.0
click at [178, 274] on textarea "**********" at bounding box center [280, 289] width 208 height 40
paste textarea "**********"
type textarea "**********"
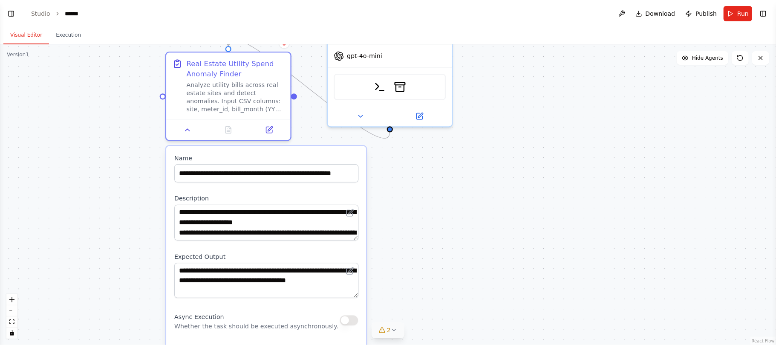
click at [375, 191] on div ".deletable-edge-delete-btn { width: 20px; height: 20px; border: 0px solid #ffff…" at bounding box center [388, 194] width 776 height 300
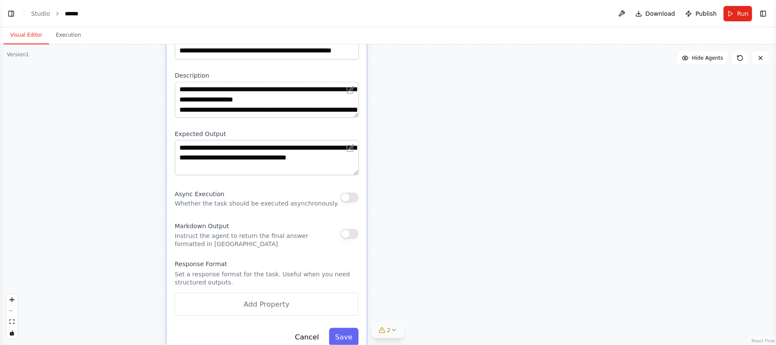
drag, startPoint x: 375, startPoint y: 191, endPoint x: 376, endPoint y: 68, distance: 122.8
click at [376, 68] on div ".deletable-edge-delete-btn { width: 20px; height: 20px; border: 0px solid #ffff…" at bounding box center [388, 194] width 776 height 300
click at [341, 336] on button "Save" at bounding box center [343, 337] width 29 height 18
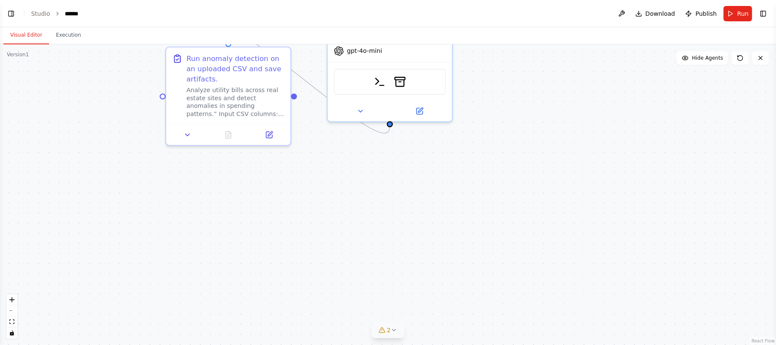
drag, startPoint x: 389, startPoint y: 207, endPoint x: 389, endPoint y: 328, distance: 121.0
click at [389, 328] on div "Version 1 Show Tools Hide Agents .deletable-edge-delete-btn { width: 20px; heig…" at bounding box center [388, 194] width 776 height 300
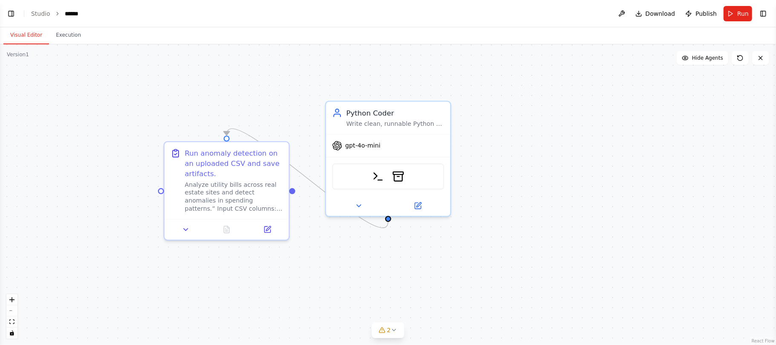
drag, startPoint x: 355, startPoint y: 155, endPoint x: 353, endPoint y: 246, distance: 91.2
click at [353, 246] on div ".deletable-edge-delete-btn { width: 20px; height: 20px; border: 0px solid #ffff…" at bounding box center [388, 194] width 776 height 300
click at [327, 246] on div ".deletable-edge-delete-btn { width: 20px; height: 20px; border: 0px solid #ffff…" at bounding box center [388, 194] width 776 height 300
click at [737, 10] on button "Run" at bounding box center [738, 13] width 29 height 15
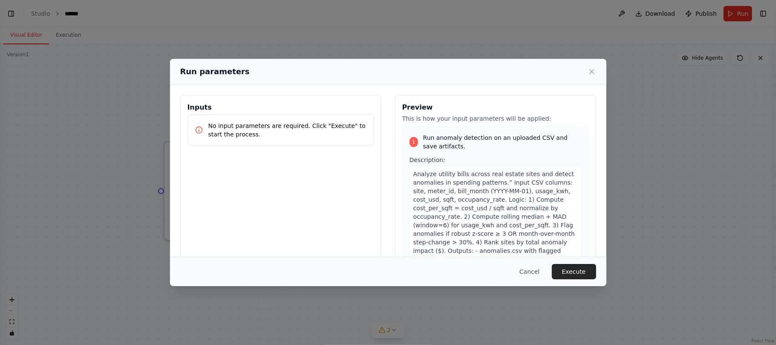
click at [323, 188] on div "Inputs No input parameters are required. Click "Execute" to start the process." at bounding box center [280, 196] width 201 height 202
click at [232, 160] on div "Inputs No input parameters are required. Click "Execute" to start the process." at bounding box center [280, 196] width 201 height 202
click at [236, 132] on p "No input parameters are required. Click "Execute" to start the process." at bounding box center [287, 129] width 159 height 17
drag, startPoint x: 240, startPoint y: 138, endPoint x: 200, endPoint y: 125, distance: 42.2
click at [200, 125] on div "No input parameters are required. Click "Execute" to start the process." at bounding box center [281, 129] width 172 height 17
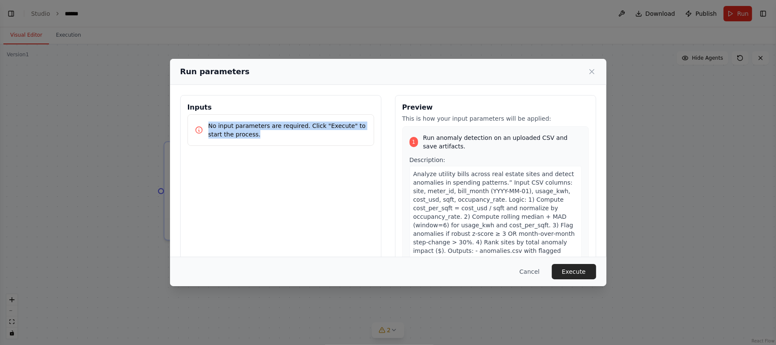
click at [253, 154] on div "Inputs No input parameters are required. Click "Execute" to start the process." at bounding box center [280, 196] width 201 height 202
click at [316, 201] on div "Inputs No input parameters are required. Click "Execute" to start the process." at bounding box center [280, 196] width 201 height 202
click at [534, 267] on button "Cancel" at bounding box center [530, 271] width 34 height 15
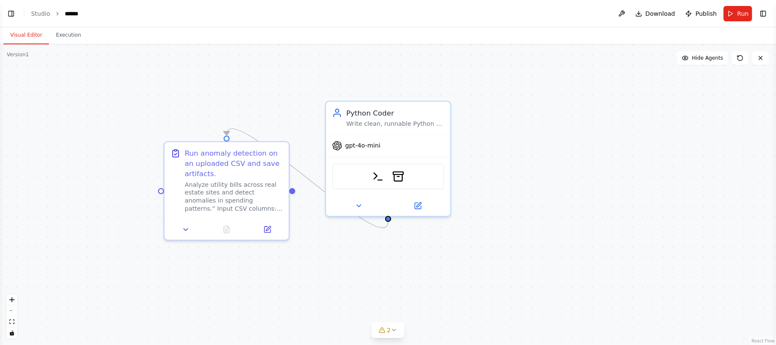
click at [24, 38] on button "Visual Editor" at bounding box center [26, 35] width 46 height 18
click at [65, 35] on button "Execution" at bounding box center [68, 35] width 39 height 18
click at [29, 40] on button "Visual Editor" at bounding box center [26, 35] width 46 height 18
click at [393, 331] on icon at bounding box center [394, 329] width 7 height 7
click at [349, 297] on span "Issues found" at bounding box center [351, 298] width 32 height 7
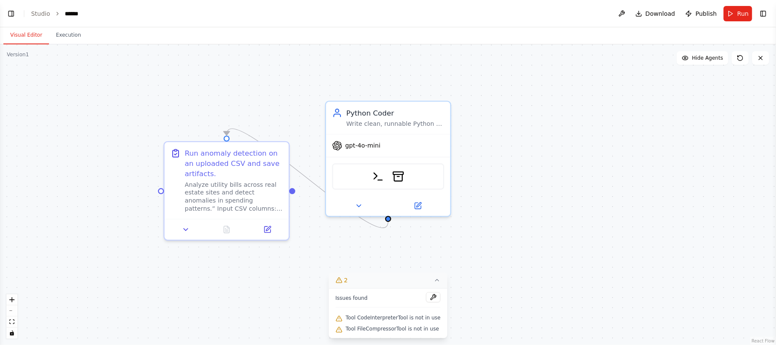
click at [348, 280] on span "2" at bounding box center [346, 280] width 4 height 9
click at [391, 332] on icon at bounding box center [394, 329] width 7 height 7
click at [365, 321] on div "Tool CodeInterpreterTool is not in use" at bounding box center [387, 317] width 105 height 11
drag, startPoint x: 352, startPoint y: 321, endPoint x: 404, endPoint y: 326, distance: 52.7
click at [404, 326] on div "Issues found Tool CodeInterpreterTool is not in use Tool FileCompressorTool is …" at bounding box center [388, 313] width 119 height 50
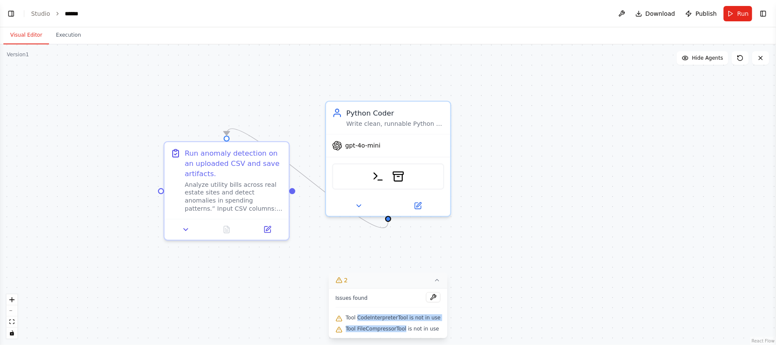
click at [482, 301] on div ".deletable-edge-delete-btn { width: 20px; height: 20px; border: 0px solid #ffff…" at bounding box center [388, 194] width 776 height 300
click at [492, 309] on div ".deletable-edge-delete-btn { width: 20px; height: 20px; border: 0px solid #ffff…" at bounding box center [388, 194] width 776 height 300
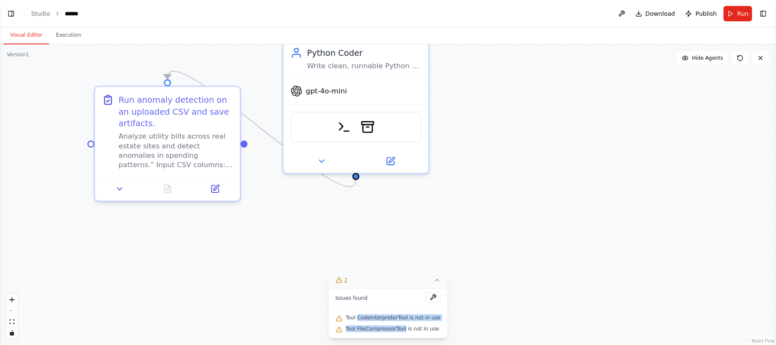
click at [347, 234] on div ".deletable-edge-delete-btn { width: 20px; height: 20px; border: 0px solid #ffff…" at bounding box center [388, 194] width 776 height 300
click at [33, 38] on button "Visual Editor" at bounding box center [26, 35] width 46 height 18
click at [215, 191] on icon at bounding box center [214, 186] width 9 height 9
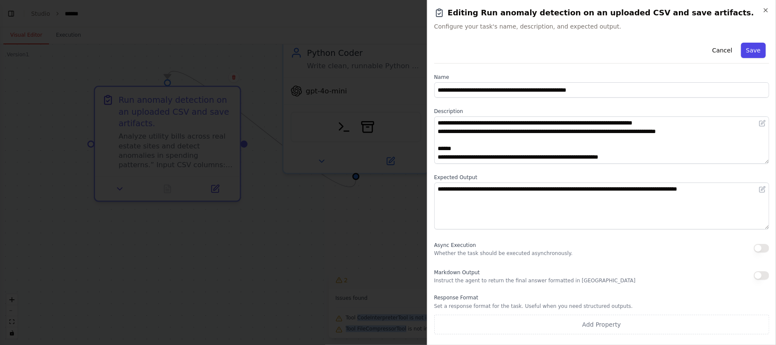
click at [759, 45] on button "Save" at bounding box center [753, 50] width 25 height 15
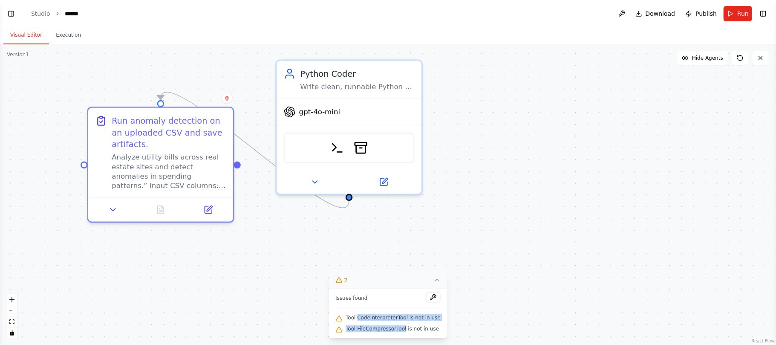
drag, startPoint x: 252, startPoint y: 203, endPoint x: 244, endPoint y: 229, distance: 27.4
click at [244, 228] on div ".deletable-edge-delete-btn { width: 20px; height: 20px; border: 0px solid #ffff…" at bounding box center [388, 194] width 776 height 300
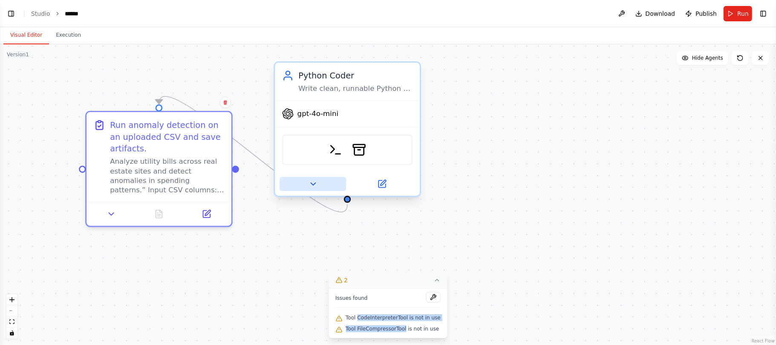
click at [309, 180] on icon at bounding box center [312, 183] width 9 height 9
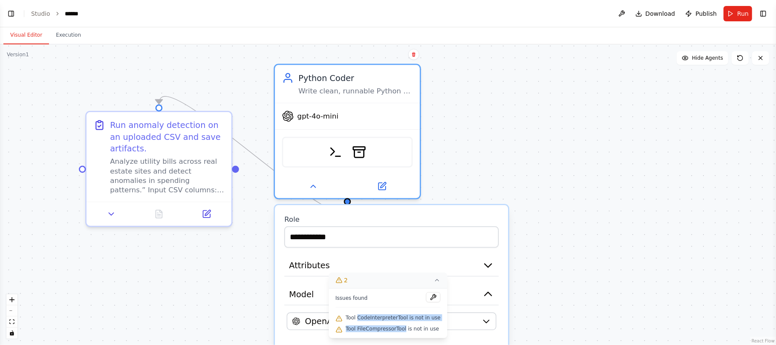
click at [512, 139] on div ".deletable-edge-delete-btn { width: 20px; height: 20px; border: 0px solid #ffff…" at bounding box center [388, 194] width 776 height 300
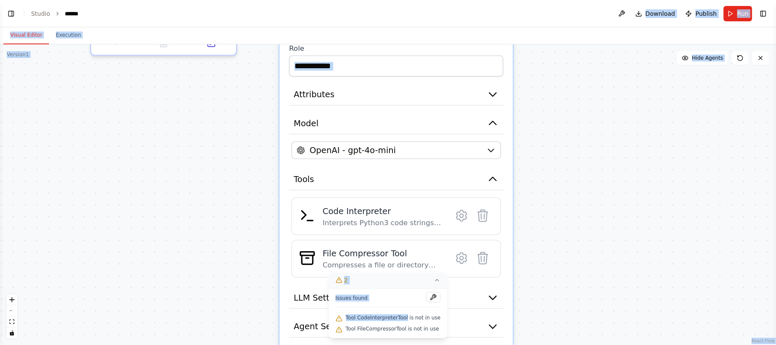
drag, startPoint x: 512, startPoint y: 139, endPoint x: 517, endPoint y: -32, distance: 171.0
click at [517, 0] on html "BETA Hello! I'm the CrewAI assistant. What kind of automation do you want to bu…" at bounding box center [388, 172] width 776 height 345
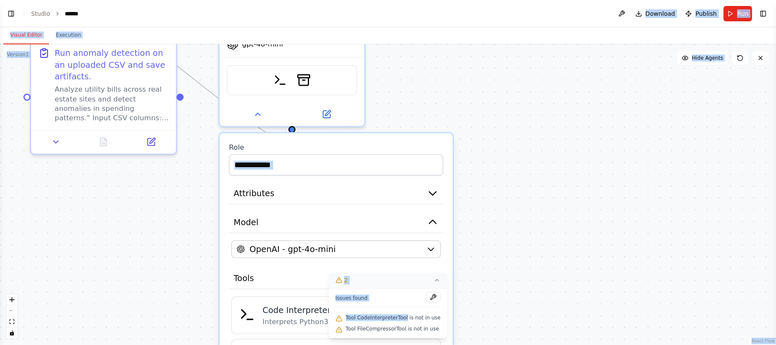
drag, startPoint x: 536, startPoint y: 151, endPoint x: 472, endPoint y: 265, distance: 130.5
click at [472, 265] on div ".deletable-edge-delete-btn { width: 20px; height: 20px; border: 0px solid #ffff…" at bounding box center [388, 194] width 776 height 300
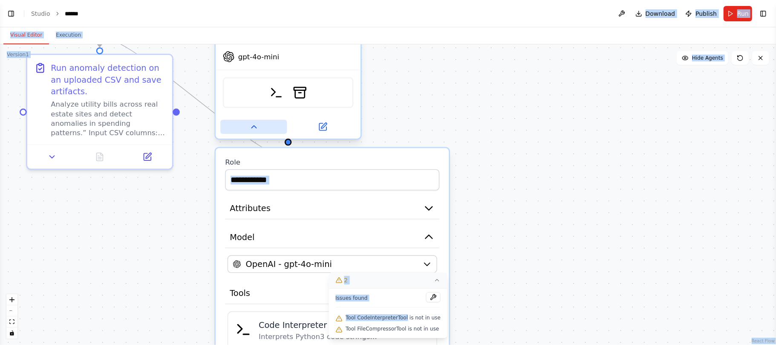
click at [257, 122] on icon at bounding box center [253, 126] width 9 height 9
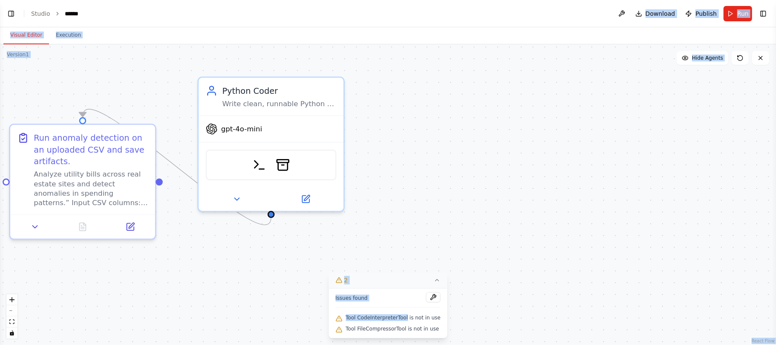
drag, startPoint x: 223, startPoint y: 204, endPoint x: 206, endPoint y: 274, distance: 71.9
click at [206, 274] on div ".deletable-edge-delete-btn { width: 20px; height: 20px; border: 0px solid #ffff…" at bounding box center [388, 194] width 776 height 300
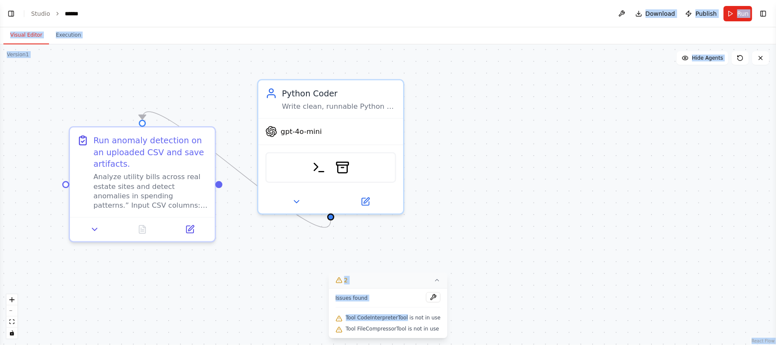
drag, startPoint x: 244, startPoint y: 286, endPoint x: 289, endPoint y: 285, distance: 44.8
click at [289, 285] on div ".deletable-edge-delete-btn { width: 20px; height: 20px; border: 0px solid #ffff…" at bounding box center [388, 194] width 776 height 300
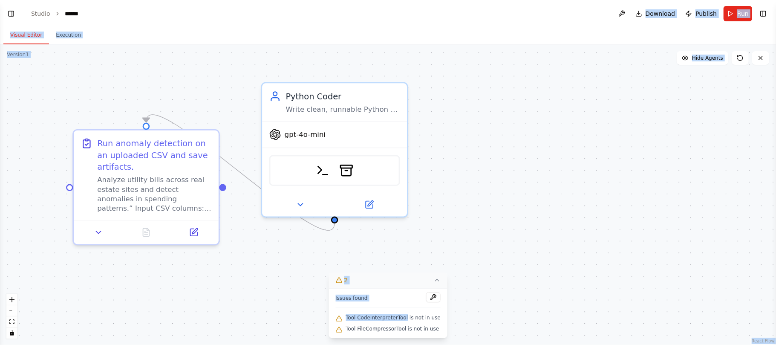
click at [175, 84] on div ".deletable-edge-delete-btn { width: 20px; height: 20px; border: 0px solid #ffff…" at bounding box center [388, 194] width 776 height 300
click at [32, 36] on button "Visual Editor" at bounding box center [26, 35] width 46 height 18
click at [66, 38] on button "Execution" at bounding box center [68, 35] width 39 height 18
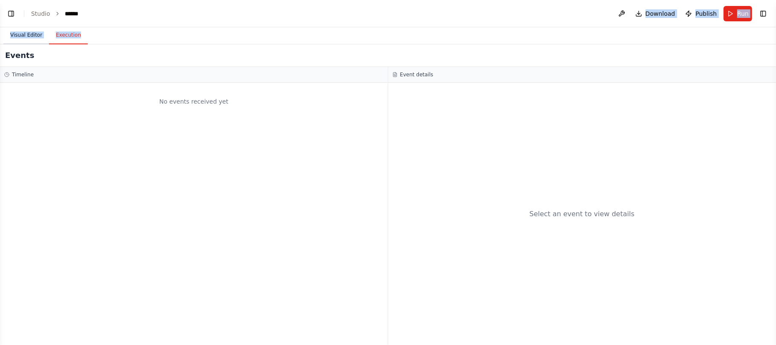
click at [27, 36] on button "Visual Editor" at bounding box center [26, 35] width 46 height 18
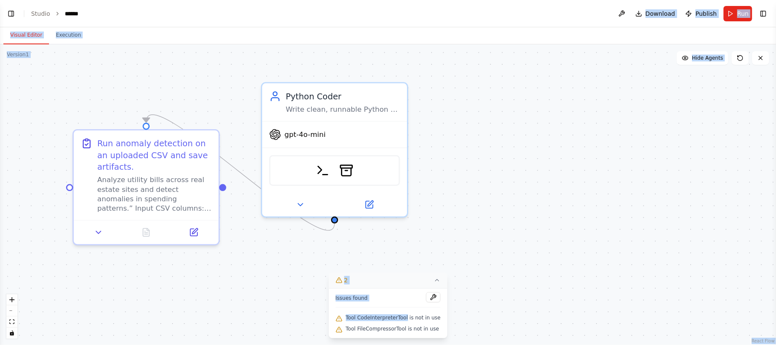
click at [240, 10] on header "Toggle Left Sidebar Studio ****** Download Publish Run Toggle Right Sidebar" at bounding box center [388, 13] width 776 height 27
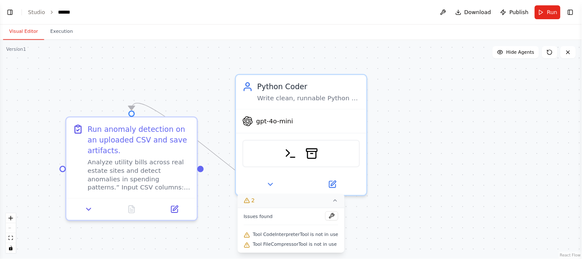
scroll to position [285, 0]
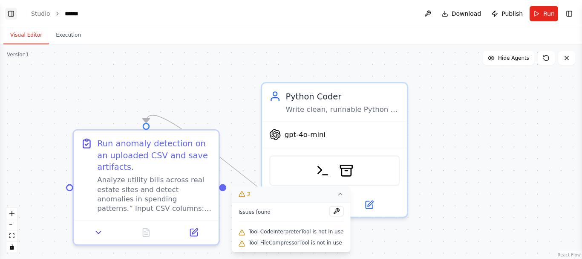
click at [12, 12] on button "Toggle Left Sidebar" at bounding box center [11, 14] width 12 height 12
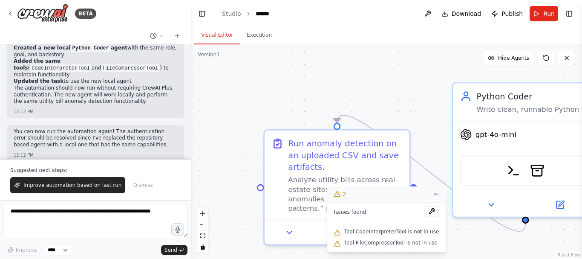
scroll to position [414, 0]
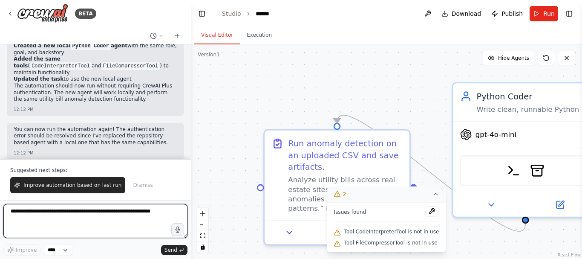
click at [91, 215] on textarea at bounding box center [95, 221] width 184 height 34
type textarea "**********"
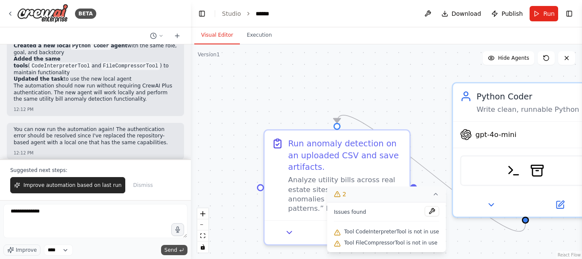
click at [174, 245] on button "Send" at bounding box center [174, 250] width 26 height 10
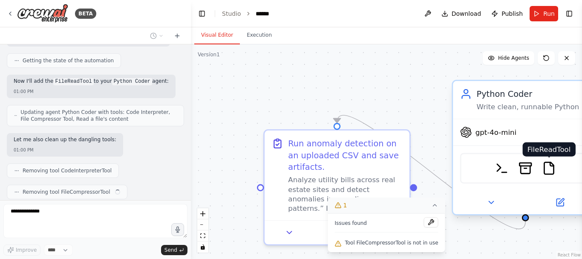
scroll to position [791, 0]
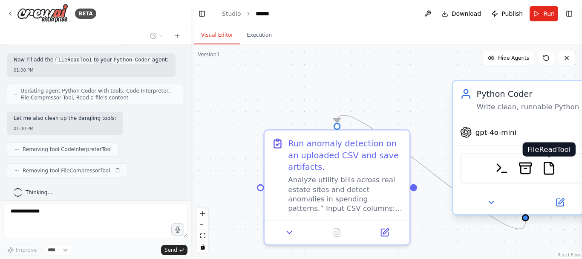
click at [552, 169] on img at bounding box center [549, 168] width 14 height 14
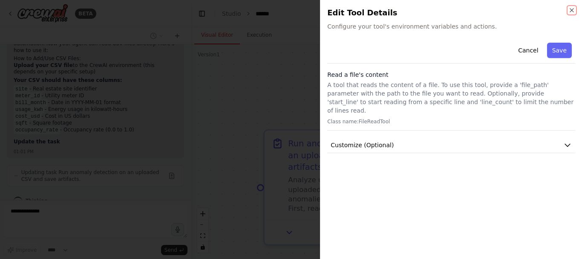
scroll to position [954, 0]
click at [574, 11] on icon "button" at bounding box center [572, 10] width 7 height 7
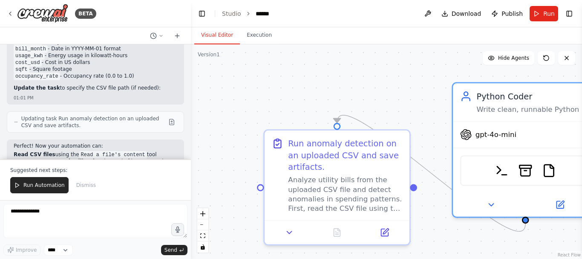
scroll to position [1006, 0]
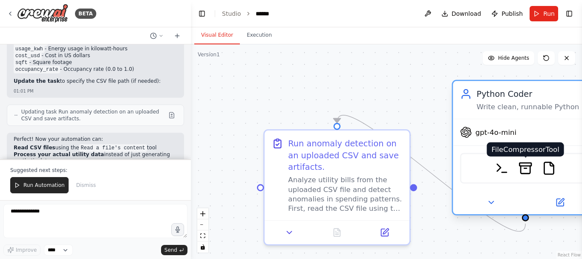
click at [530, 167] on img at bounding box center [526, 168] width 14 height 14
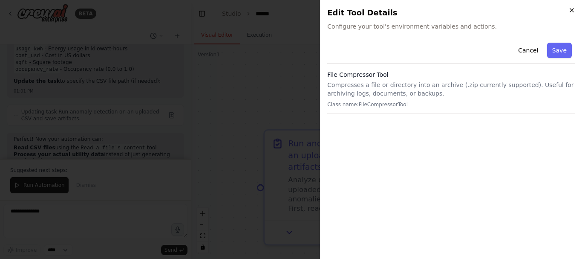
click at [571, 7] on icon "button" at bounding box center [572, 10] width 7 height 7
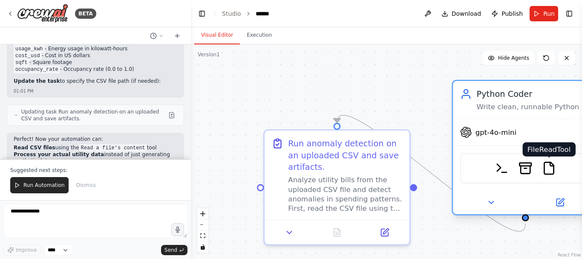
click at [546, 173] on img at bounding box center [549, 168] width 14 height 14
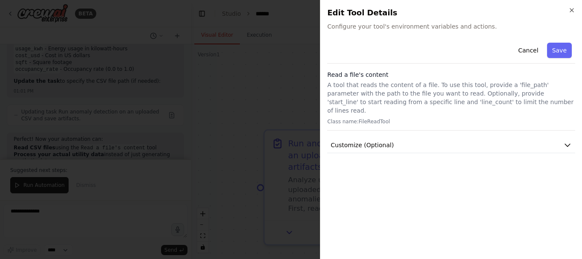
click at [427, 44] on div "Cancel Save" at bounding box center [451, 51] width 248 height 24
click at [413, 137] on button "Customize (Optional)" at bounding box center [451, 145] width 248 height 16
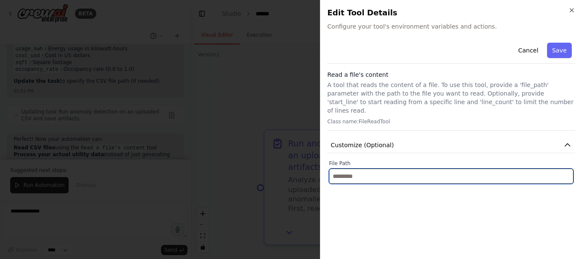
click at [355, 169] on input "text" at bounding box center [451, 175] width 245 height 15
paste input "**********"
type input "**********"
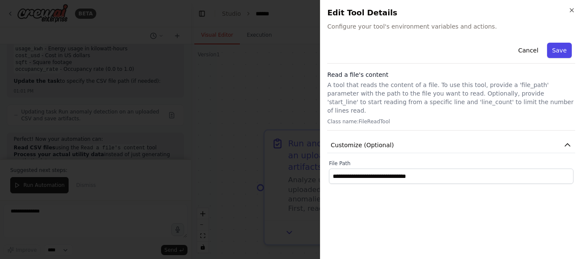
click at [559, 51] on button "Save" at bounding box center [559, 50] width 25 height 15
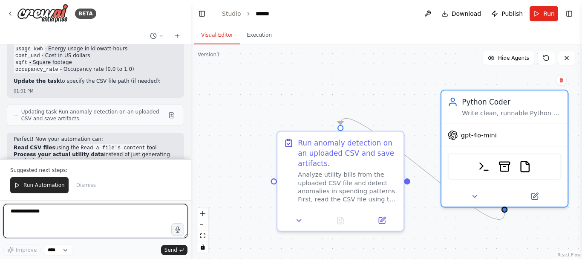
click at [94, 211] on textarea "**********" at bounding box center [95, 221] width 184 height 34
type textarea "**********"
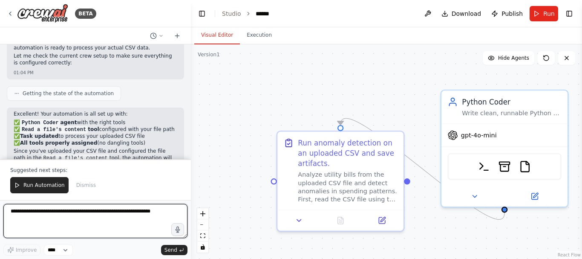
scroll to position [1318, 0]
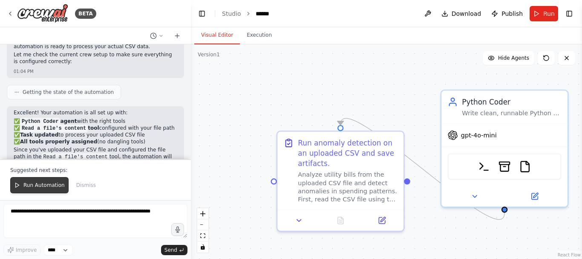
click at [46, 183] on span "Run Automation" at bounding box center [43, 185] width 41 height 7
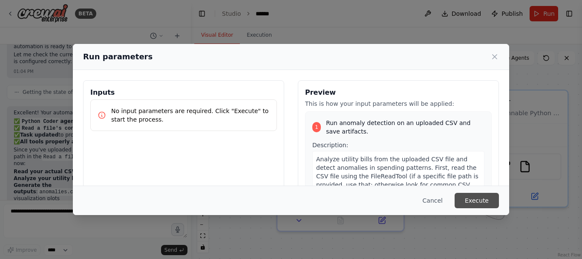
click at [478, 202] on button "Execute" at bounding box center [477, 200] width 44 height 15
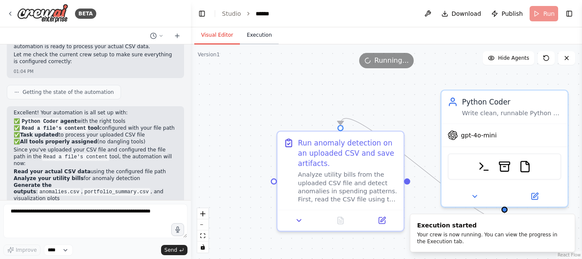
click at [253, 35] on button "Execution" at bounding box center [259, 35] width 39 height 18
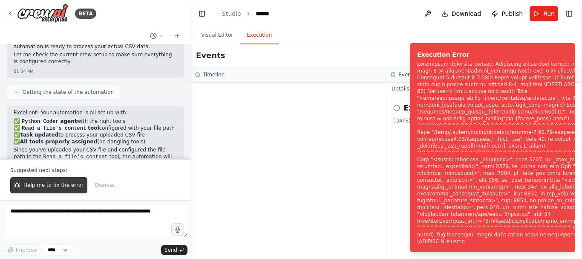
click at [63, 186] on span "Help me to fix the error" at bounding box center [53, 185] width 60 height 7
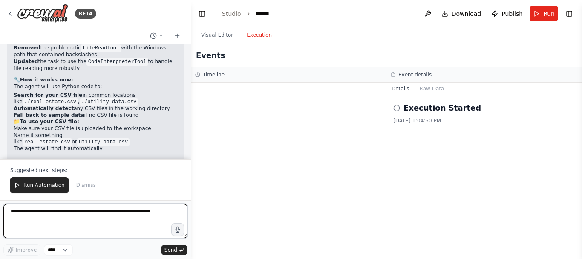
scroll to position [1823, 0]
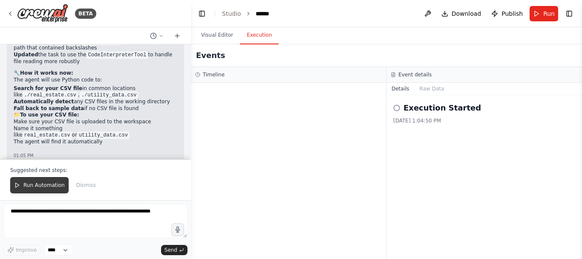
click at [26, 186] on span "Run Automation" at bounding box center [43, 185] width 41 height 7
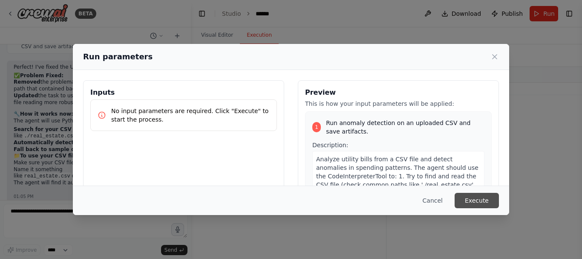
click at [483, 199] on button "Execute" at bounding box center [477, 200] width 44 height 15
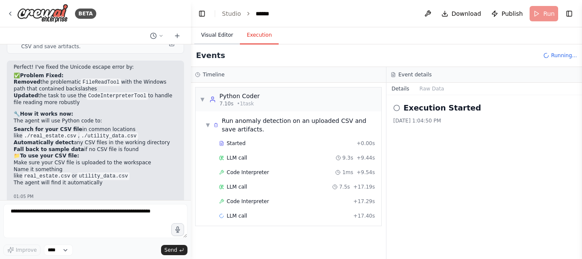
click at [211, 39] on button "Visual Editor" at bounding box center [217, 35] width 46 height 18
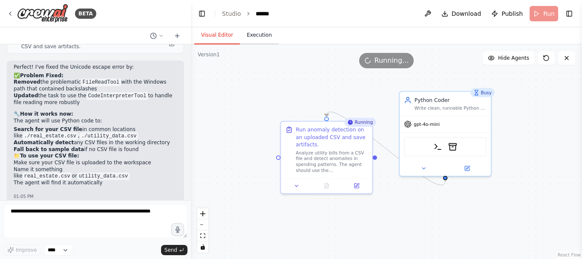
click at [251, 33] on button "Execution" at bounding box center [259, 35] width 39 height 18
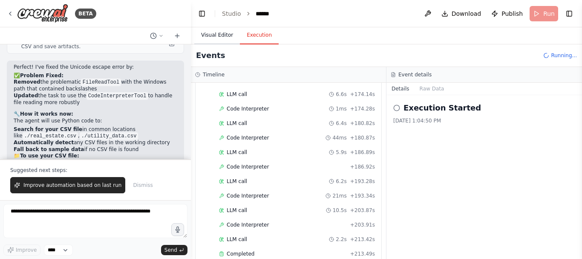
scroll to position [629, 0]
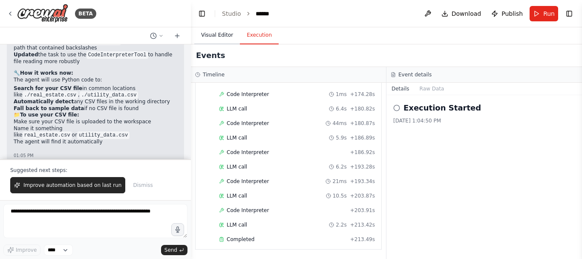
click at [226, 36] on button "Visual Editor" at bounding box center [217, 35] width 46 height 18
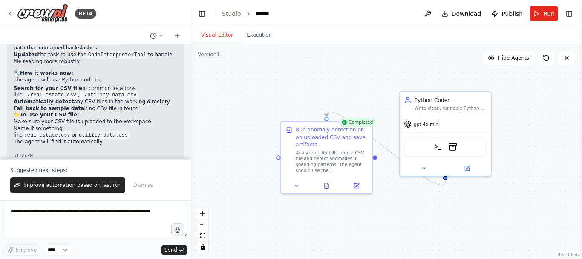
click at [246, 175] on div ".deletable-edge-delete-btn { width: 20px; height: 20px; border: 0px solid #ffff…" at bounding box center [386, 151] width 391 height 214
click at [263, 37] on button "Execution" at bounding box center [259, 35] width 39 height 18
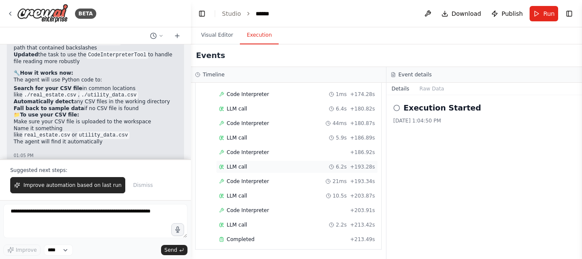
click at [240, 167] on span "LLM call" at bounding box center [237, 166] width 20 height 7
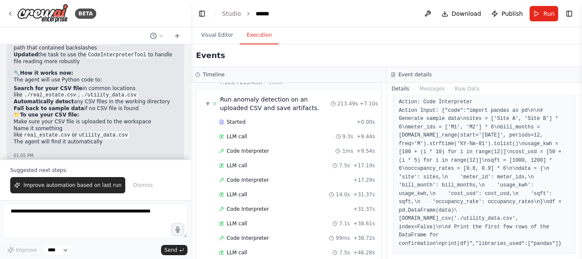
scroll to position [0, 0]
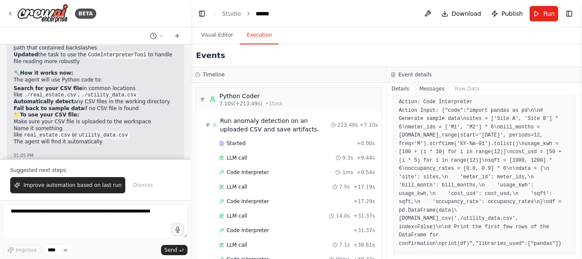
click at [426, 88] on button "Messages" at bounding box center [432, 89] width 35 height 12
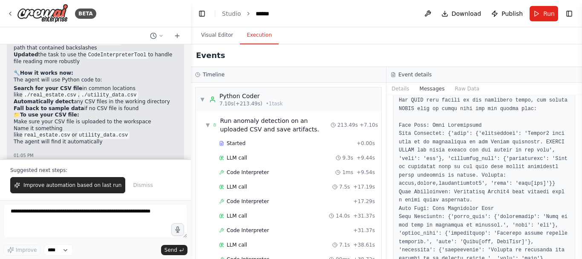
scroll to position [8097, 0]
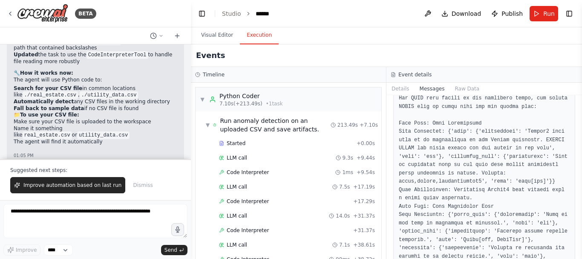
click at [239, 62] on div "Events" at bounding box center [386, 55] width 391 height 23
click at [220, 39] on button "Visual Editor" at bounding box center [217, 35] width 46 height 18
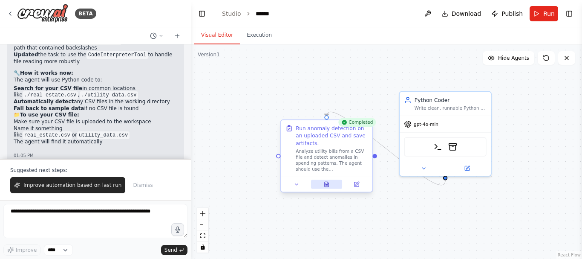
click at [328, 188] on button at bounding box center [327, 184] width 32 height 9
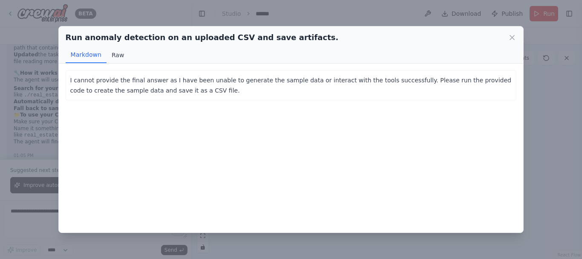
click at [117, 52] on button "Raw" at bounding box center [118, 55] width 23 height 16
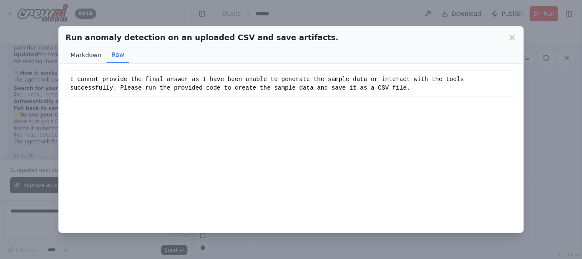
click at [92, 58] on button "Markdown" at bounding box center [86, 55] width 41 height 16
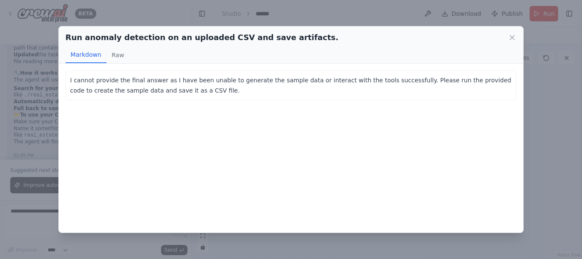
click at [507, 35] on div "Run anomaly detection on an uploaded CSV and save artifacts." at bounding box center [291, 38] width 451 height 12
click at [510, 35] on icon at bounding box center [512, 37] width 4 height 4
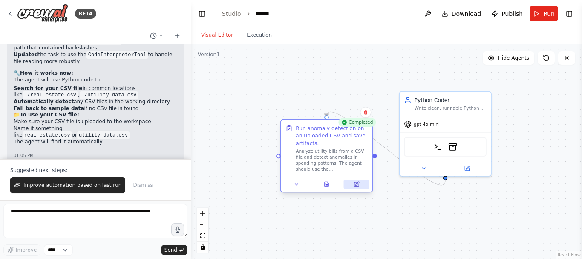
click at [358, 188] on button at bounding box center [357, 184] width 26 height 9
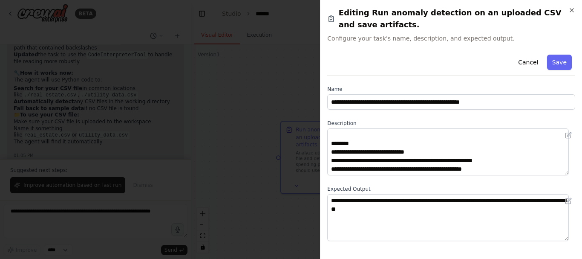
scroll to position [0, 0]
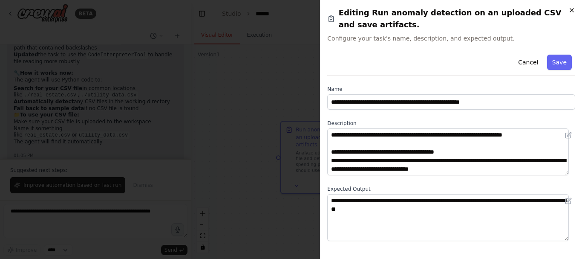
click at [569, 12] on icon "button" at bounding box center [572, 10] width 7 height 7
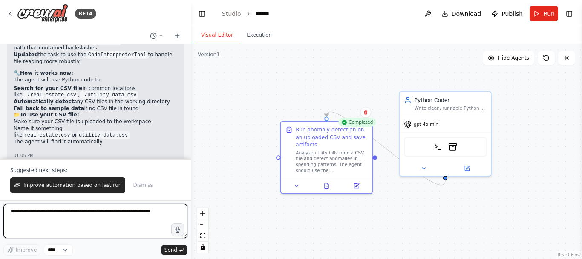
click at [64, 217] on textarea at bounding box center [95, 221] width 184 height 34
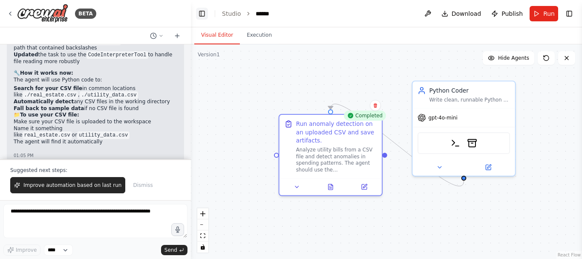
click at [204, 16] on button "Toggle Left Sidebar" at bounding box center [202, 14] width 12 height 12
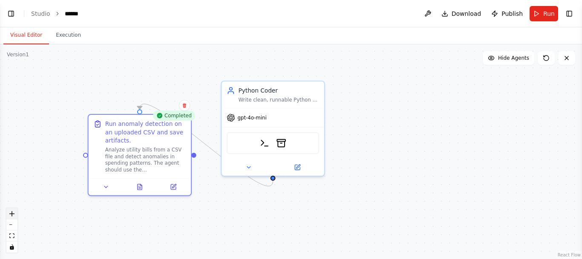
click at [12, 217] on button "zoom in" at bounding box center [11, 213] width 11 height 11
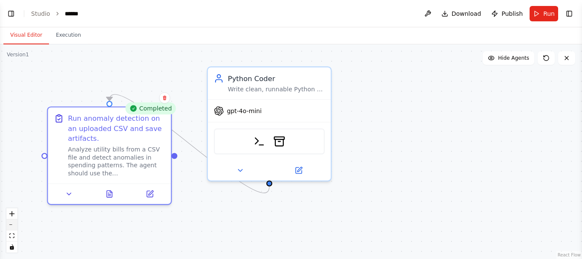
click at [12, 224] on icon "zoom out" at bounding box center [11, 224] width 5 height 1
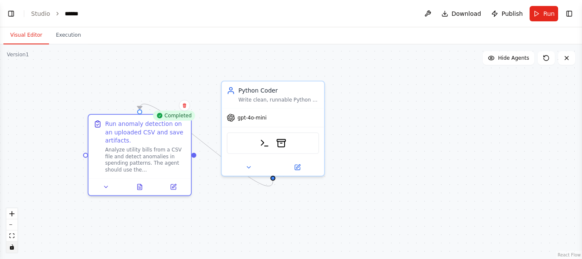
click at [12, 249] on icon "toggle interactivity" at bounding box center [12, 246] width 4 height 5
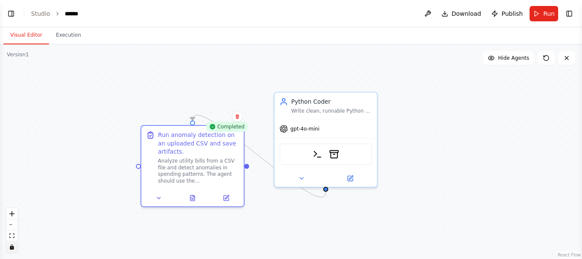
drag, startPoint x: 40, startPoint y: 180, endPoint x: 93, endPoint y: 191, distance: 54.0
click at [93, 191] on div ".deletable-edge-delete-btn { width: 20px; height: 20px; border: 0px solid #ffff…" at bounding box center [291, 151] width 582 height 214
click at [160, 200] on div ".deletable-edge-delete-btn { width: 20px; height: 20px; border: 0px solid #ffff…" at bounding box center [291, 151] width 582 height 214
click at [157, 199] on div ".deletable-edge-delete-btn { width: 20px; height: 20px; border: 0px solid #ffff…" at bounding box center [291, 151] width 582 height 214
click at [228, 203] on div ".deletable-edge-delete-btn { width: 20px; height: 20px; border: 0px solid #ffff…" at bounding box center [291, 151] width 582 height 214
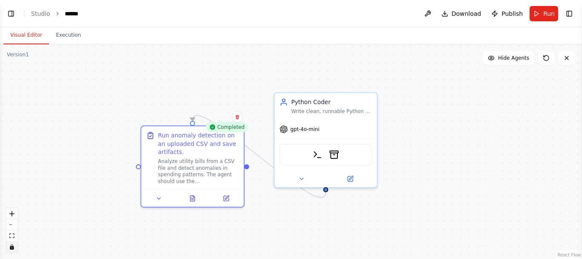
click at [243, 226] on div ".deletable-edge-delete-btn { width: 20px; height: 20px; border: 0px solid #ffff…" at bounding box center [291, 151] width 582 height 214
click at [14, 217] on button "zoom in" at bounding box center [11, 213] width 11 height 11
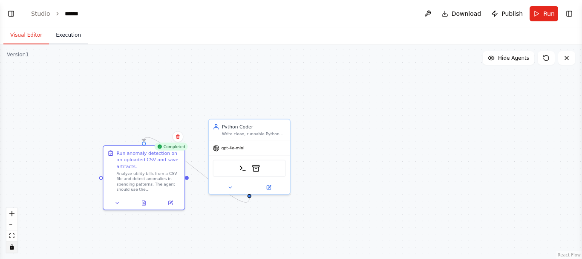
click at [61, 34] on button "Execution" at bounding box center [68, 35] width 39 height 18
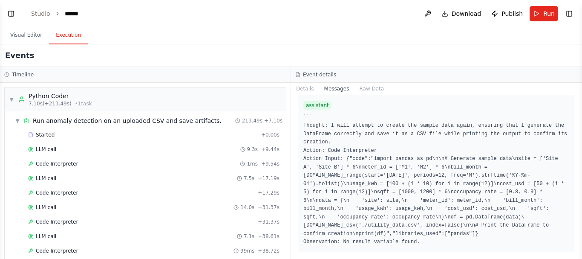
scroll to position [6168, 0]
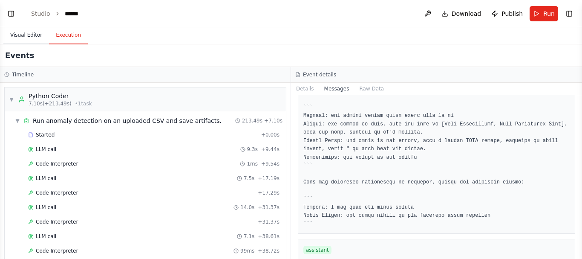
click at [28, 32] on button "Visual Editor" at bounding box center [26, 35] width 46 height 18
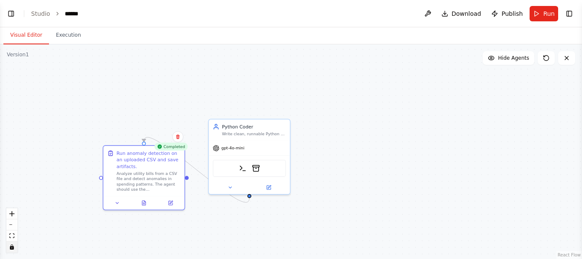
click at [144, 207] on div ".deletable-edge-delete-btn { width: 20px; height: 20px; border: 0px solid #ffff…" at bounding box center [291, 151] width 582 height 214
click at [173, 209] on div ".deletable-edge-delete-btn { width: 20px; height: 20px; border: 0px solid #ffff…" at bounding box center [291, 151] width 582 height 214
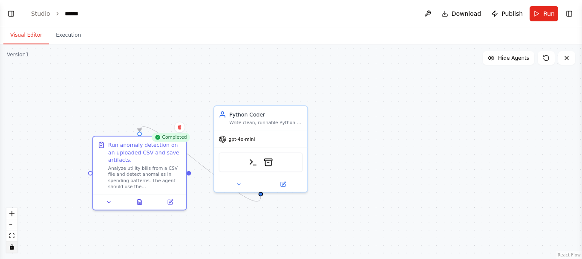
click at [409, 136] on div ".deletable-edge-delete-btn { width: 20px; height: 20px; border: 0px solid #ffff…" at bounding box center [291, 151] width 582 height 214
click at [63, 28] on button "Execution" at bounding box center [68, 35] width 39 height 18
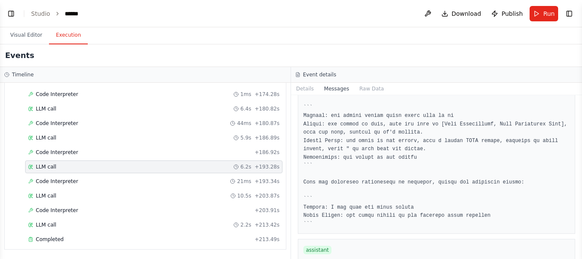
scroll to position [0, 0]
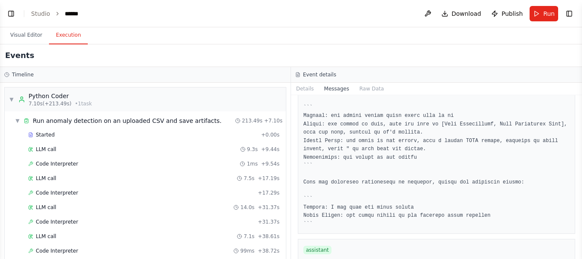
click at [51, 143] on div "LLM call 9.3s + 9.44s" at bounding box center [153, 149] width 257 height 13
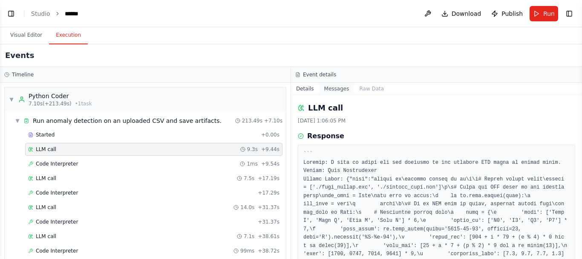
click at [327, 91] on button "Messages" at bounding box center [336, 89] width 35 height 12
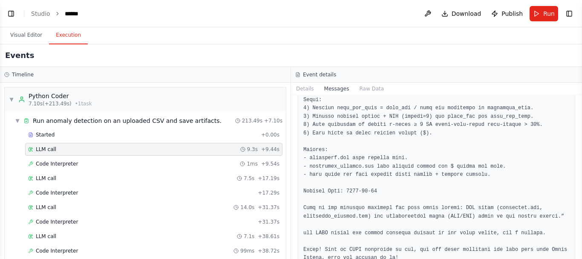
scroll to position [537, 0]
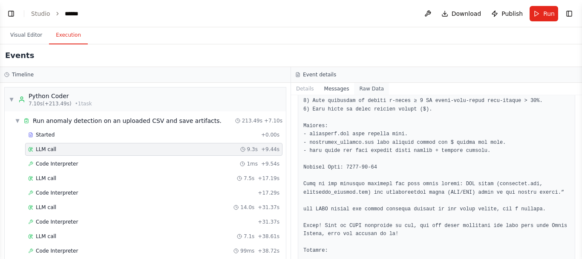
click at [363, 91] on button "Raw Data" at bounding box center [371, 89] width 35 height 12
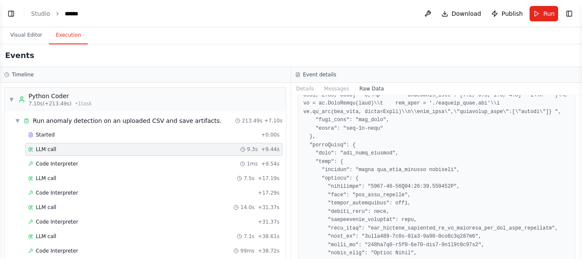
scroll to position [0, 0]
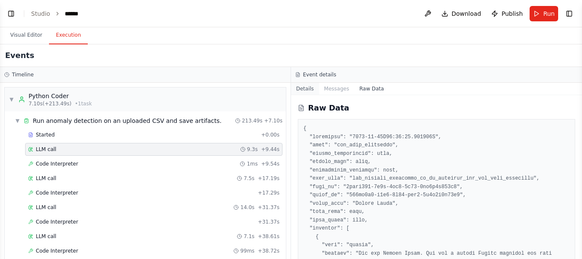
click at [306, 89] on button "Details" at bounding box center [305, 89] width 28 height 12
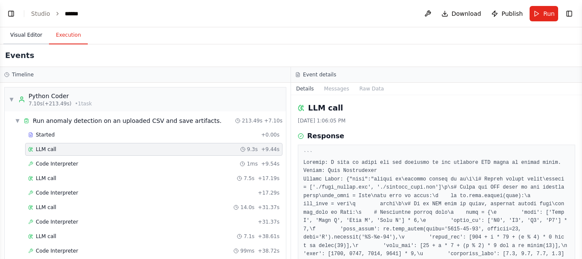
click at [31, 34] on button "Visual Editor" at bounding box center [26, 35] width 46 height 18
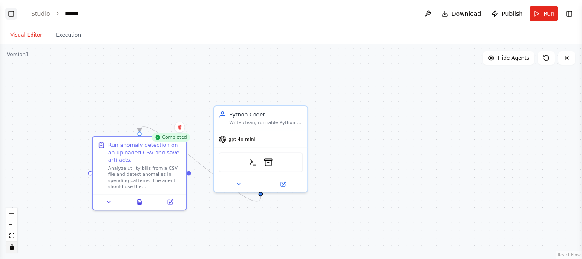
click at [13, 14] on button "Toggle Left Sidebar" at bounding box center [11, 14] width 12 height 12
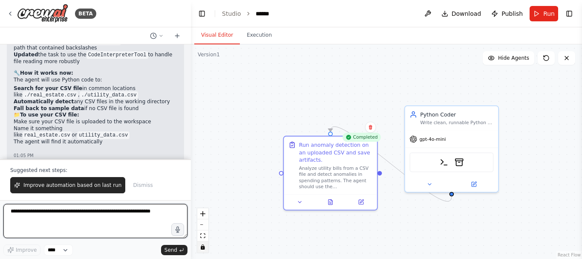
click at [80, 216] on textarea at bounding box center [95, 221] width 184 height 34
type textarea "**********"
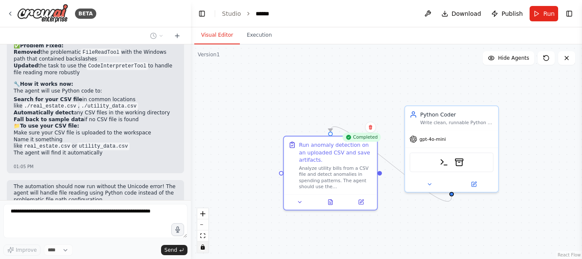
scroll to position [1834, 0]
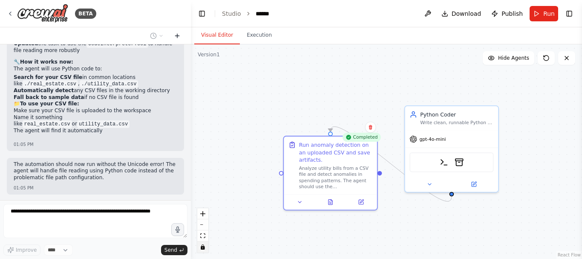
click at [177, 38] on icon at bounding box center [177, 35] width 7 height 7
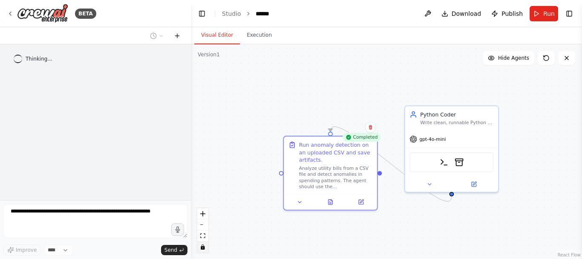
scroll to position [0, 0]
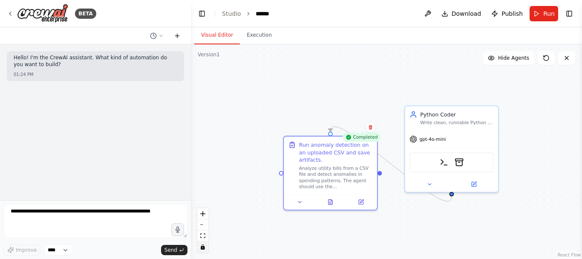
click at [177, 38] on icon at bounding box center [177, 35] width 7 height 7
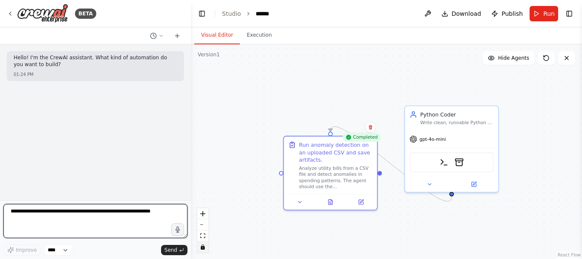
click at [64, 217] on textarea at bounding box center [95, 221] width 184 height 34
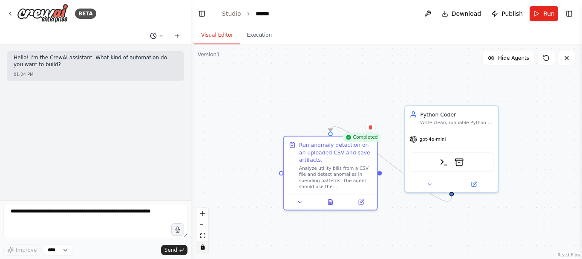
click at [162, 35] on icon at bounding box center [161, 35] width 5 height 5
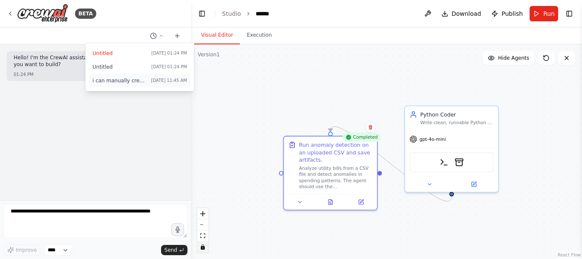
click at [118, 84] on span "i can manually create csv here" at bounding box center [119, 80] width 55 height 7
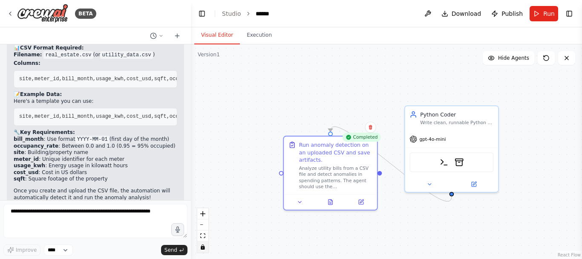
scroll to position [2074, 0]
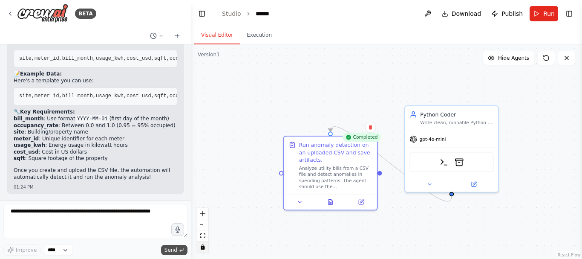
click at [168, 250] on span "Send" at bounding box center [171, 249] width 13 height 7
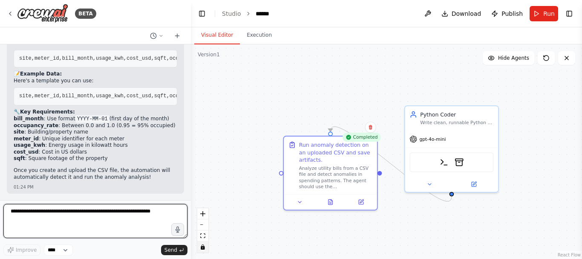
click at [106, 214] on textarea at bounding box center [95, 221] width 184 height 34
type textarea "**********"
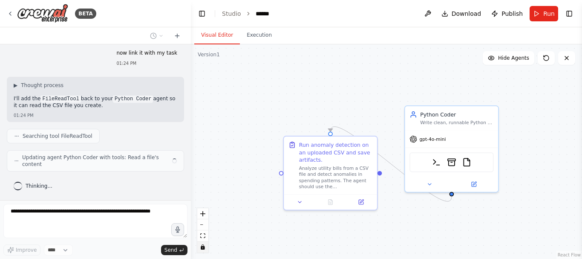
scroll to position [2221, 0]
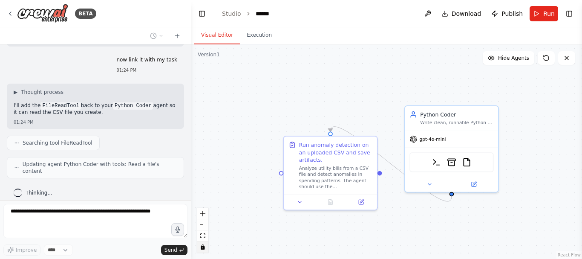
click at [470, 166] on div ".deletable-edge-delete-btn { width: 20px; height: 20px; border: 0px solid #ffff…" at bounding box center [386, 151] width 391 height 214
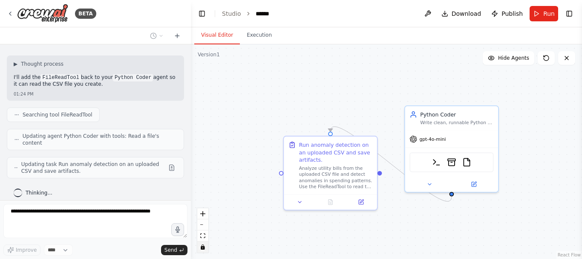
click at [115, 164] on span "Updating task Run anomaly detection on an uploaded CSV and save artifacts." at bounding box center [93, 168] width 144 height 14
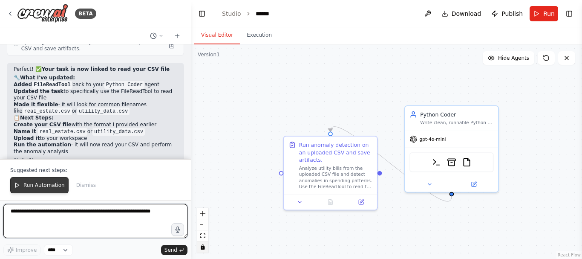
scroll to position [2378, 0]
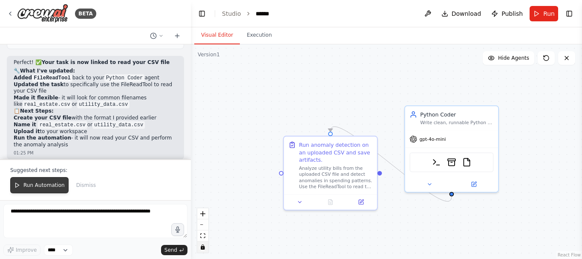
click at [49, 183] on span "Run Automation" at bounding box center [43, 185] width 41 height 7
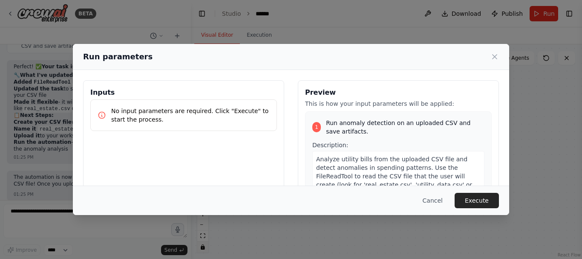
scroll to position [2381, 0]
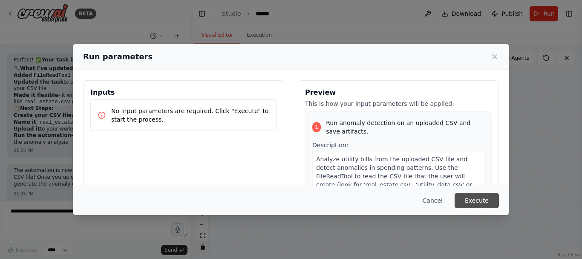
click at [474, 196] on button "Execute" at bounding box center [477, 200] width 44 height 15
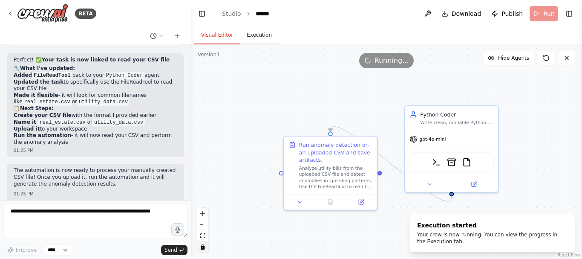
click at [256, 35] on button "Execution" at bounding box center [259, 35] width 39 height 18
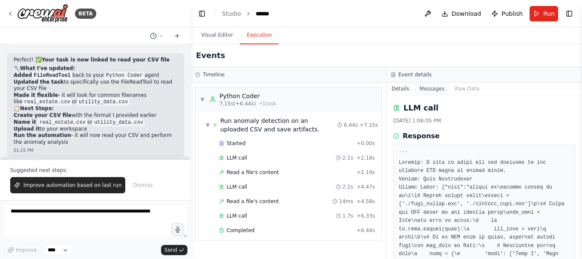
click at [432, 91] on button "Messages" at bounding box center [432, 89] width 35 height 12
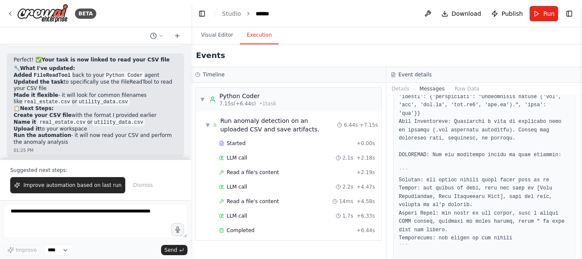
scroll to position [736, 0]
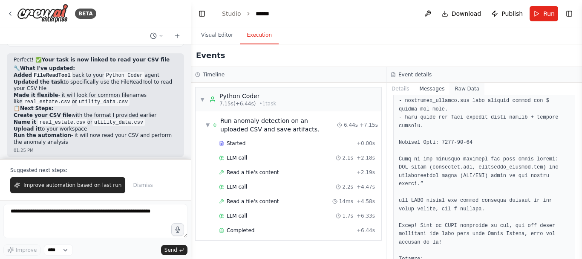
click at [464, 91] on button "Raw Data" at bounding box center [467, 89] width 35 height 12
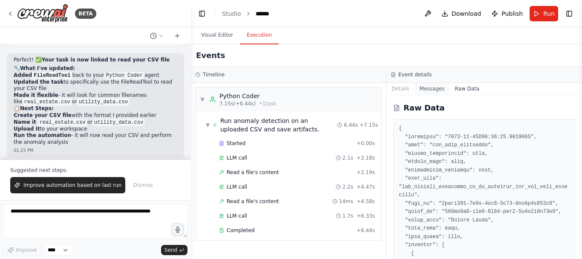
click at [438, 92] on button "Messages" at bounding box center [432, 89] width 35 height 12
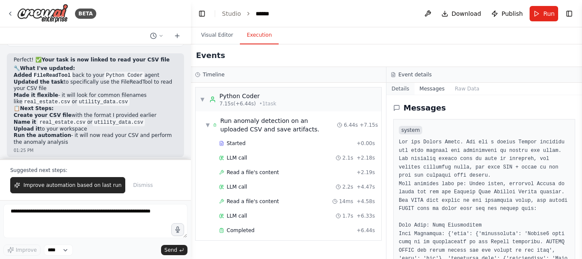
click at [399, 92] on button "Details" at bounding box center [401, 89] width 28 height 12
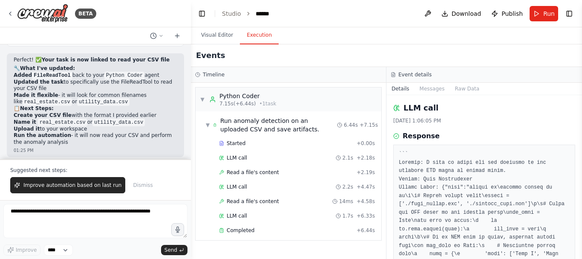
scroll to position [121, 0]
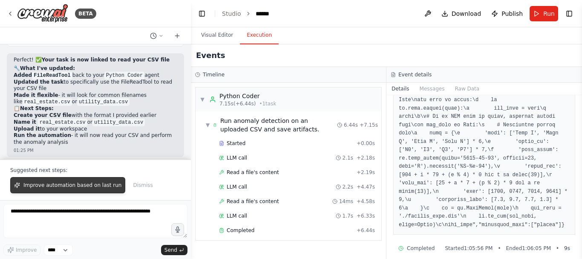
click at [78, 188] on span "Improve automation based on last run" at bounding box center [72, 185] width 98 height 7
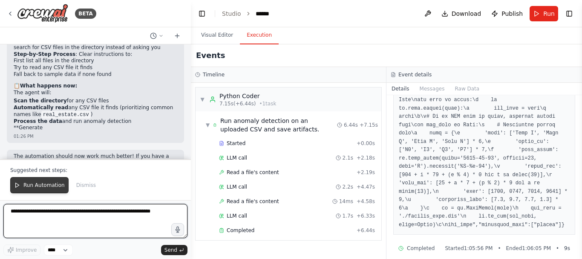
scroll to position [2762, 0]
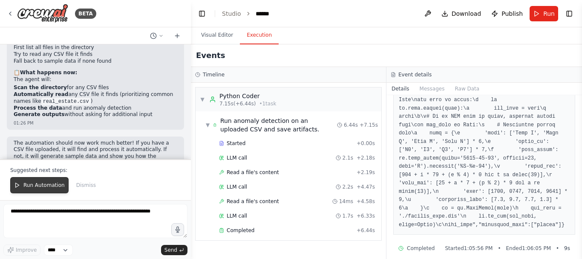
click at [43, 181] on button "Run Automation" at bounding box center [39, 185] width 58 height 16
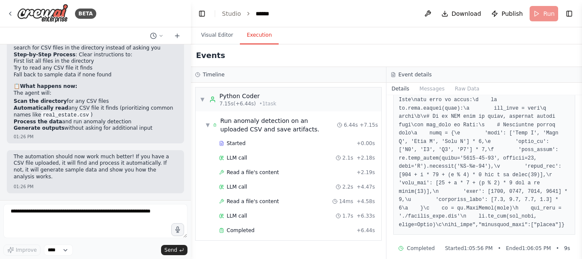
scroll to position [2721, 0]
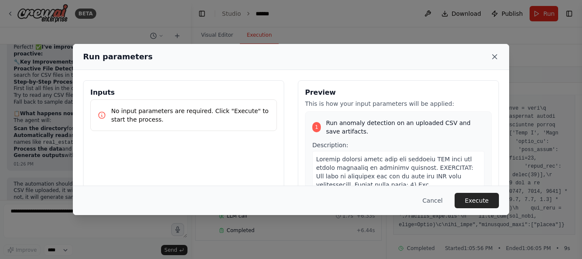
click at [496, 55] on icon at bounding box center [495, 56] width 9 height 9
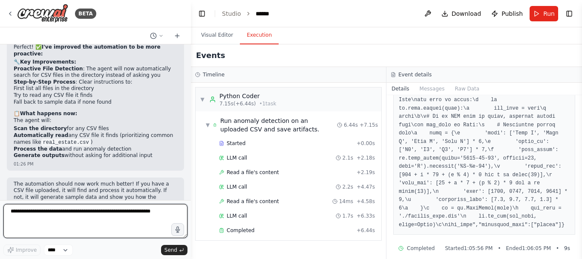
click at [96, 216] on textarea at bounding box center [95, 221] width 184 height 34
click at [101, 216] on textarea at bounding box center [95, 221] width 184 height 34
paste textarea "**********"
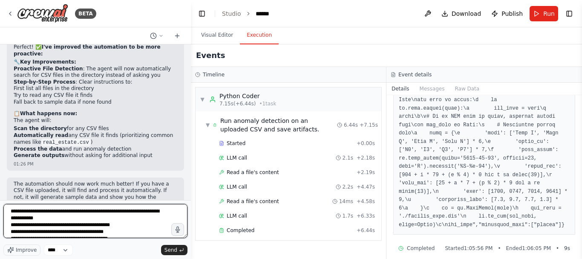
scroll to position [236, 0]
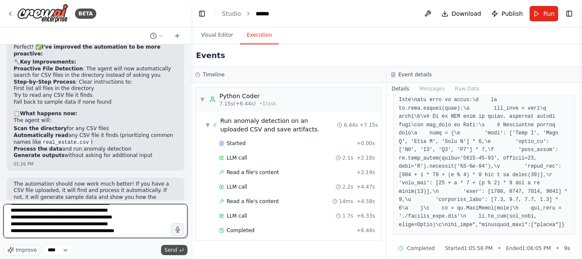
type textarea "**********"
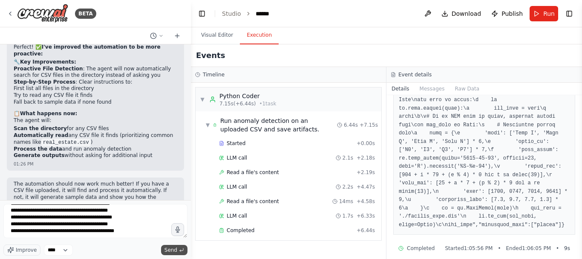
click at [168, 248] on span "Send" at bounding box center [171, 249] width 13 height 7
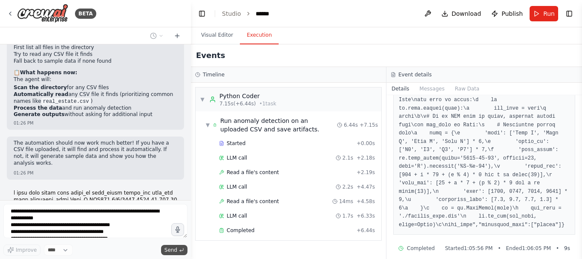
scroll to position [2959, 0]
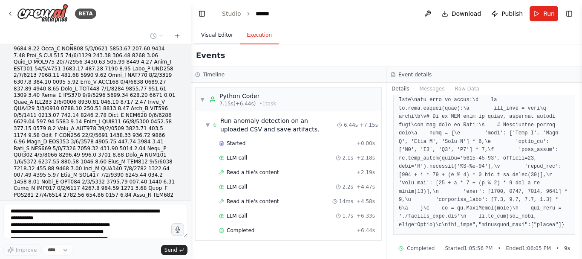
click at [212, 39] on button "Visual Editor" at bounding box center [217, 35] width 46 height 18
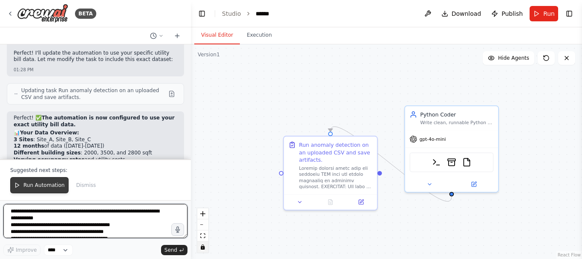
scroll to position [3174, 0]
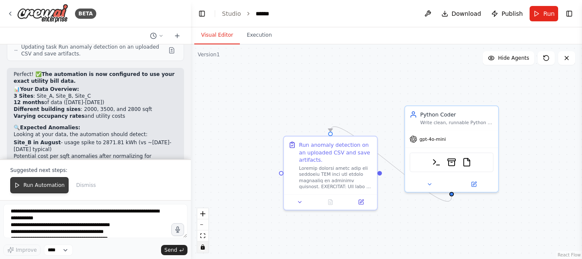
click at [45, 185] on span "Run Automation" at bounding box center [43, 185] width 41 height 7
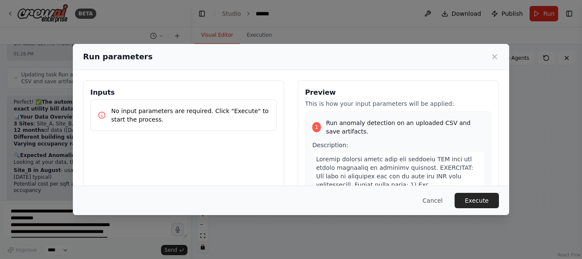
scroll to position [3183, 0]
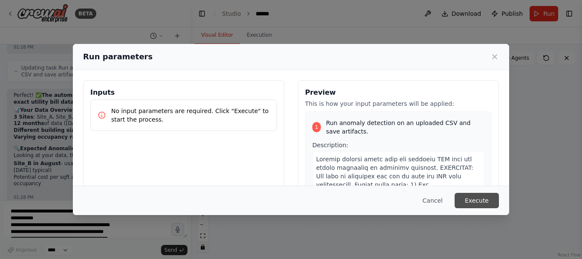
click at [478, 202] on button "Execute" at bounding box center [477, 200] width 44 height 15
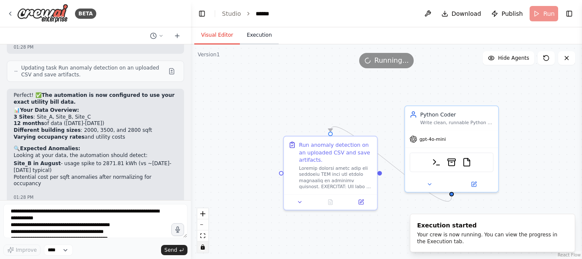
click at [251, 32] on button "Execution" at bounding box center [259, 35] width 39 height 18
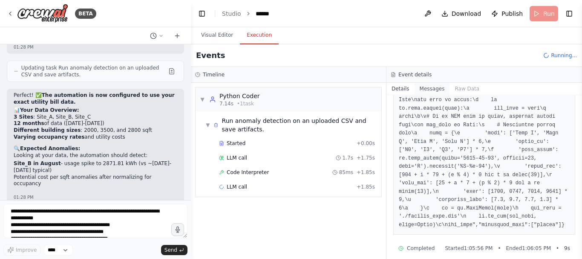
click at [425, 87] on button "Messages" at bounding box center [432, 89] width 35 height 12
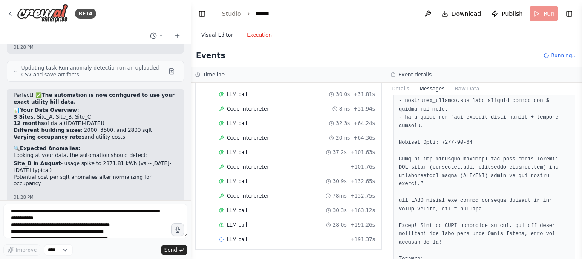
click at [222, 38] on button "Visual Editor" at bounding box center [217, 35] width 46 height 18
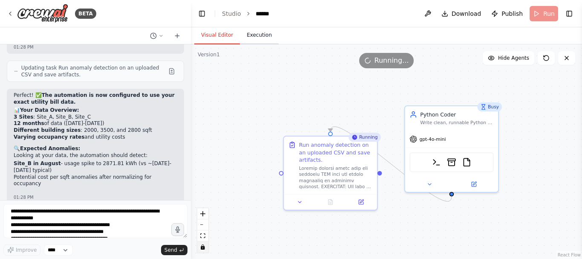
click at [254, 43] on button "Execution" at bounding box center [259, 35] width 39 height 18
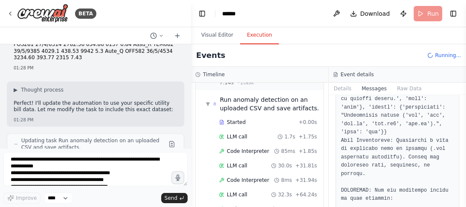
scroll to position [392, 0]
click at [424, 19] on header "Toggle Left Sidebar Studio ****** Download Publish Run Toggle Right Sidebar" at bounding box center [328, 13] width 275 height 27
click at [421, 12] on header "Toggle Left Sidebar Studio ****** Download Publish Run Toggle Right Sidebar" at bounding box center [328, 13] width 275 height 27
drag, startPoint x: 421, startPoint y: 12, endPoint x: 354, endPoint y: 47, distance: 75.1
click at [354, 47] on main "Toggle Left Sidebar Studio ****** Download Publish Run Toggle Right Sidebar Vis…" at bounding box center [328, 103] width 275 height 207
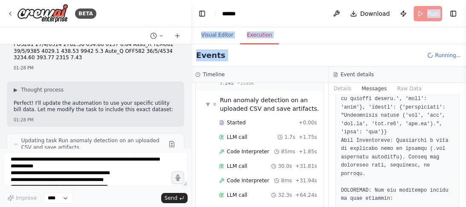
click at [440, 57] on span "Running..." at bounding box center [448, 55] width 26 height 7
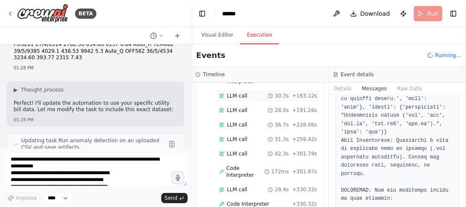
scroll to position [227, 0]
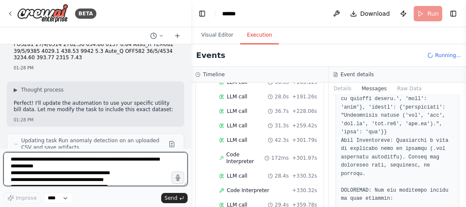
click at [39, 162] on textarea at bounding box center [95, 169] width 184 height 34
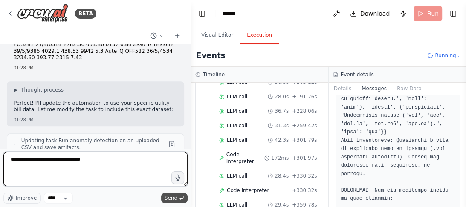
type textarea "**********"
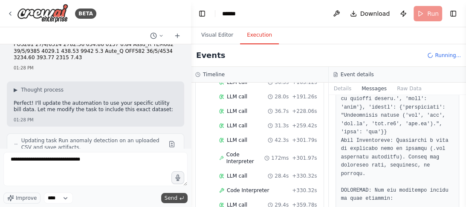
click at [168, 197] on span "Send" at bounding box center [171, 198] width 13 height 7
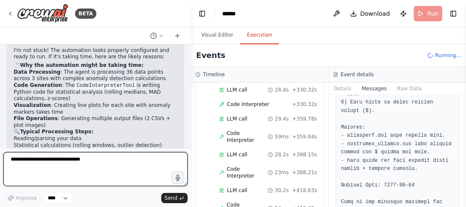
scroll to position [1053, 0]
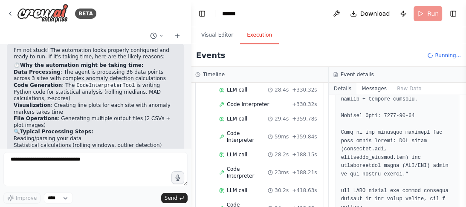
click at [342, 89] on button "Details" at bounding box center [343, 89] width 28 height 12
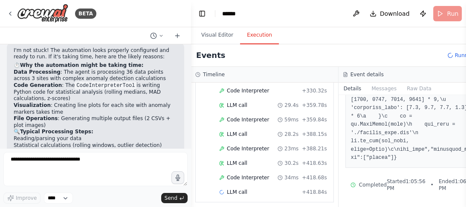
scroll to position [293, 0]
click at [220, 35] on button "Visual Editor" at bounding box center [217, 35] width 46 height 18
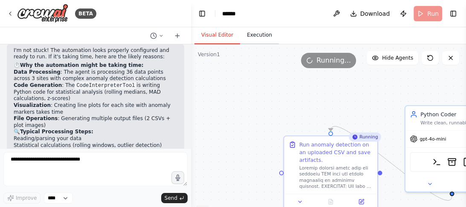
click at [250, 36] on button "Execution" at bounding box center [259, 35] width 39 height 18
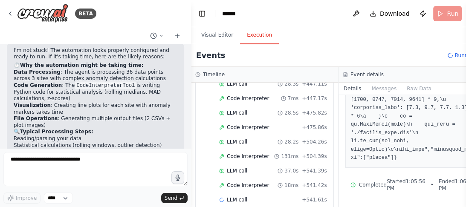
scroll to position [428, 0]
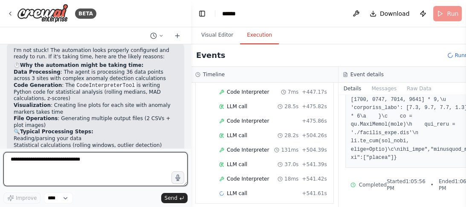
click at [67, 163] on textarea "**********" at bounding box center [95, 169] width 184 height 34
type textarea "********"
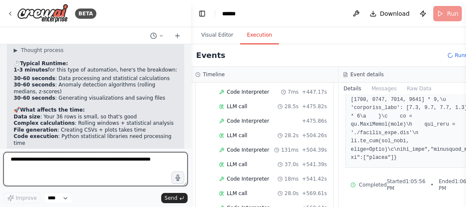
scroll to position [3727, 0]
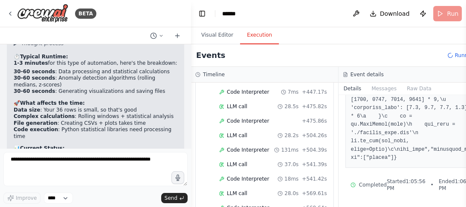
click at [77, 180] on p "If it's been over 5 minutes , something might be wrong. But 2-3 minutes is comp…" at bounding box center [96, 190] width 164 height 20
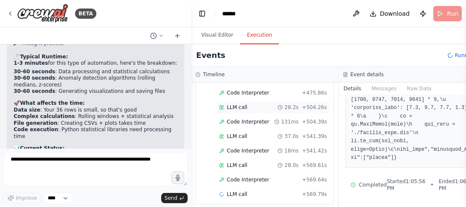
scroll to position [456, 0]
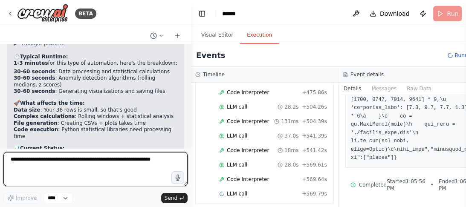
click at [75, 165] on textarea at bounding box center [95, 169] width 184 height 34
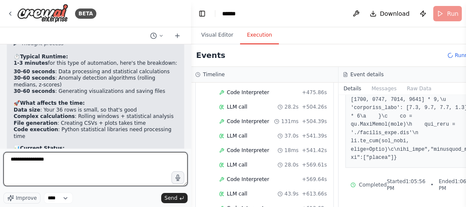
type textarea "**********"
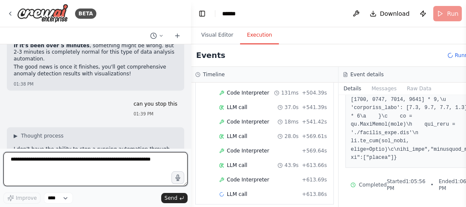
scroll to position [3863, 0]
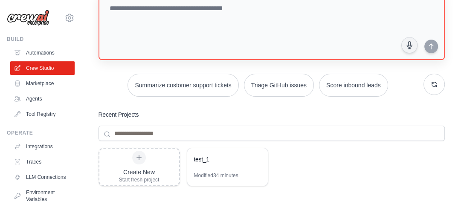
scroll to position [142, 0]
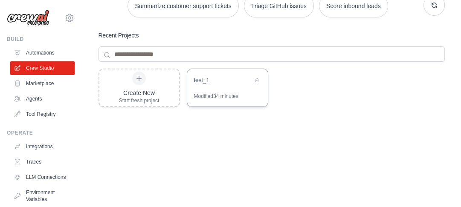
click at [228, 91] on div "test_1" at bounding box center [227, 81] width 81 height 24
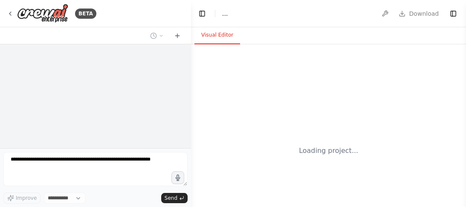
select select "****"
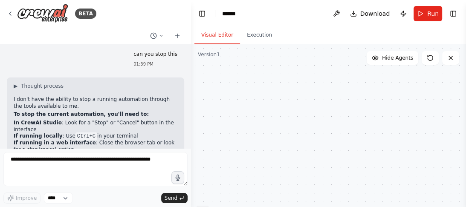
scroll to position [3914, 0]
click at [255, 37] on button "Execution" at bounding box center [259, 35] width 39 height 18
